Goal: Transaction & Acquisition: Purchase product/service

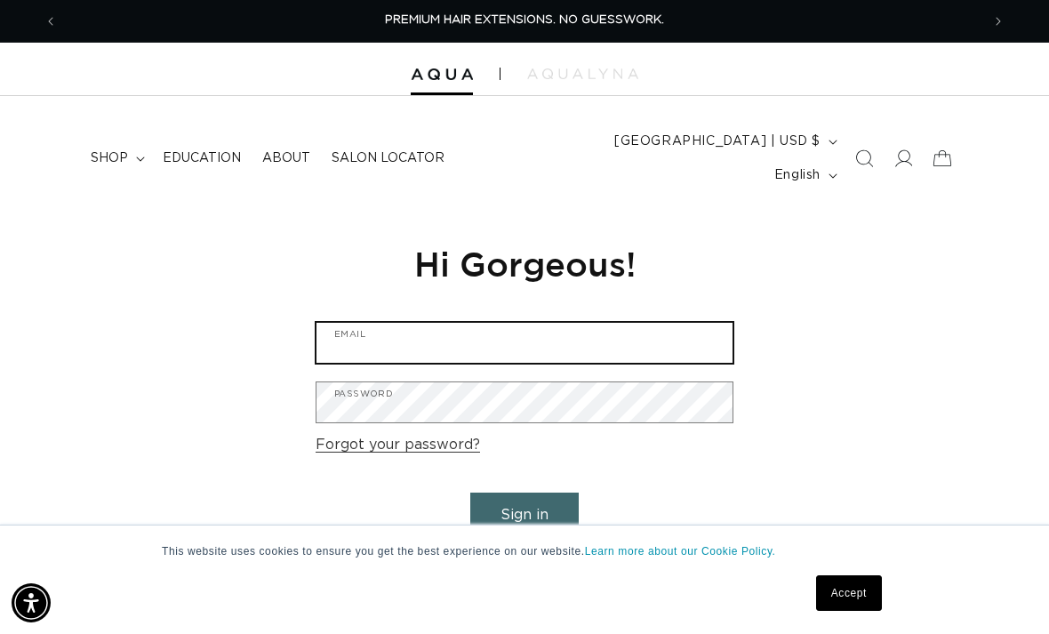
click at [372, 323] on input "Email" at bounding box center [524, 343] width 416 height 40
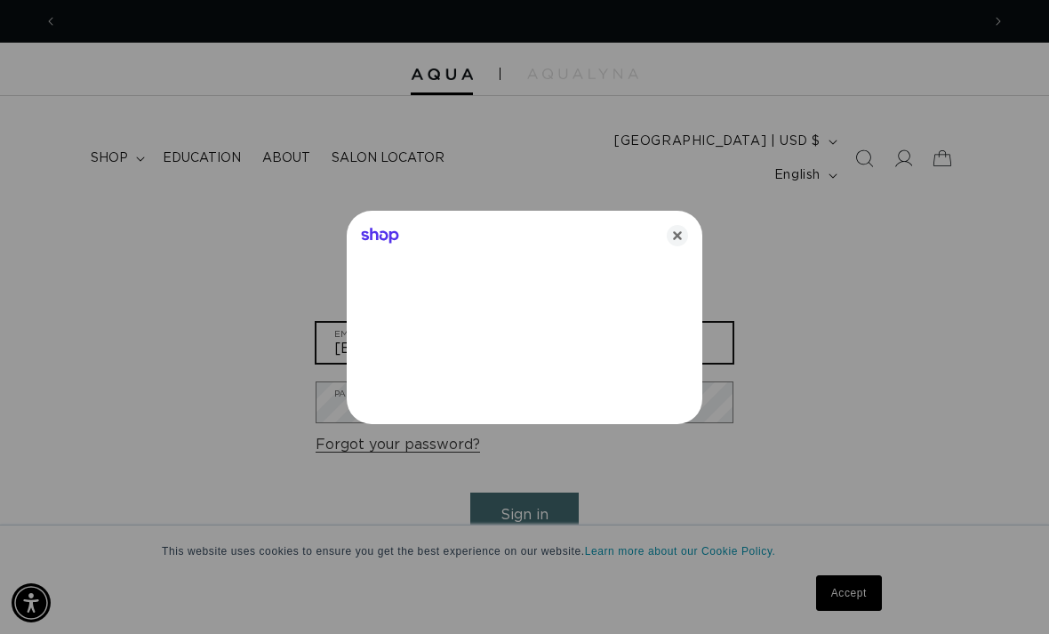
type input "hannahswifts@gmail.com"
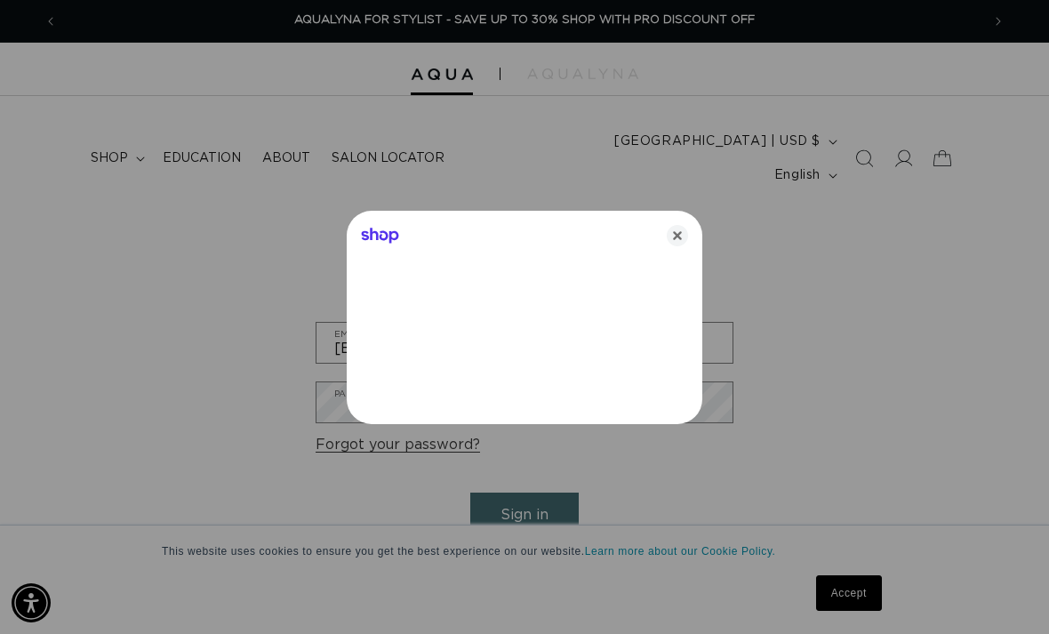
click at [680, 234] on icon "Close" at bounding box center [677, 235] width 21 height 21
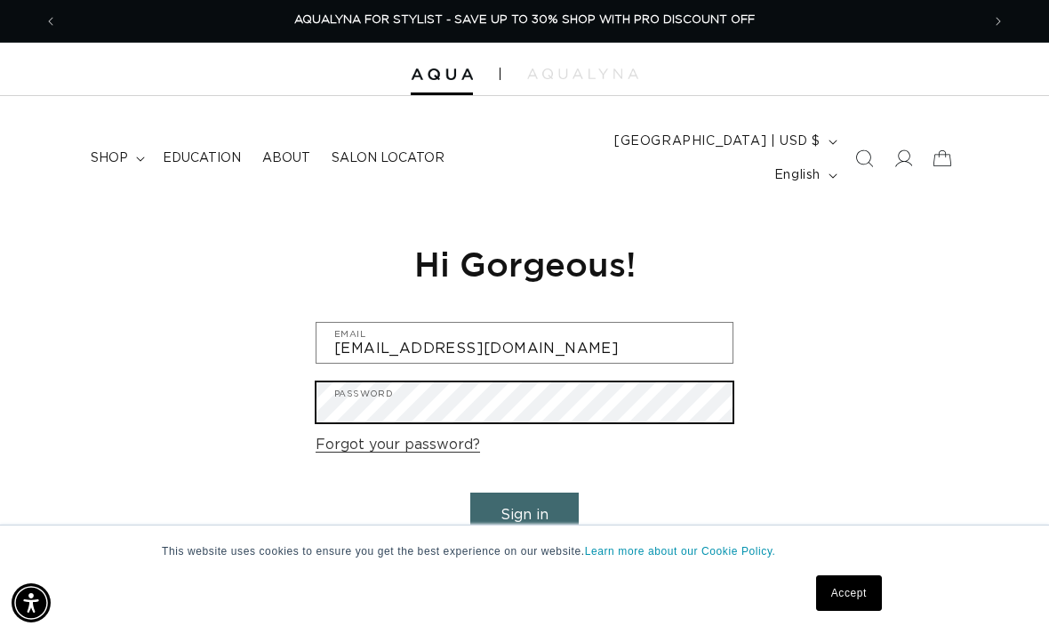
click at [524, 492] on button "Sign in" at bounding box center [524, 514] width 108 height 45
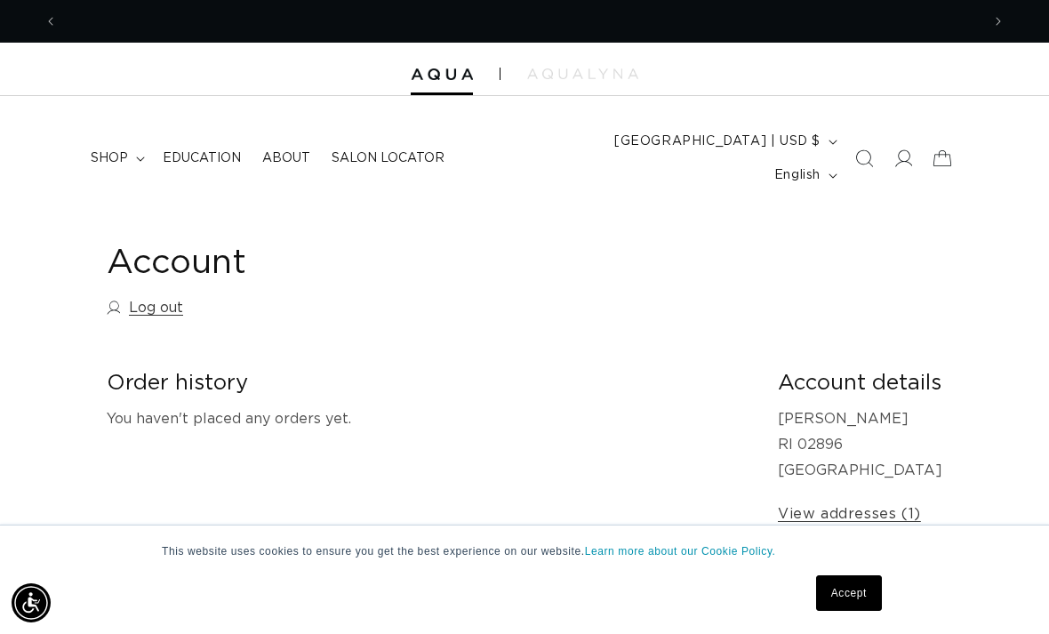
scroll to position [0, 923]
click at [134, 140] on summary "shop" at bounding box center [116, 158] width 72 height 37
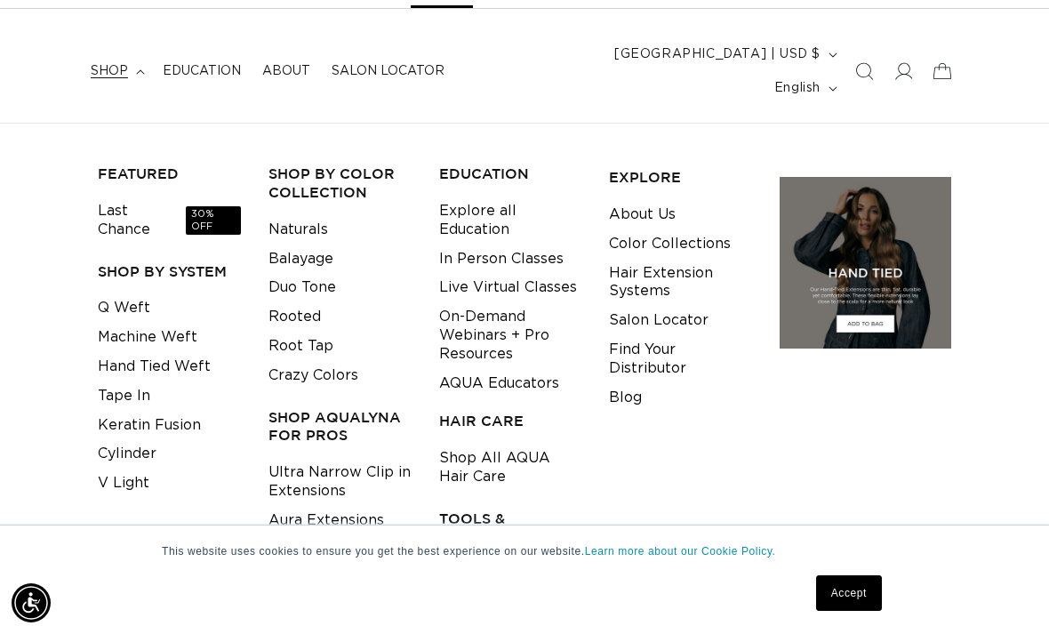
scroll to position [0, 0]
click at [103, 198] on link "Last Chance 30% OFF" at bounding box center [169, 220] width 143 height 48
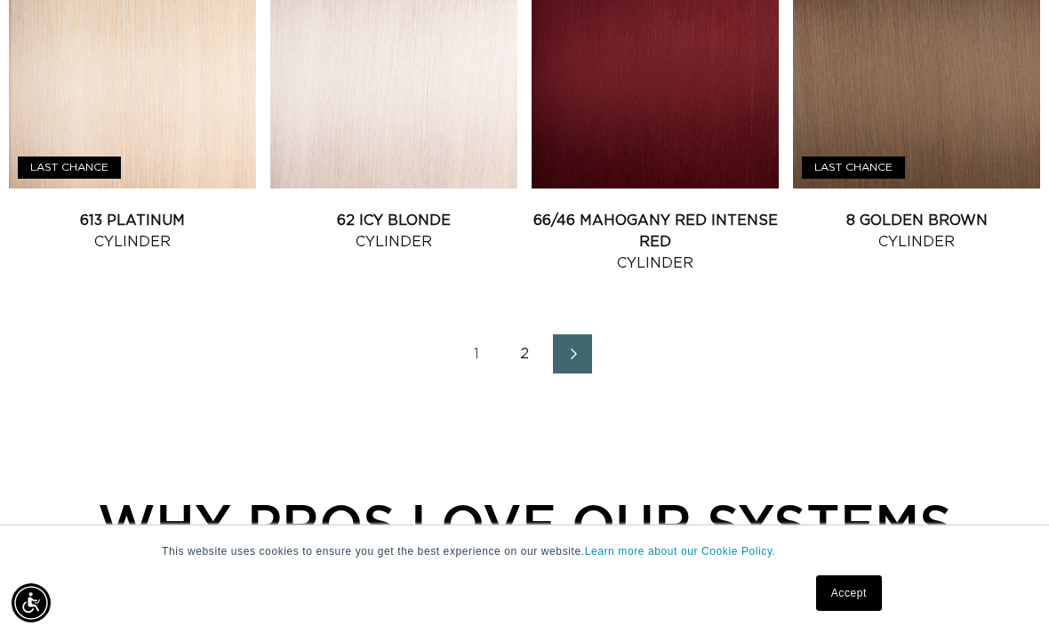
scroll to position [0, 1845]
click at [524, 334] on link "2" at bounding box center [524, 353] width 39 height 39
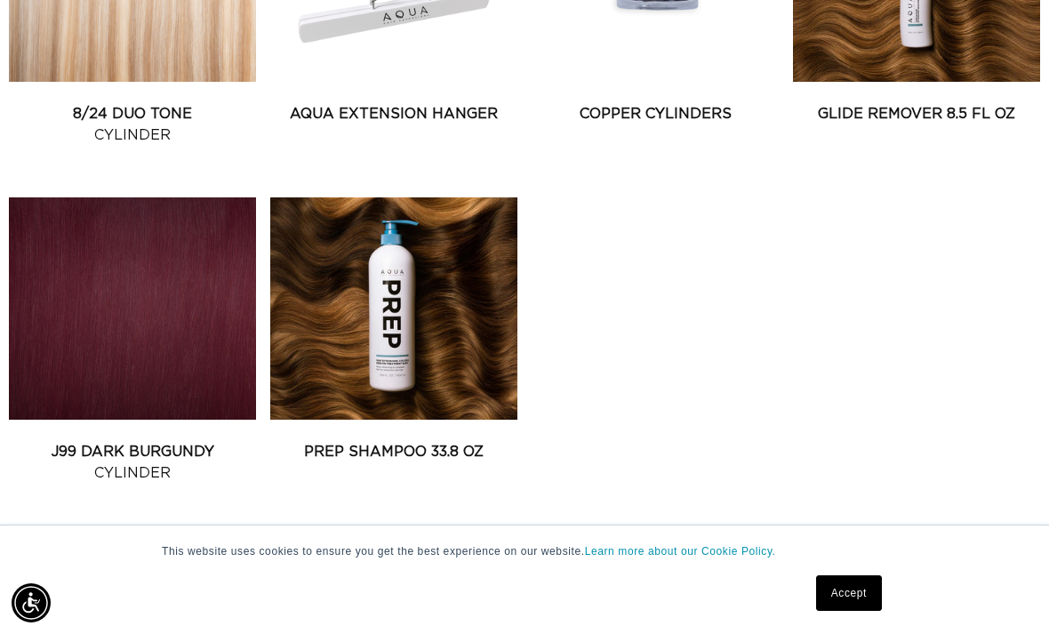
scroll to position [927, 0]
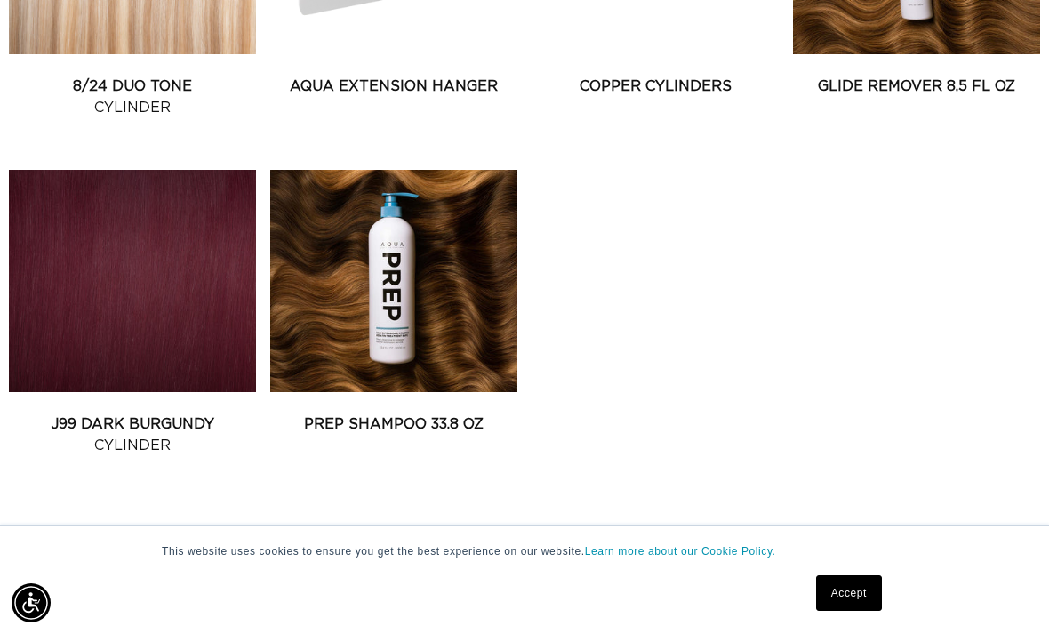
click at [526, 538] on link "1" at bounding box center [524, 557] width 39 height 39
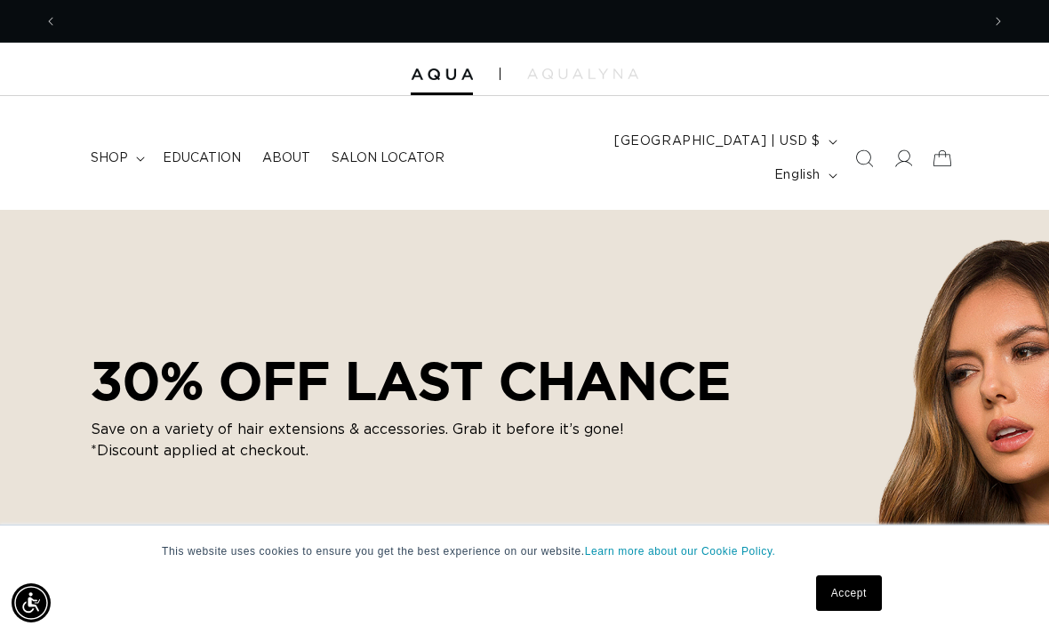
click at [132, 140] on summary "shop" at bounding box center [116, 158] width 72 height 37
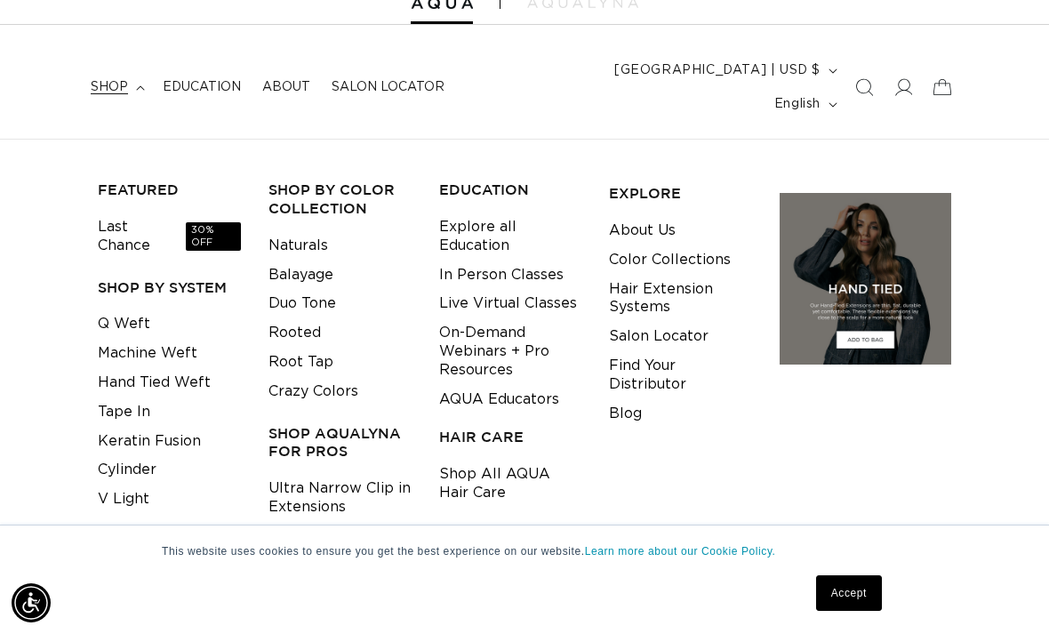
scroll to position [0, 923]
click at [117, 484] on link "V Light" at bounding box center [124, 498] width 52 height 29
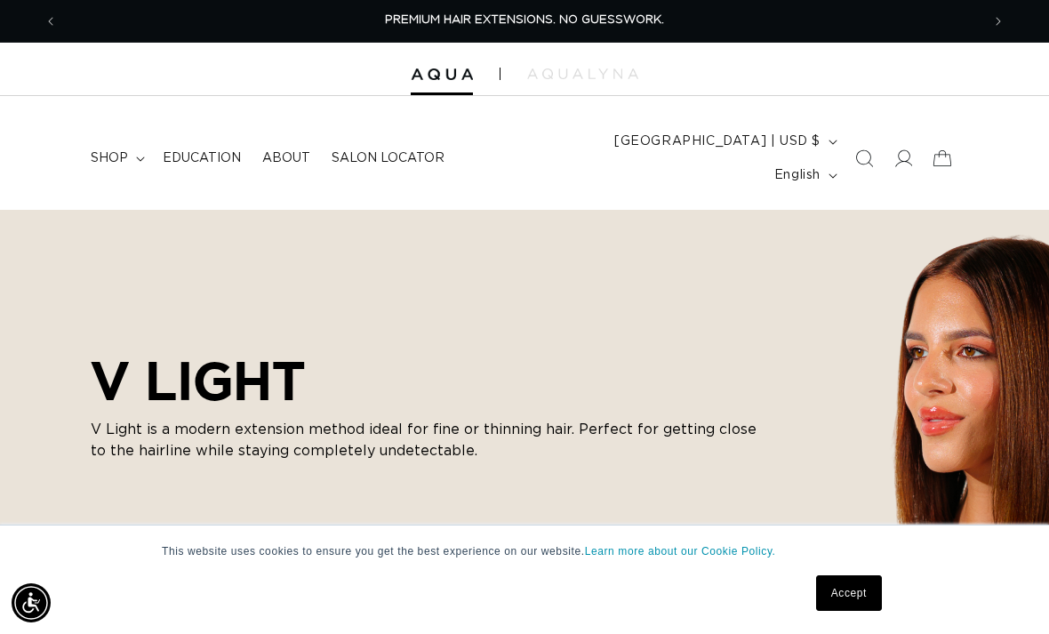
click at [141, 140] on summary "shop" at bounding box center [116, 158] width 72 height 37
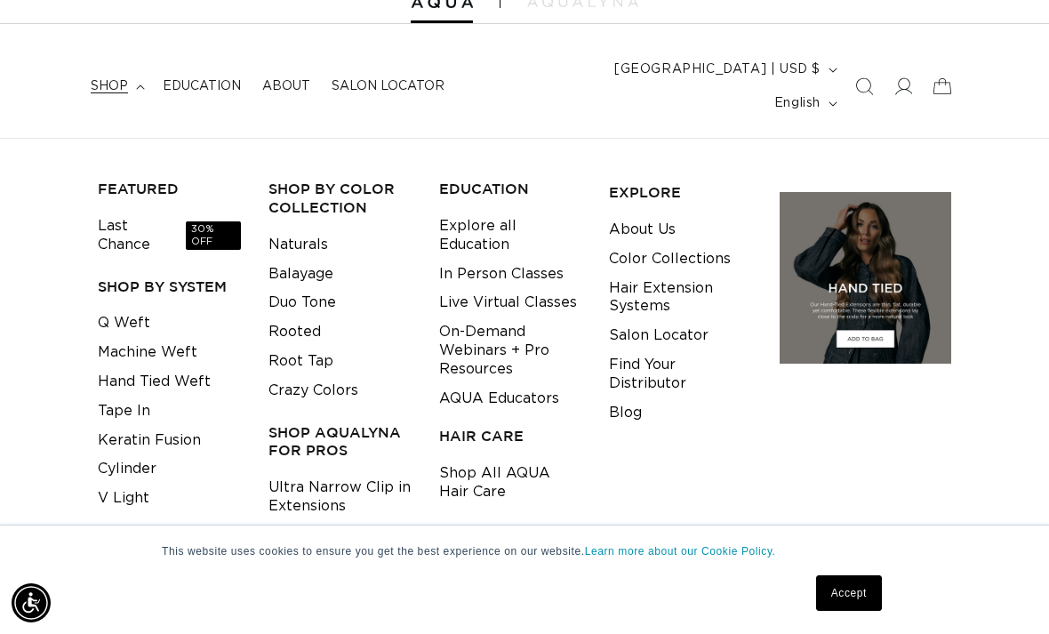
scroll to position [0, 1845]
click at [110, 454] on link "Cylinder" at bounding box center [127, 468] width 59 height 29
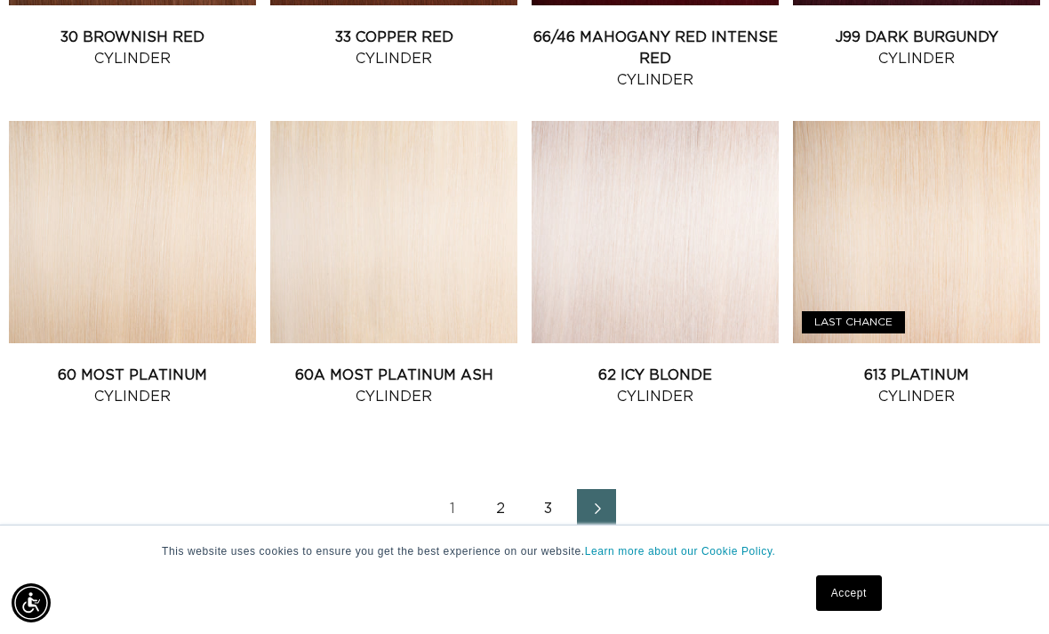
scroll to position [1989, 0]
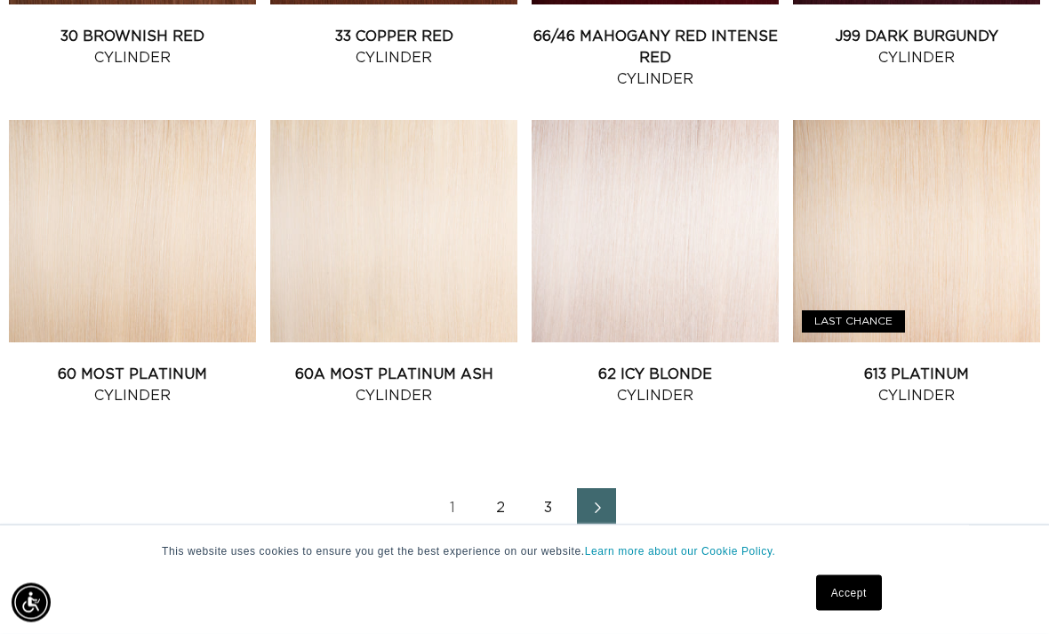
click at [504, 489] on link "2" at bounding box center [500, 508] width 39 height 39
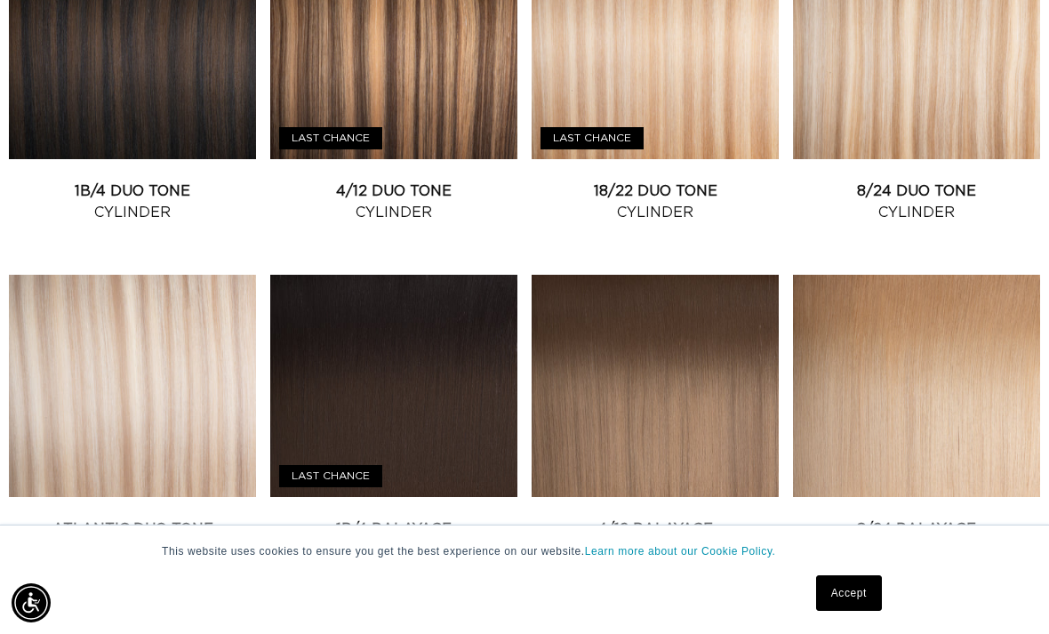
scroll to position [0, 1845]
click at [332, 518] on link "1B/4 Balayage Cylinder" at bounding box center [393, 539] width 247 height 43
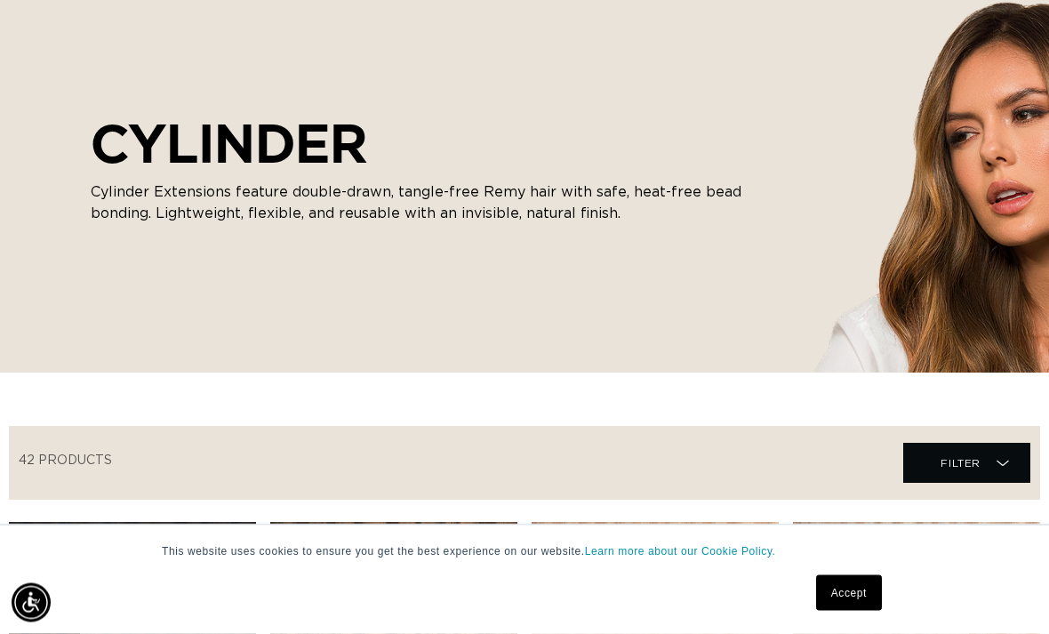
scroll to position [235, 0]
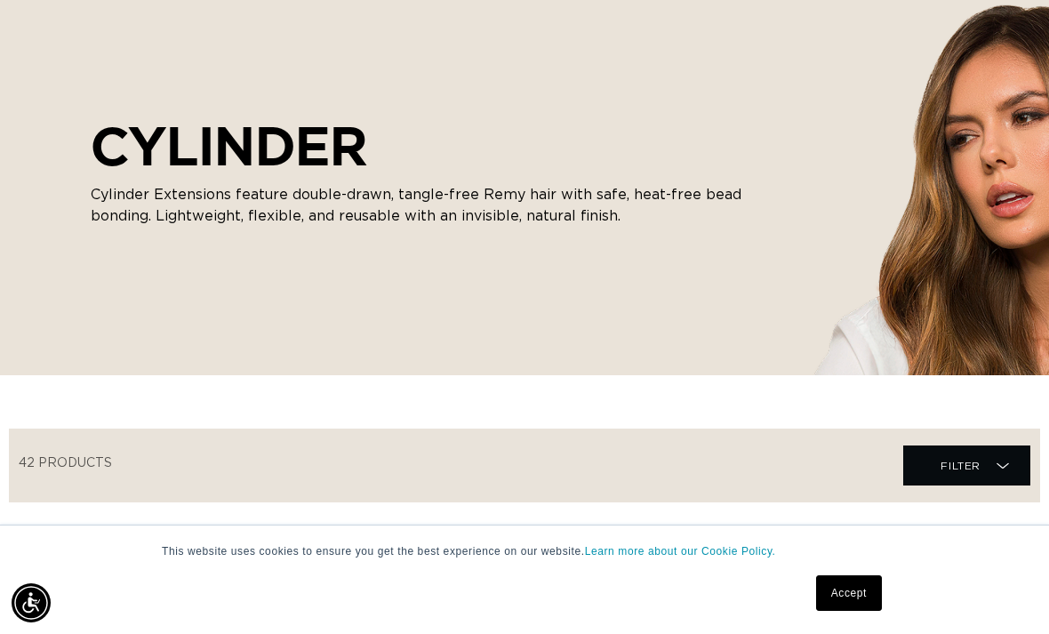
click at [969, 449] on span "Filter" at bounding box center [960, 466] width 40 height 34
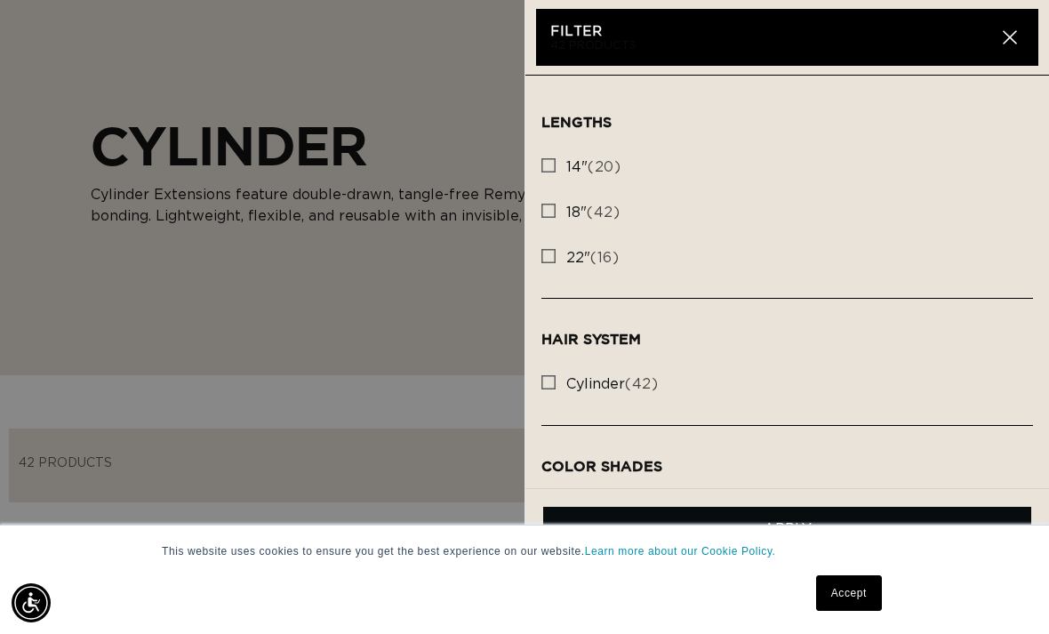
click at [558, 265] on label "22" (16) 22" (16 products)" at bounding box center [786, 258] width 491 height 45
click at [555, 259] on input "22" (16) 22" (16 products)" at bounding box center [548, 251] width 14 height 14
checkbox input "true"
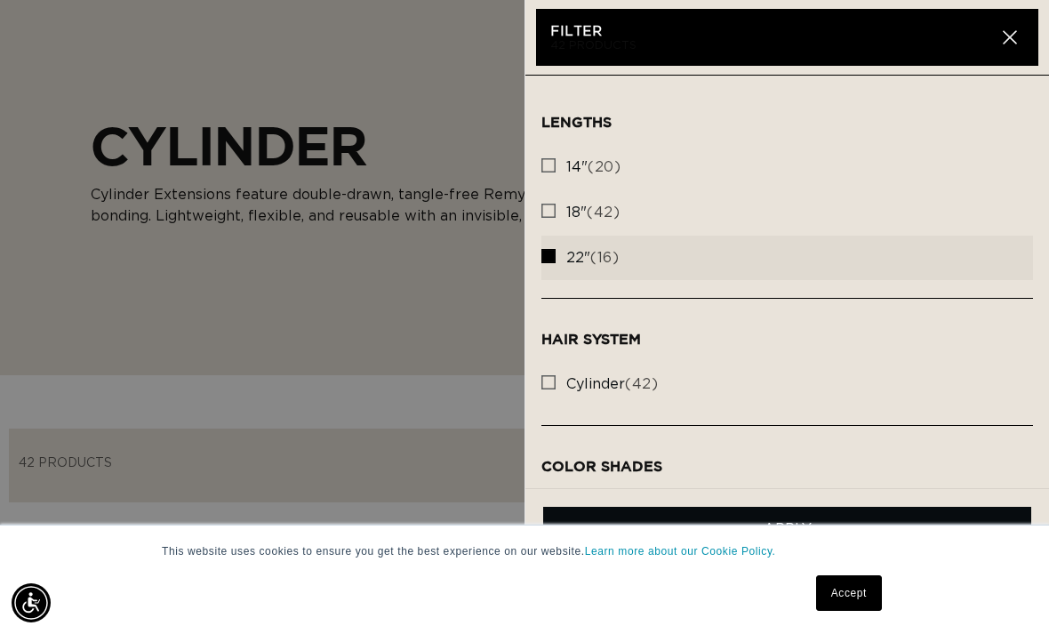
scroll to position [0, 923]
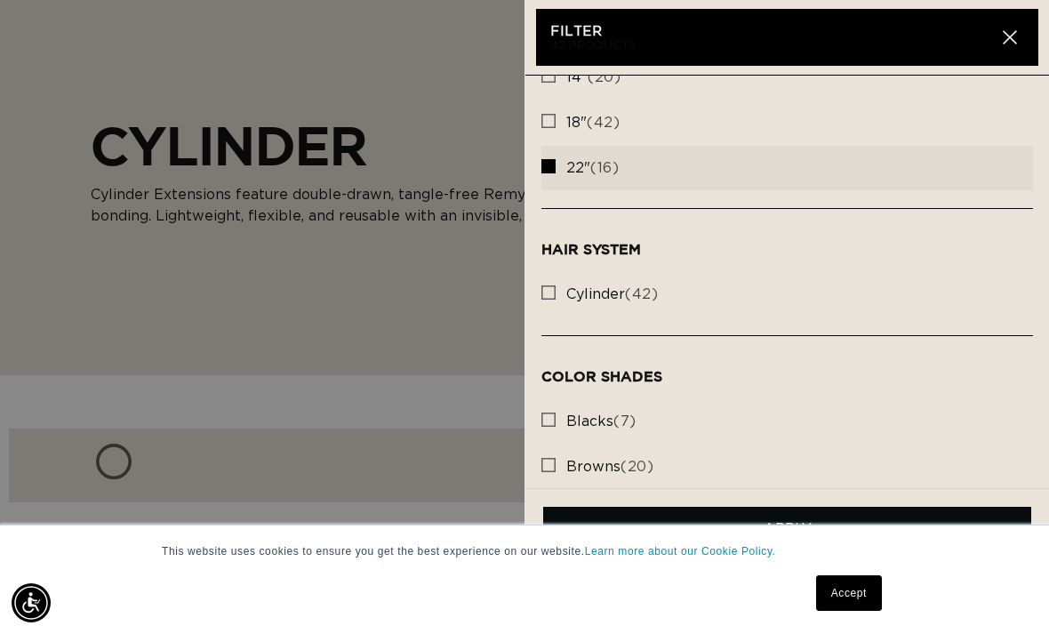
scroll to position [88, 0]
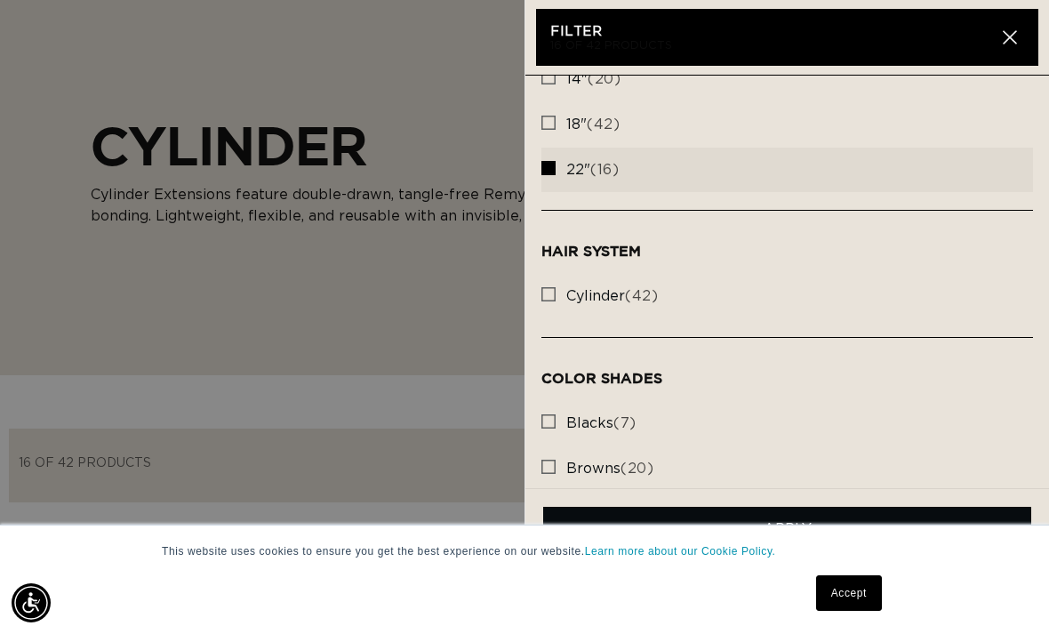
click at [844, 611] on link "Accept" at bounding box center [849, 593] width 66 height 36
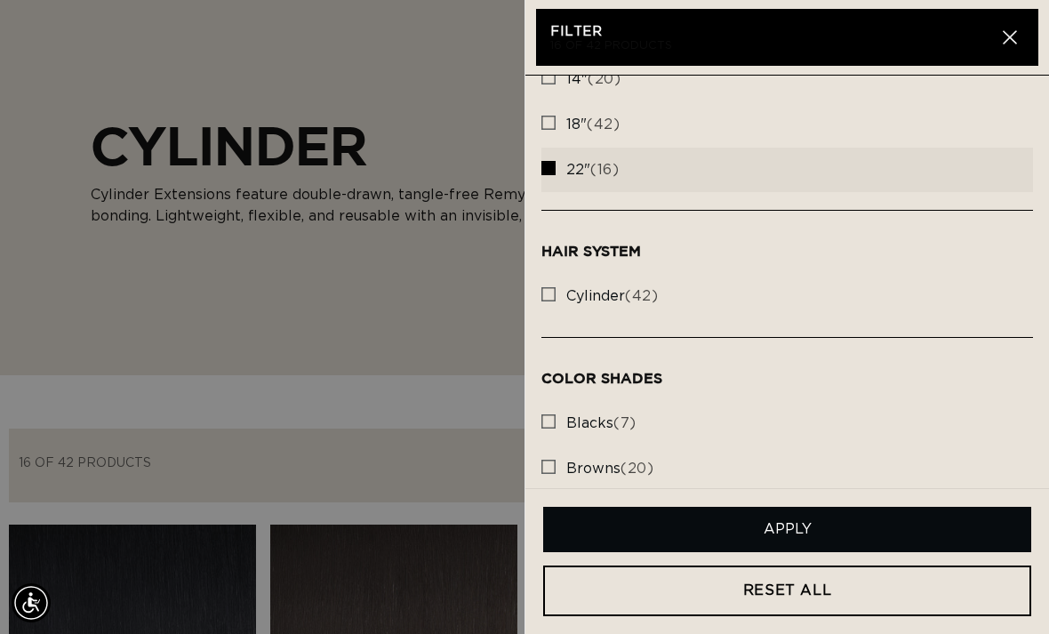
scroll to position [0, 1845]
click at [860, 552] on button "Apply" at bounding box center [787, 529] width 488 height 45
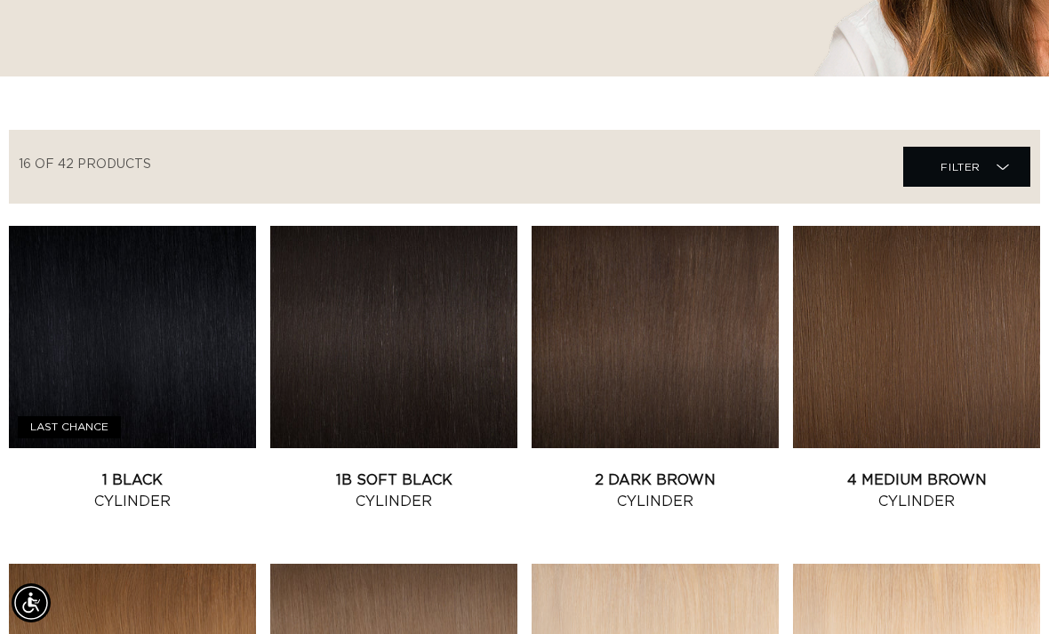
scroll to position [0, 0]
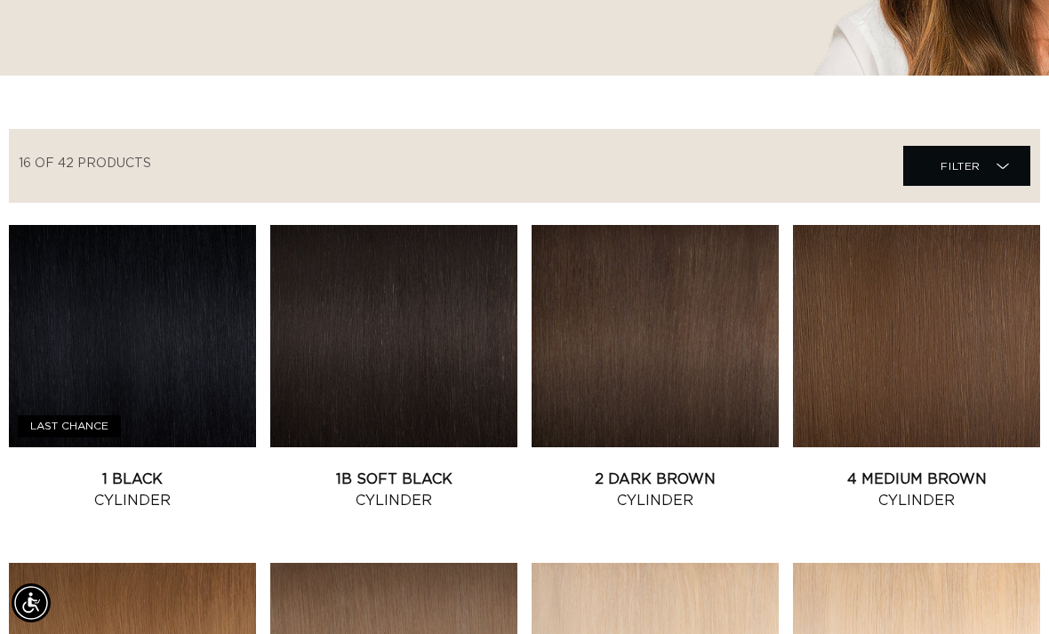
click at [395, 468] on link "1B Soft Black Cylinder" at bounding box center [393, 489] width 247 height 43
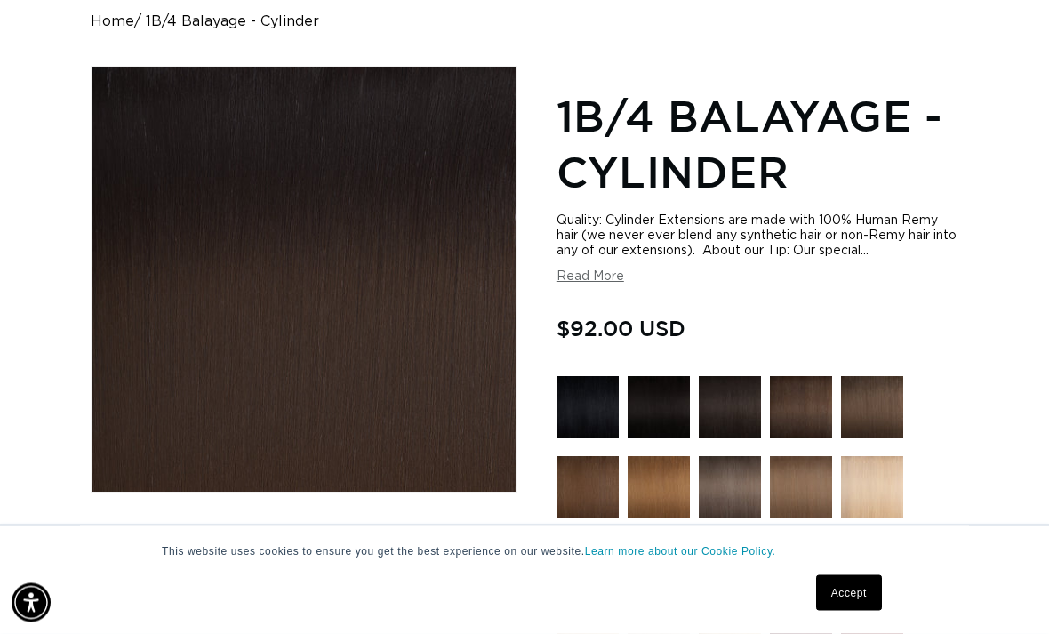
scroll to position [219, 0]
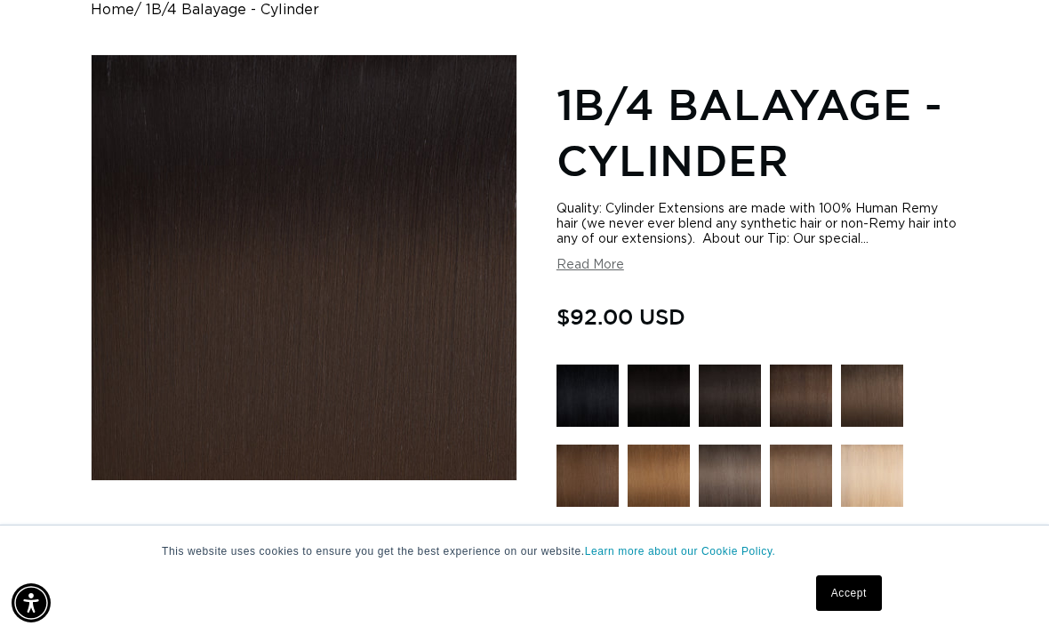
click at [222, 539] on button "Load image 2 in gallery view" at bounding box center [218, 577] width 76 height 76
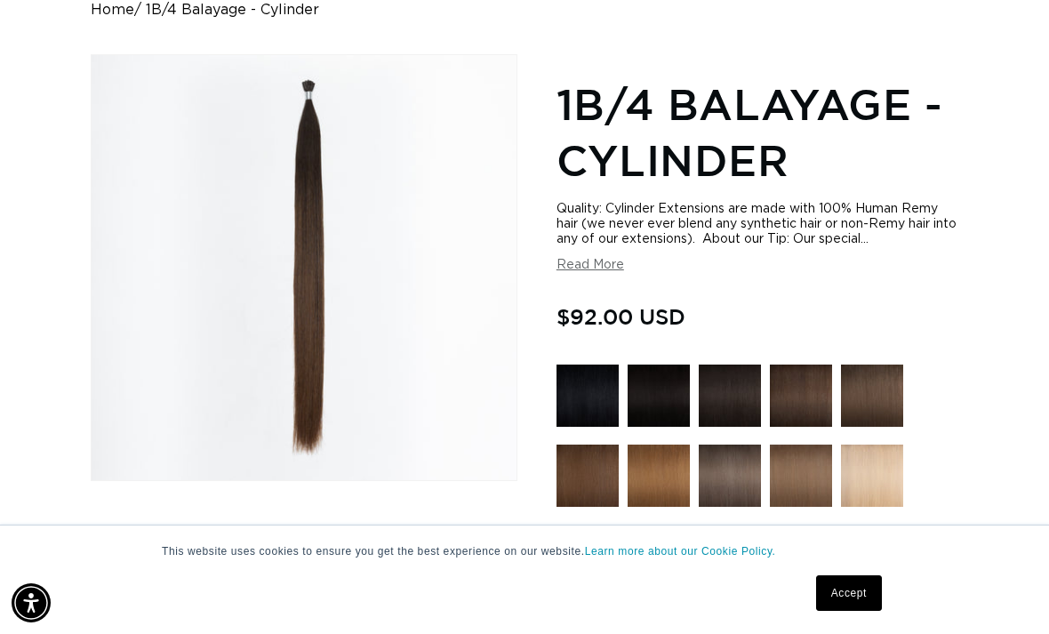
scroll to position [0, 923]
click at [290, 546] on button "Load image 3 in gallery view" at bounding box center [304, 577] width 76 height 76
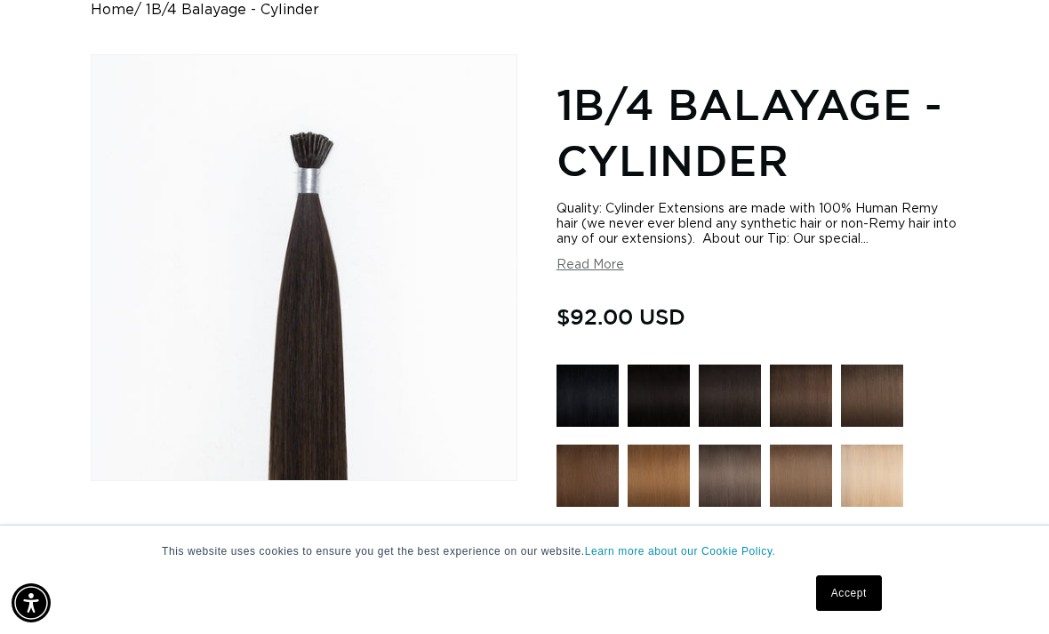
click at [230, 557] on button "Load image 2 in gallery view" at bounding box center [218, 577] width 76 height 76
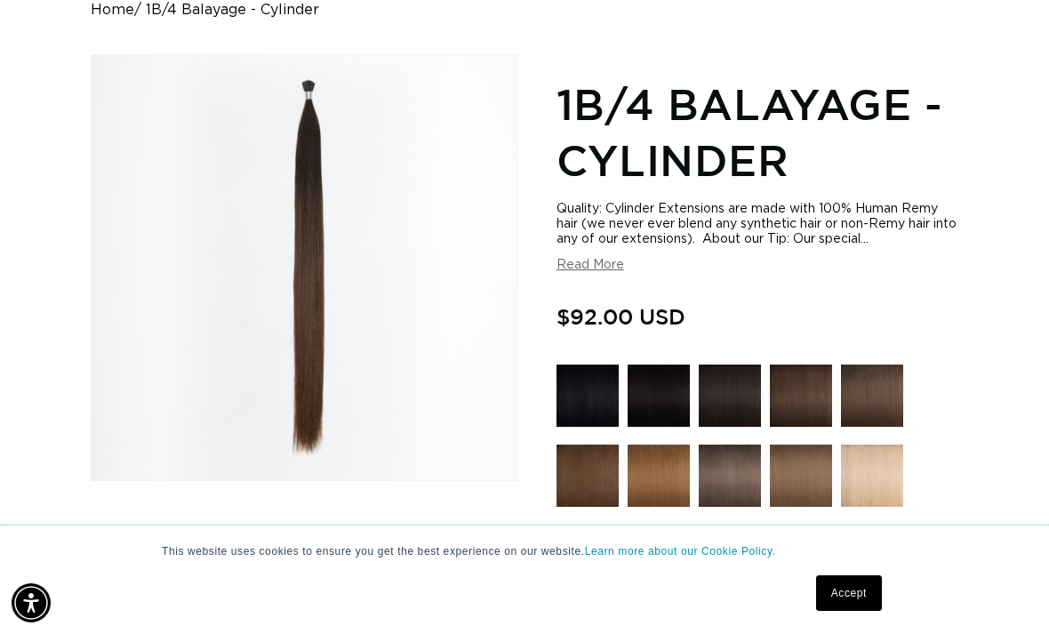
scroll to position [0, 1845]
click at [164, 545] on button "Load image 1 in gallery view" at bounding box center [133, 577] width 76 height 76
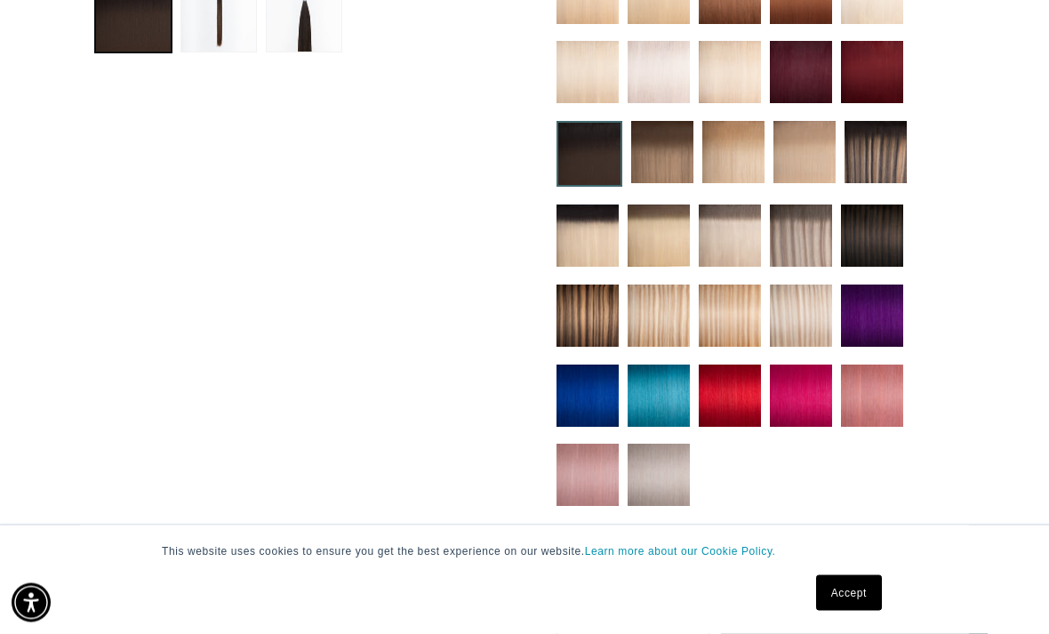
scroll to position [809, 0]
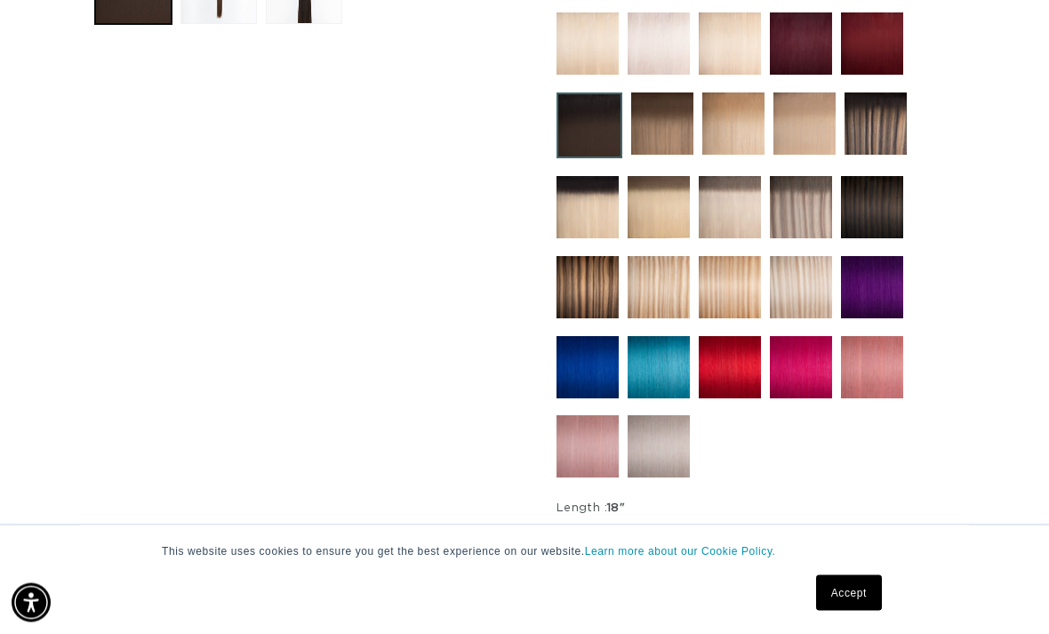
click at [607, 526] on label "18" Variant sold out or unavailable" at bounding box center [630, 542] width 149 height 32
click at [562, 523] on input "18" Variant sold out or unavailable" at bounding box center [561, 523] width 1 height 1
click at [632, 525] on label "18" Variant sold out or unavailable" at bounding box center [630, 541] width 149 height 32
click at [562, 522] on input "18" Variant sold out or unavailable" at bounding box center [561, 522] width 1 height 1
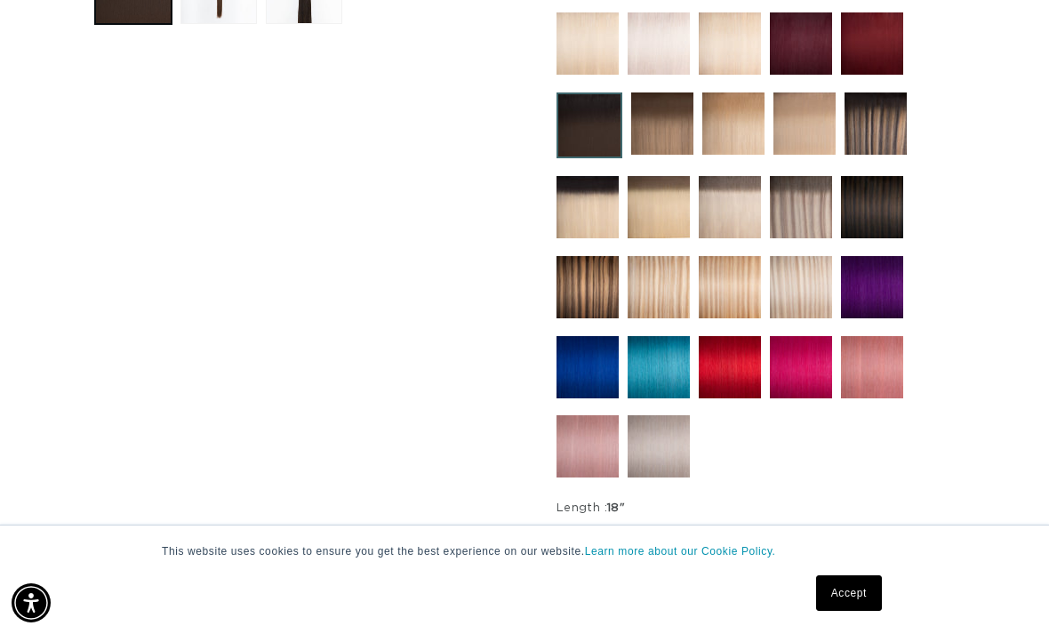
scroll to position [0, 923]
click at [623, 527] on label "18" Variant sold out or unavailable" at bounding box center [630, 541] width 149 height 32
click at [562, 523] on input "18" Variant sold out or unavailable" at bounding box center [561, 522] width 1 height 1
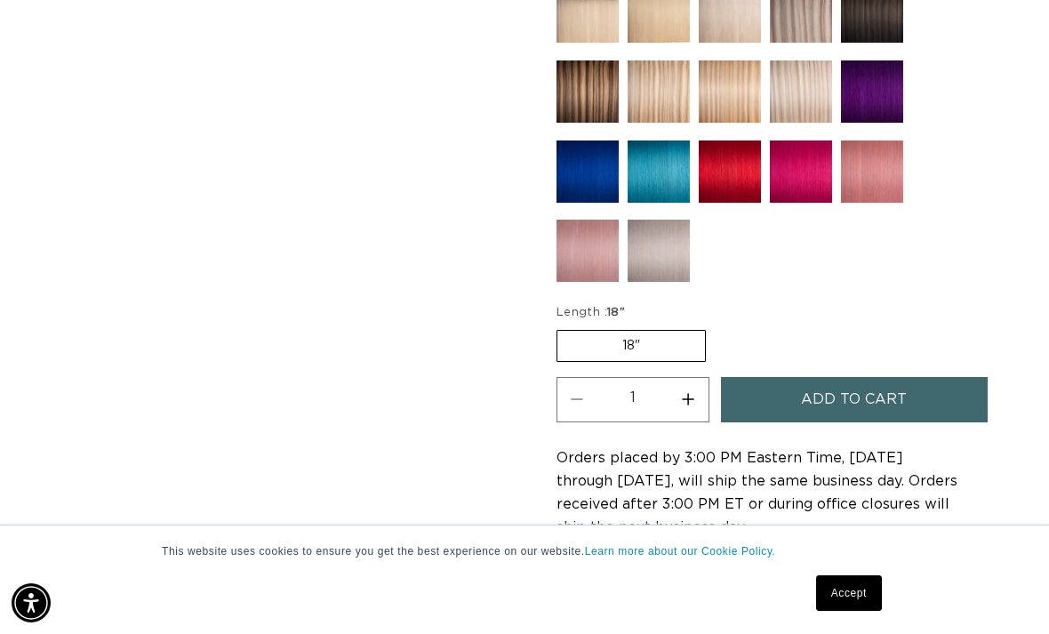
scroll to position [1041, 0]
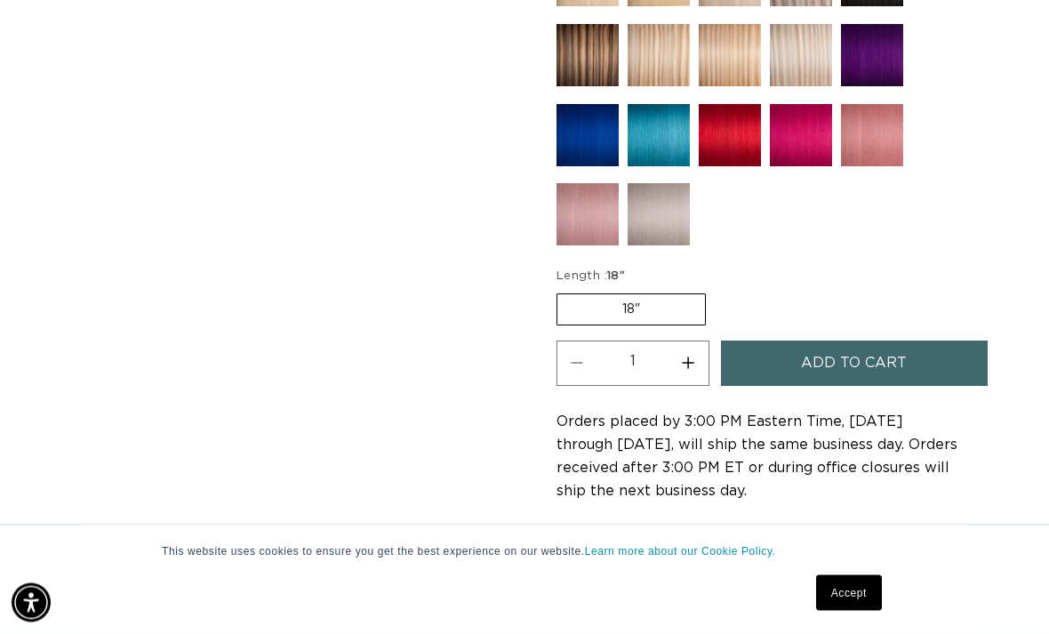
click at [616, 294] on label "18" Variant sold out or unavailable" at bounding box center [630, 310] width 149 height 32
click at [562, 291] on input "18" Variant sold out or unavailable" at bounding box center [561, 291] width 1 height 1
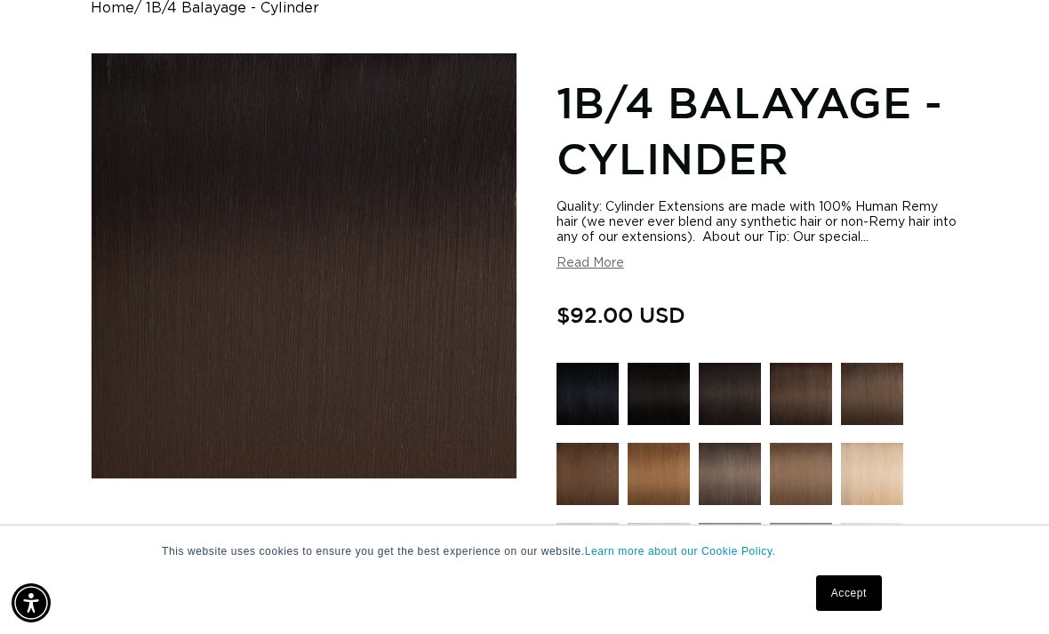
scroll to position [0, 0]
click at [300, 545] on button "Load image 3 in gallery view" at bounding box center [304, 575] width 76 height 76
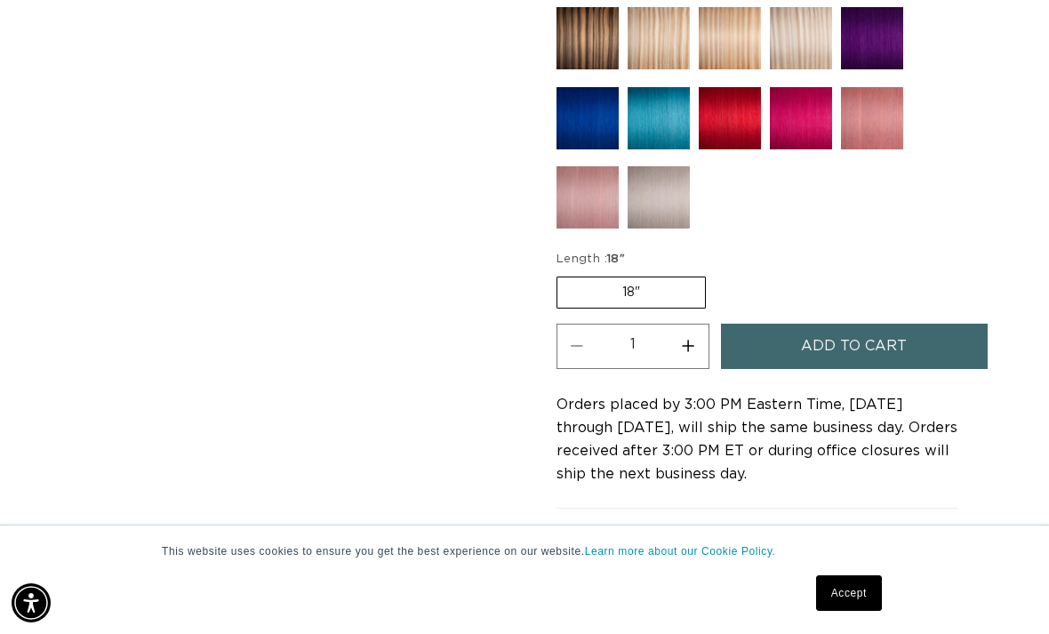
click at [618, 276] on label "18" Variant sold out or unavailable" at bounding box center [630, 292] width 149 height 32
click at [562, 273] on input "18" Variant sold out or unavailable" at bounding box center [561, 273] width 1 height 1
click at [640, 276] on label "18" Variant sold out or unavailable" at bounding box center [630, 292] width 149 height 32
click at [562, 273] on input "18" Variant sold out or unavailable" at bounding box center [561, 273] width 1 height 1
click at [670, 276] on label "18" Variant sold out or unavailable" at bounding box center [630, 292] width 149 height 32
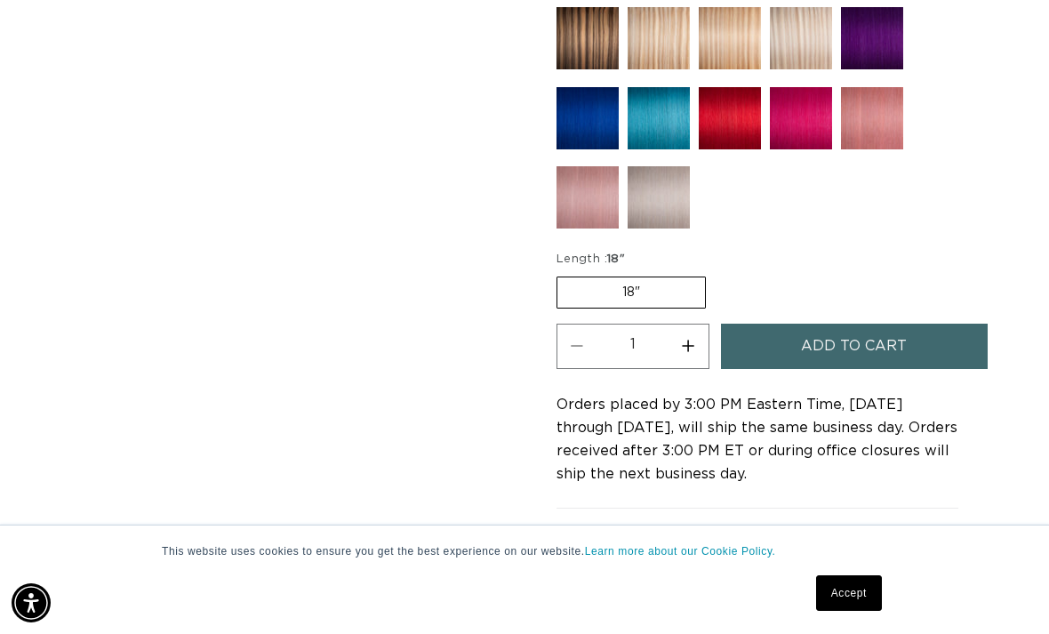
click at [562, 273] on input "18" Variant sold out or unavailable" at bounding box center [561, 273] width 1 height 1
click at [667, 284] on label "18" Variant sold out or unavailable" at bounding box center [630, 292] width 149 height 32
click at [562, 274] on input "18" Variant sold out or unavailable" at bounding box center [561, 273] width 1 height 1
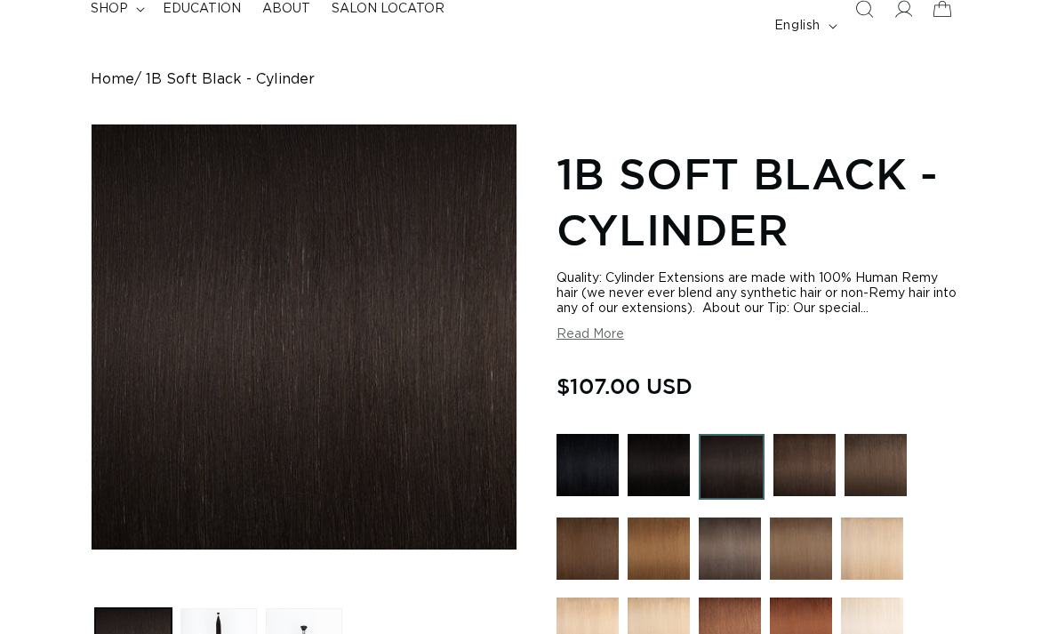
scroll to position [148, 0]
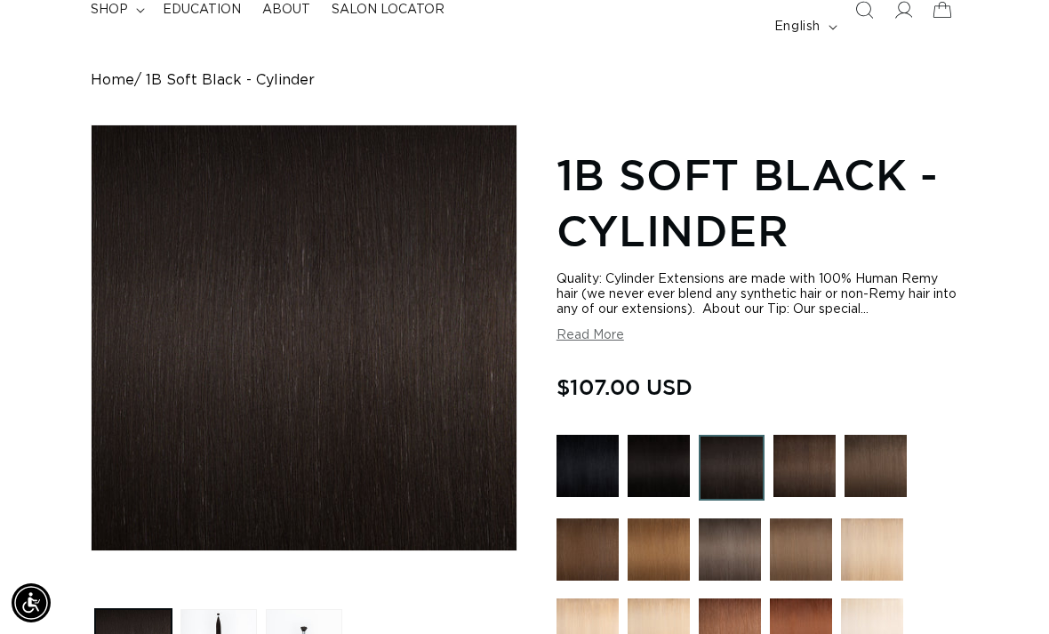
click at [726, 444] on img at bounding box center [732, 468] width 66 height 66
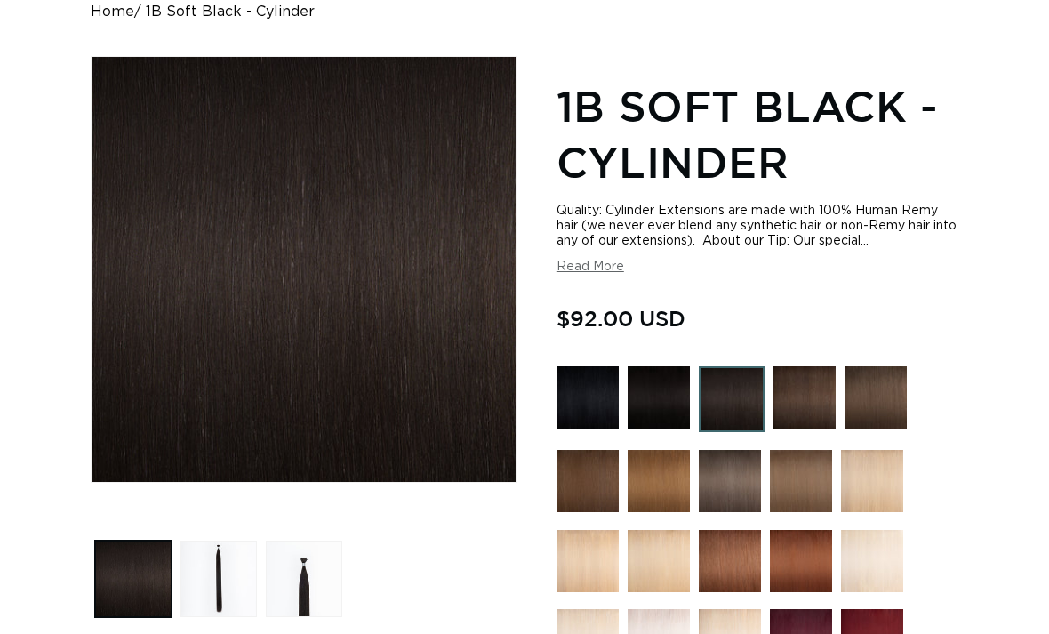
scroll to position [227, 0]
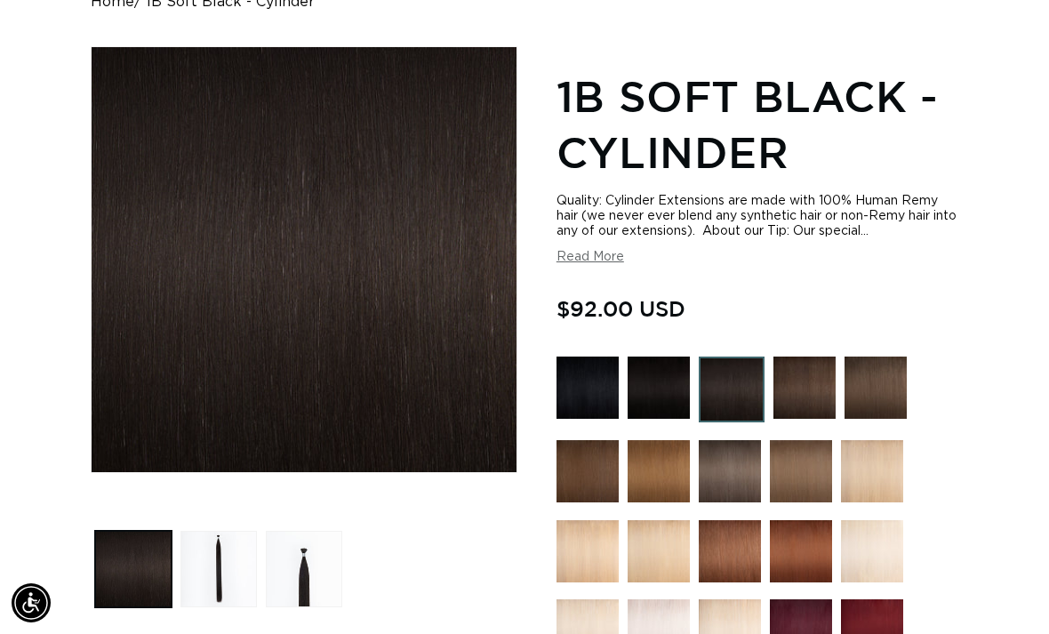
click at [224, 549] on button "Load image 2 in gallery view" at bounding box center [218, 569] width 76 height 76
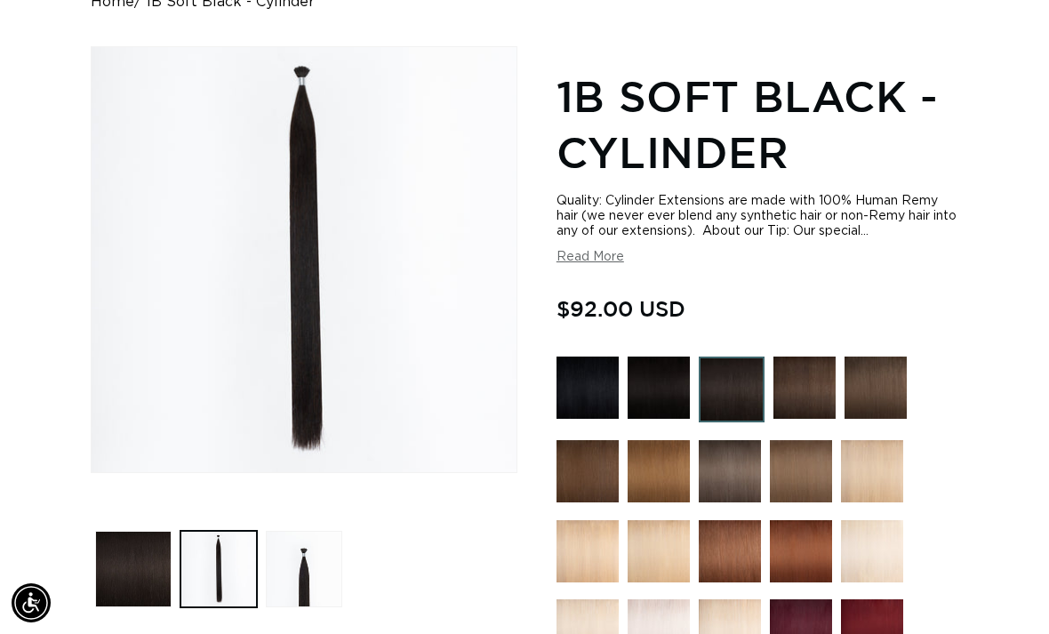
click at [288, 554] on button "Load image 3 in gallery view" at bounding box center [304, 569] width 76 height 76
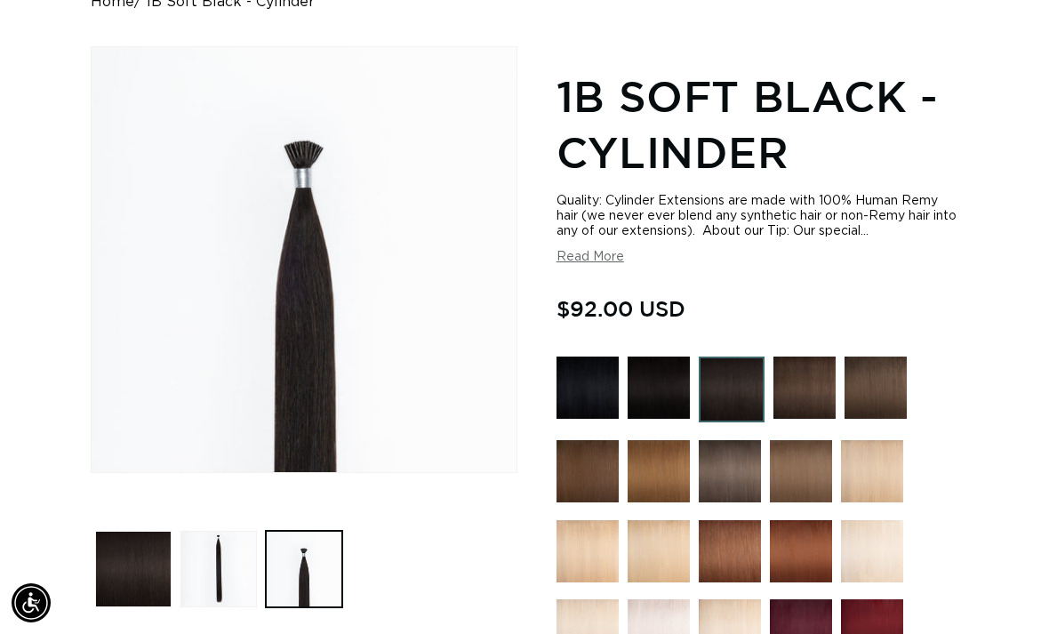
scroll to position [0, 923]
click at [817, 367] on img at bounding box center [804, 387] width 62 height 62
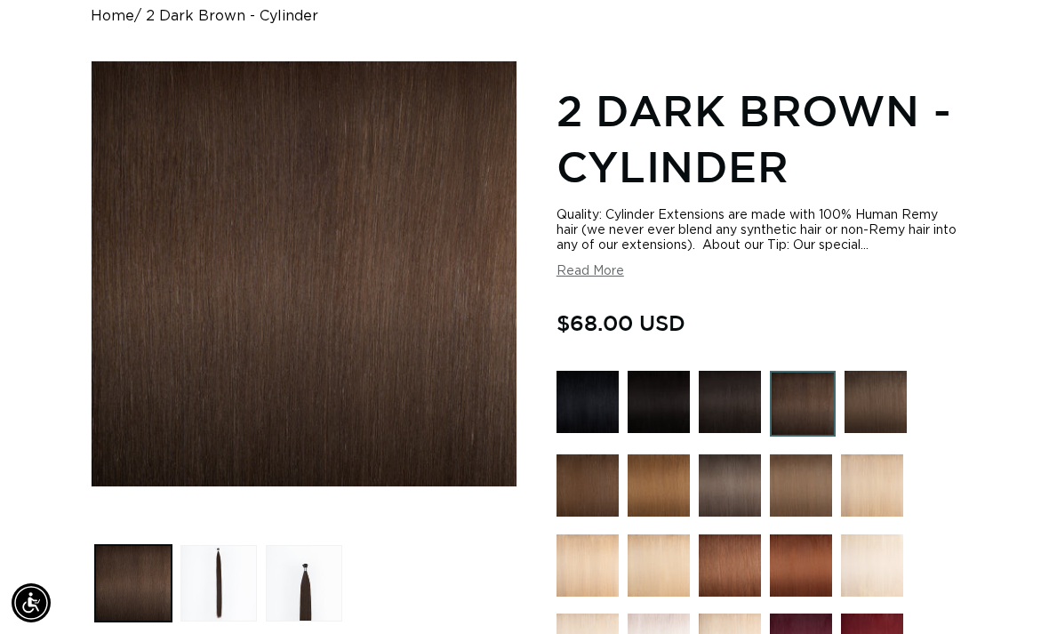
scroll to position [0, 923]
click at [212, 556] on button "Load image 2 in gallery view" at bounding box center [218, 583] width 76 height 76
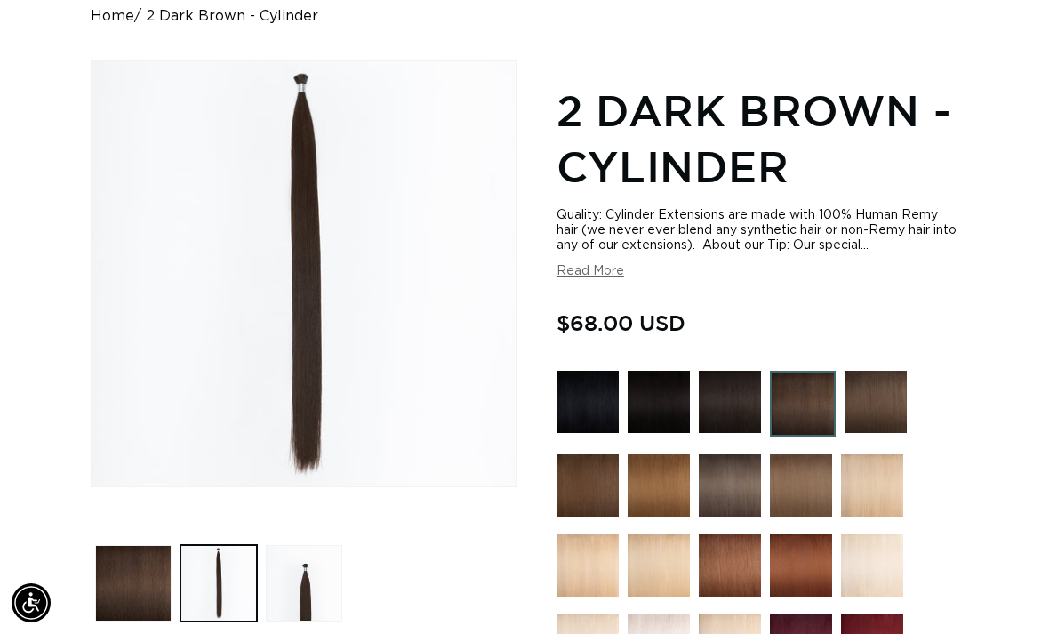
click at [280, 560] on button "Load image 3 in gallery view" at bounding box center [304, 583] width 76 height 76
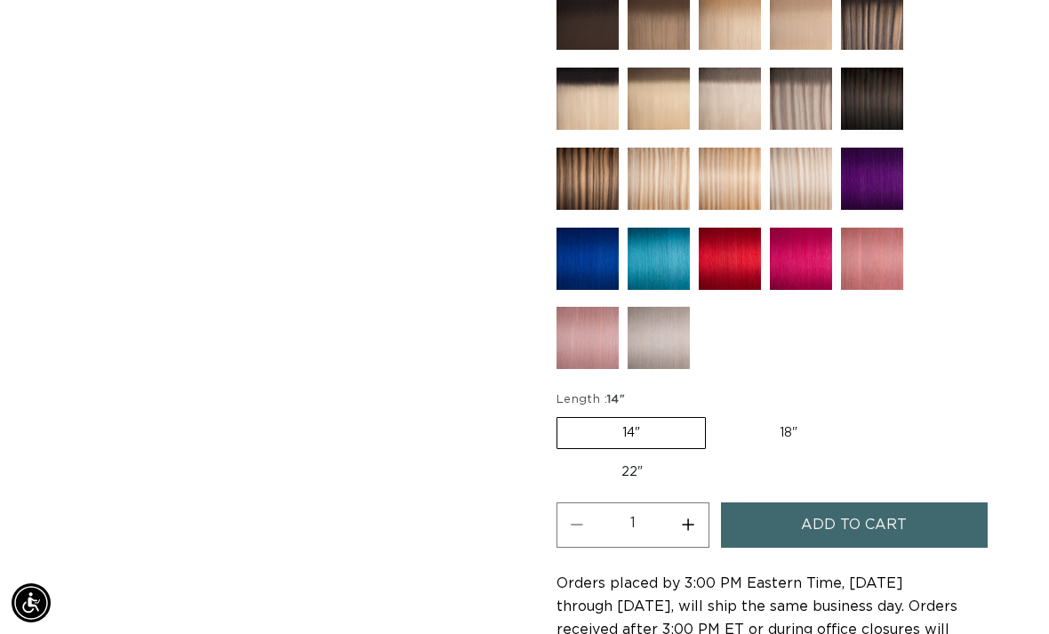
scroll to position [0, 0]
click at [651, 457] on label "22" Variant sold out or unavailable" at bounding box center [631, 472] width 151 height 30
click at [871, 414] on input "22" Variant sold out or unavailable" at bounding box center [871, 413] width 1 height 1
radio input "true"
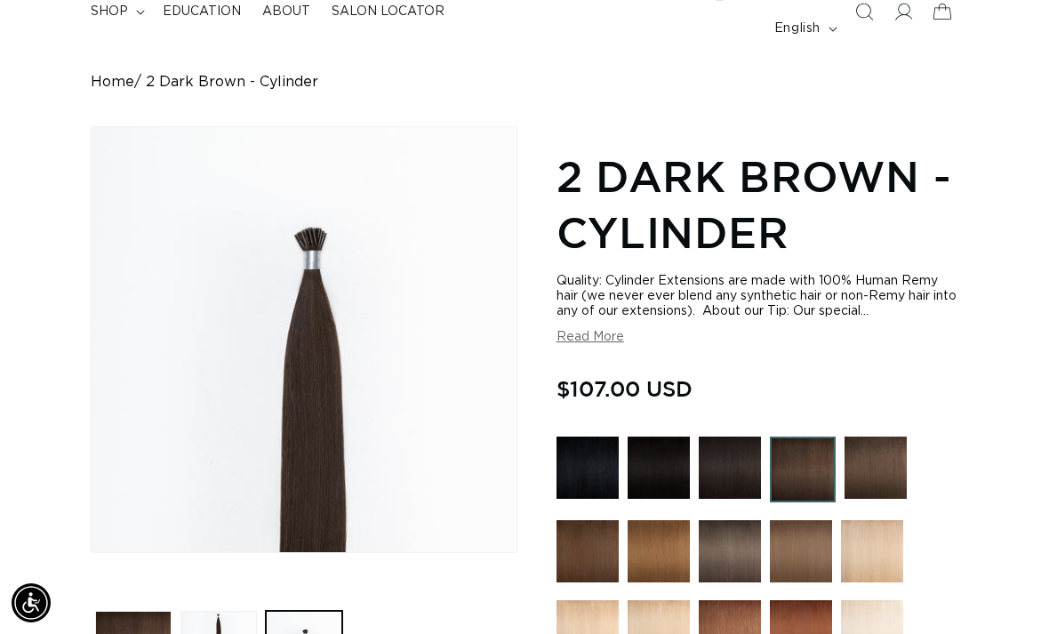
scroll to position [0, 1845]
click at [580, 330] on button "Read More" at bounding box center [590, 337] width 68 height 15
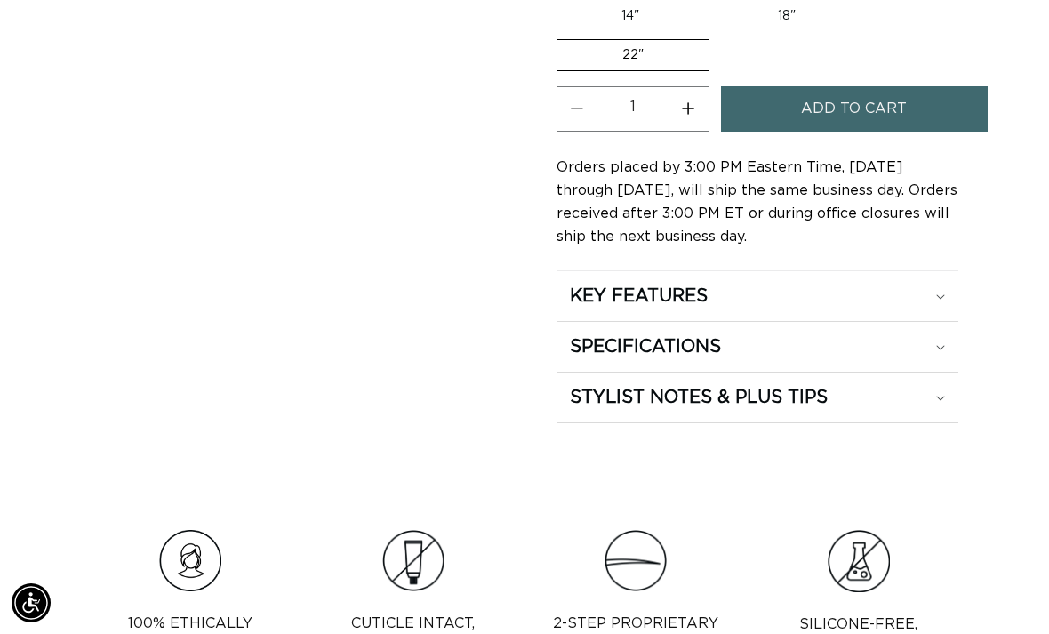
scroll to position [0, 0]
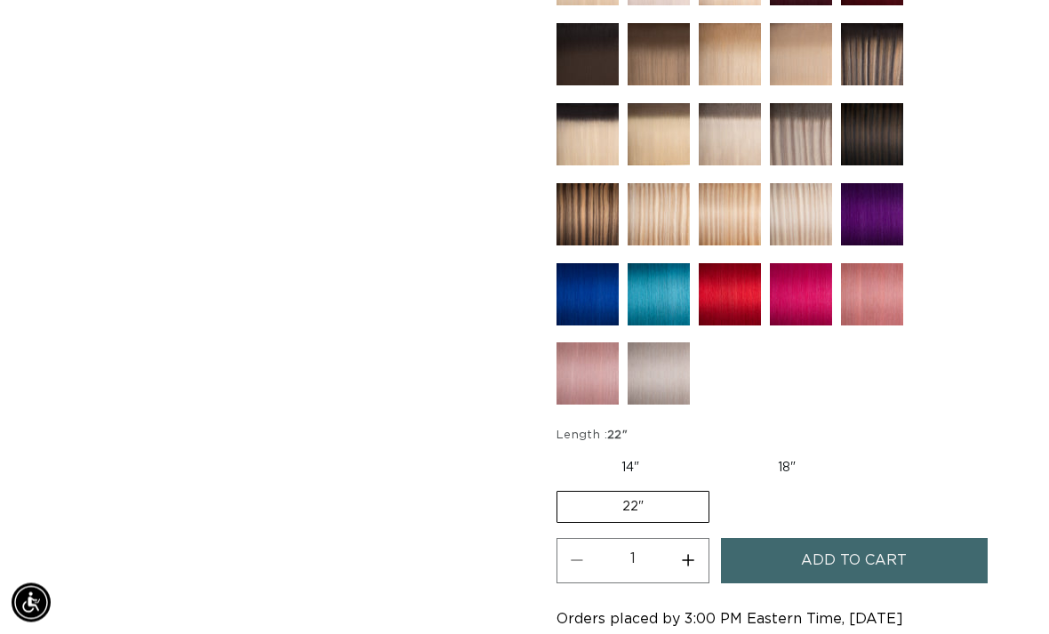
click at [695, 539] on button "Increase quantity for 2 Dark Brown - Cylinder" at bounding box center [688, 561] width 40 height 45
click at [694, 538] on button "Increase quantity for 2 Dark Brown - Cylinder" at bounding box center [688, 560] width 40 height 45
type input "3"
click at [778, 538] on button "Add to cart" at bounding box center [854, 560] width 267 height 45
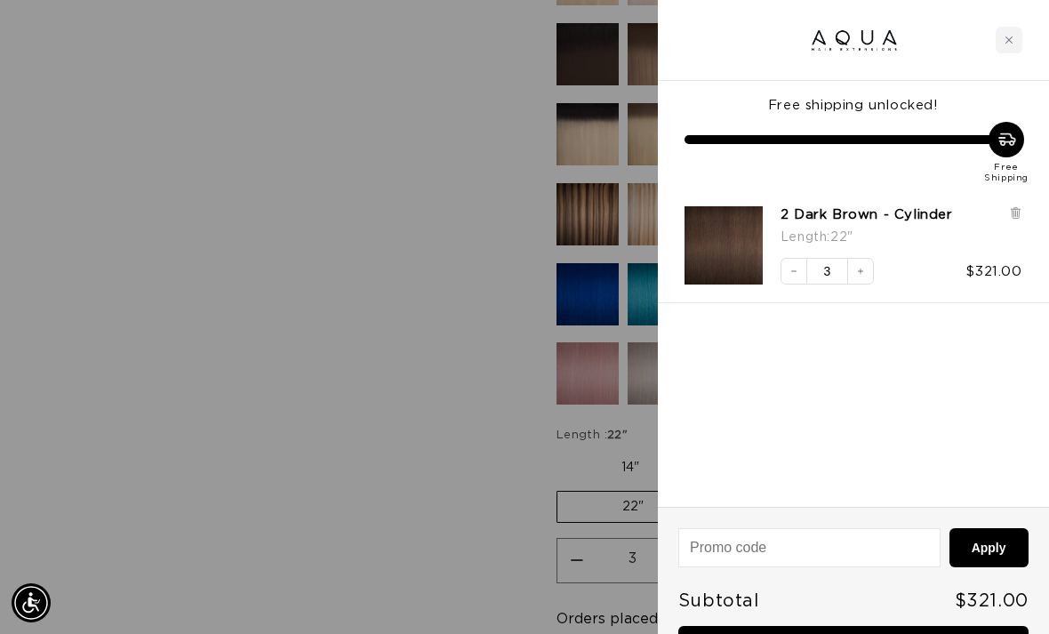
click at [998, 30] on div "Close cart" at bounding box center [1008, 40] width 27 height 27
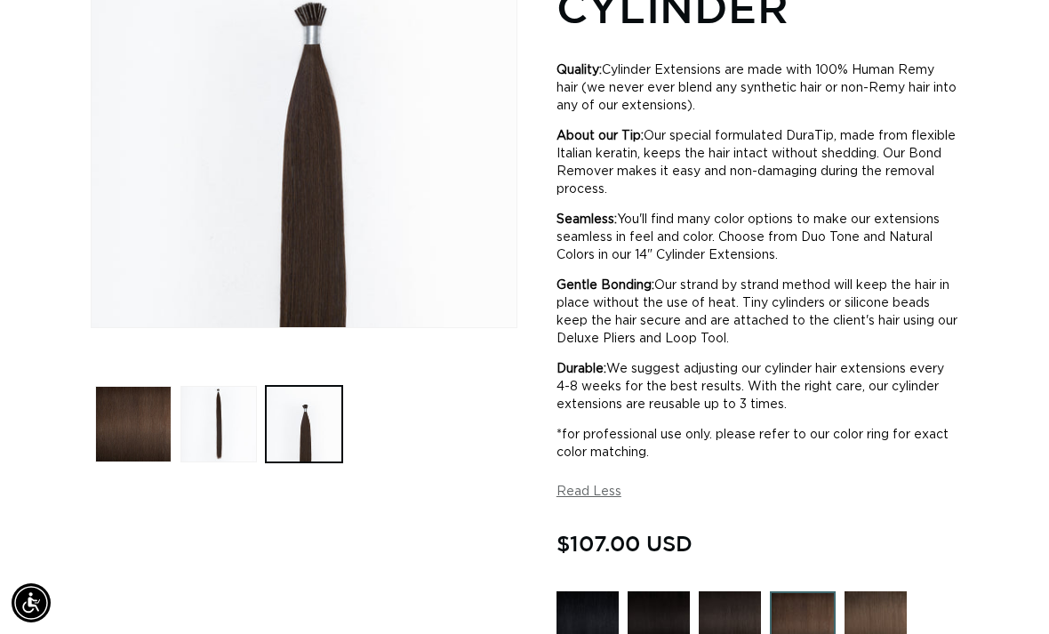
click at [715, 599] on img at bounding box center [730, 622] width 62 height 62
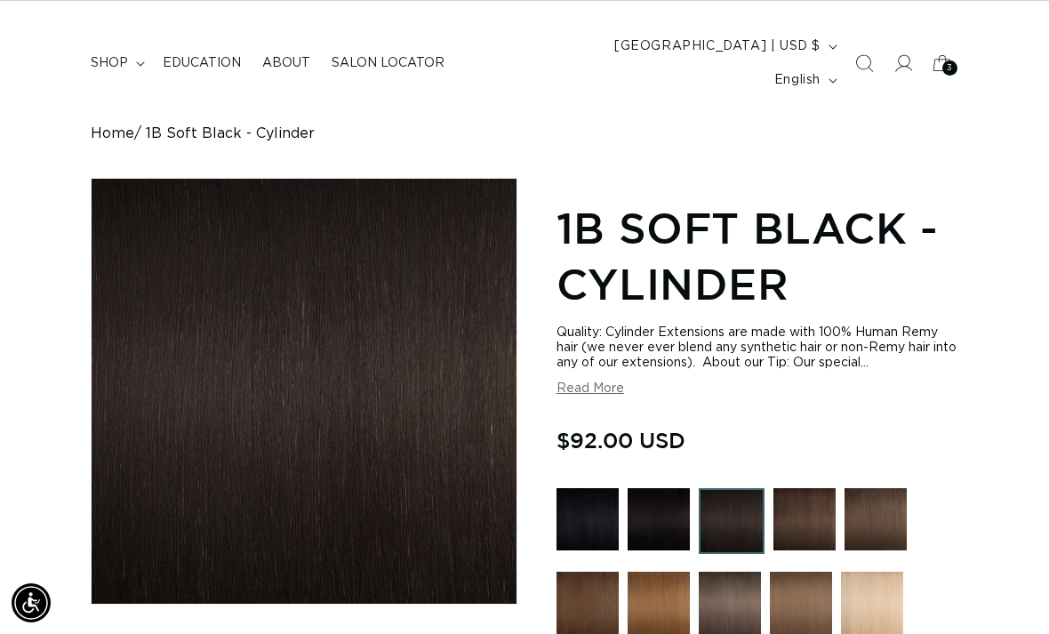
scroll to position [0, 923]
click at [783, 488] on img at bounding box center [804, 519] width 62 height 62
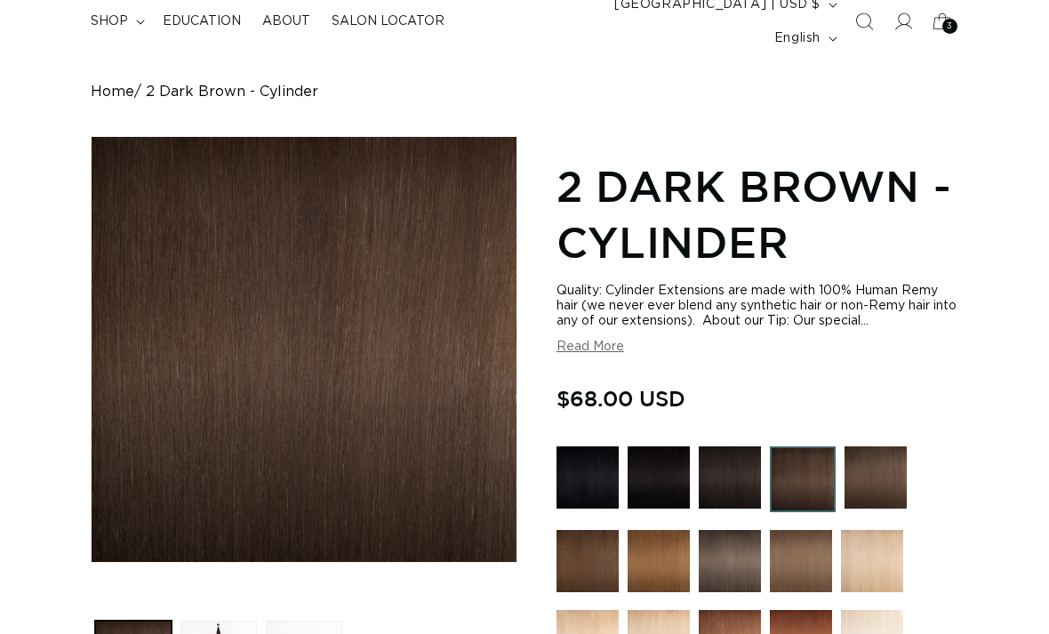
scroll to position [144, 0]
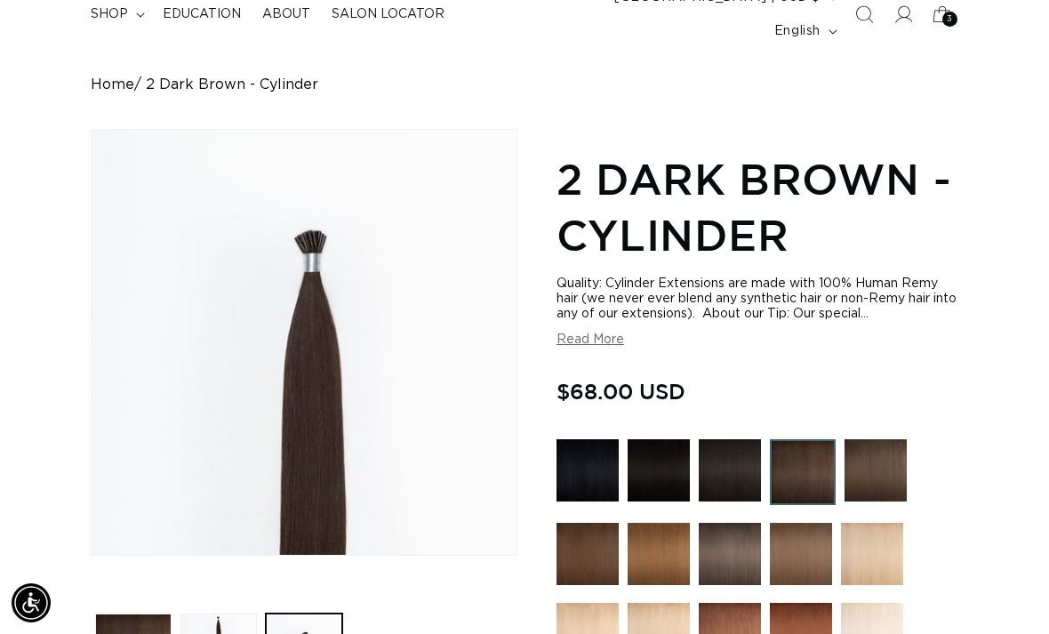
scroll to position [0, 923]
click at [867, 452] on img at bounding box center [875, 470] width 62 height 62
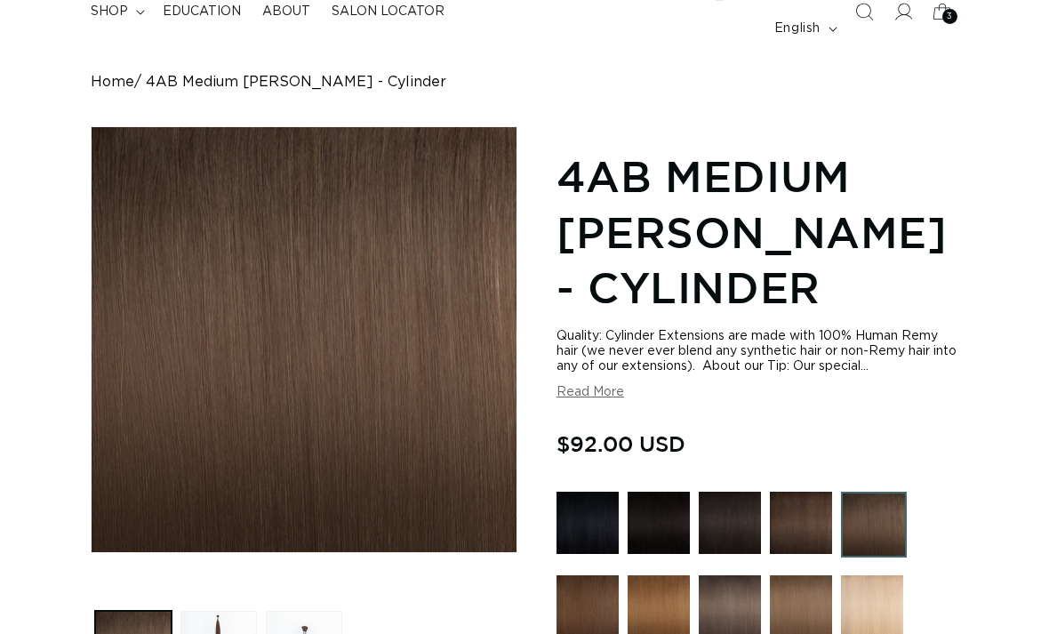
scroll to position [153, 0]
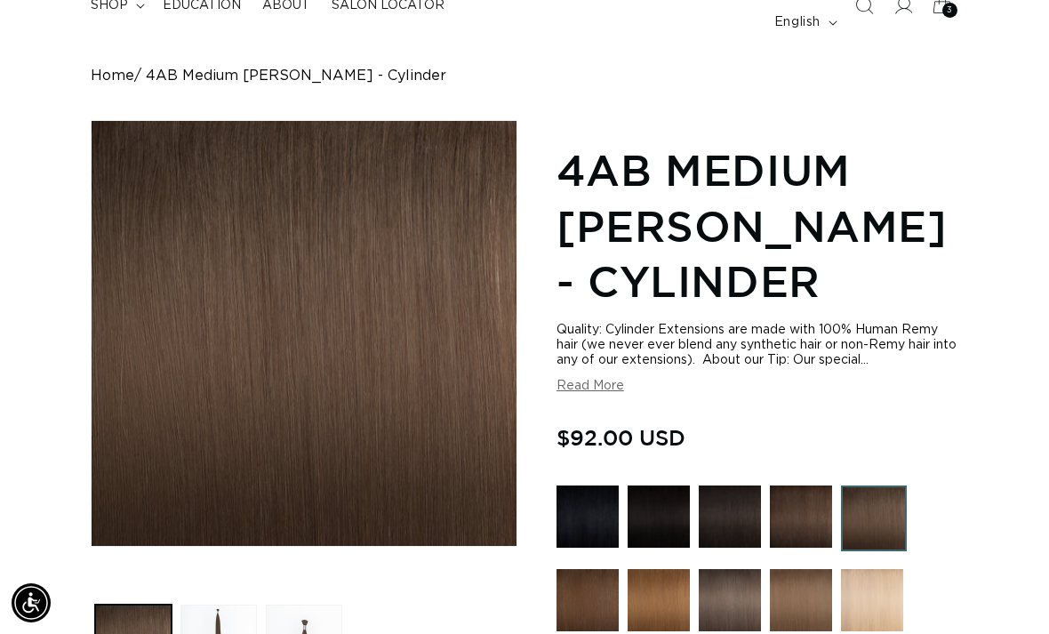
click at [215, 617] on button "Load image 2 in gallery view" at bounding box center [218, 642] width 76 height 76
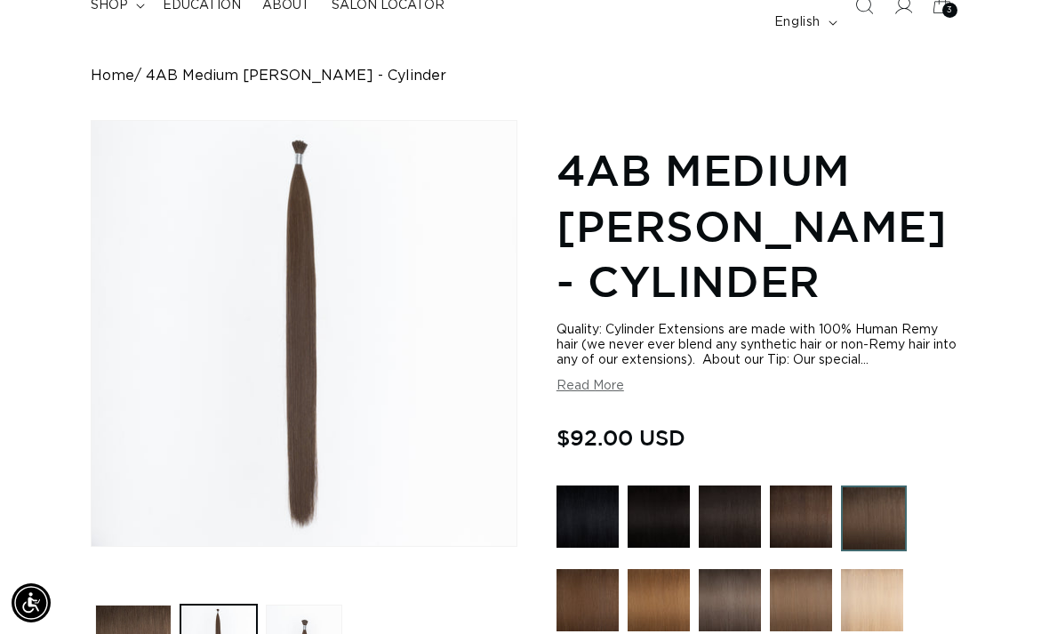
scroll to position [0, 923]
click at [300, 617] on button "Load image 3 in gallery view" at bounding box center [304, 642] width 76 height 76
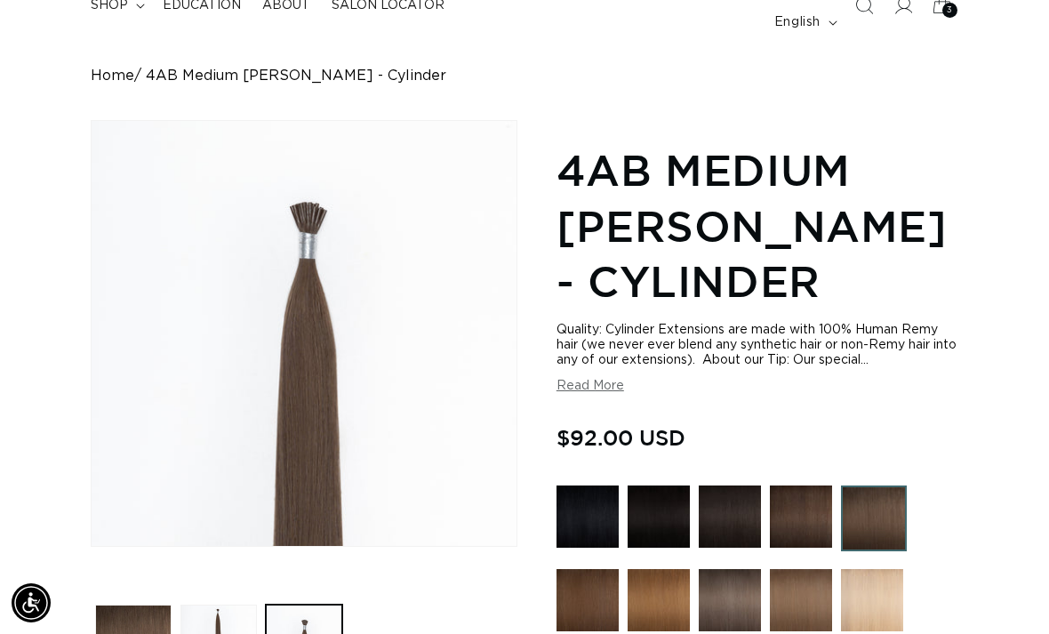
click at [149, 609] on button "Load image 1 in gallery view" at bounding box center [133, 642] width 76 height 76
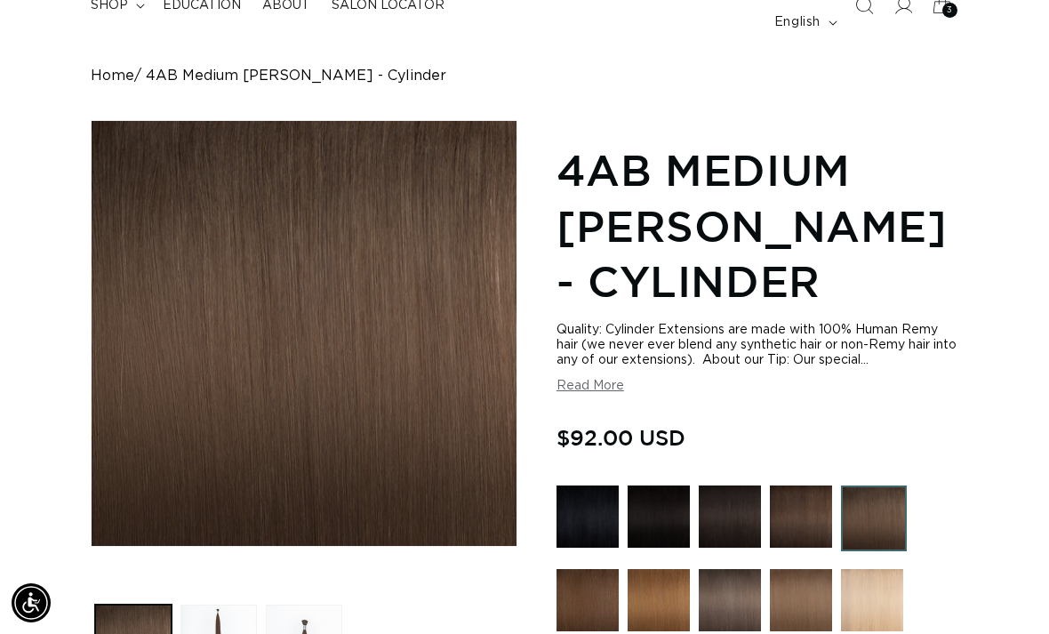
click at [297, 625] on button "Load image 3 in gallery view" at bounding box center [304, 642] width 76 height 76
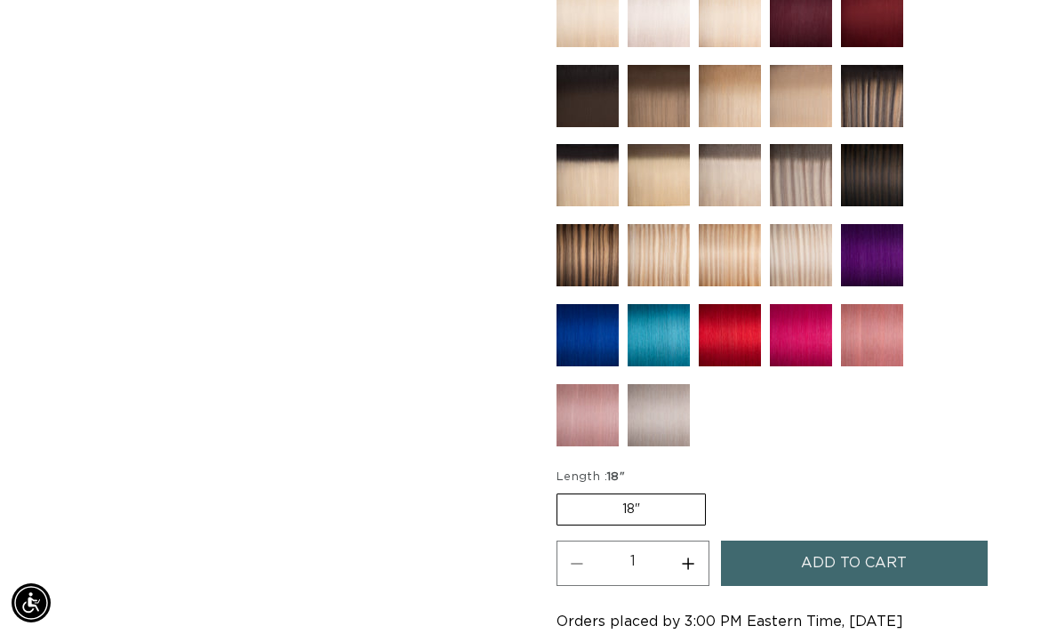
click at [633, 493] on label "18" Variant sold out or unavailable" at bounding box center [630, 509] width 149 height 32
click at [562, 490] on input "18" Variant sold out or unavailable" at bounding box center [561, 490] width 1 height 1
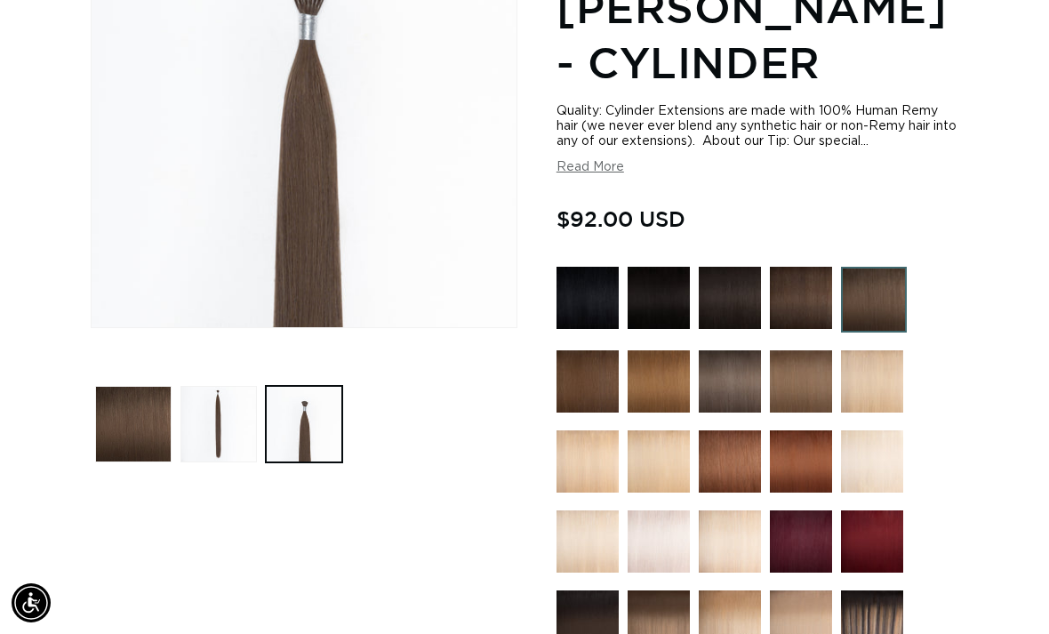
scroll to position [0, 1845]
click at [736, 275] on img at bounding box center [730, 298] width 62 height 62
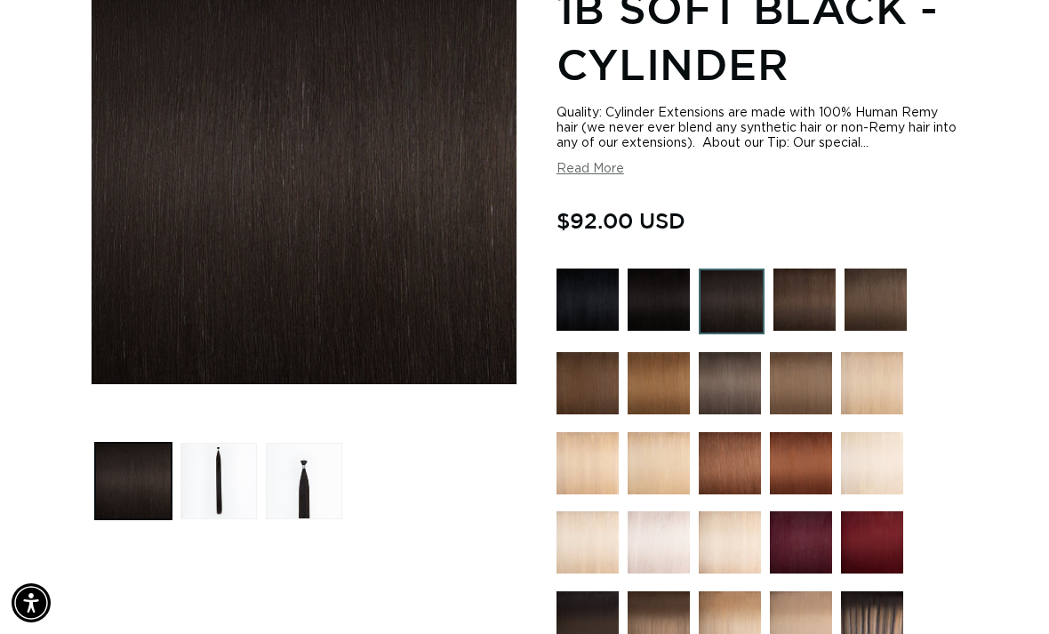
scroll to position [0, 923]
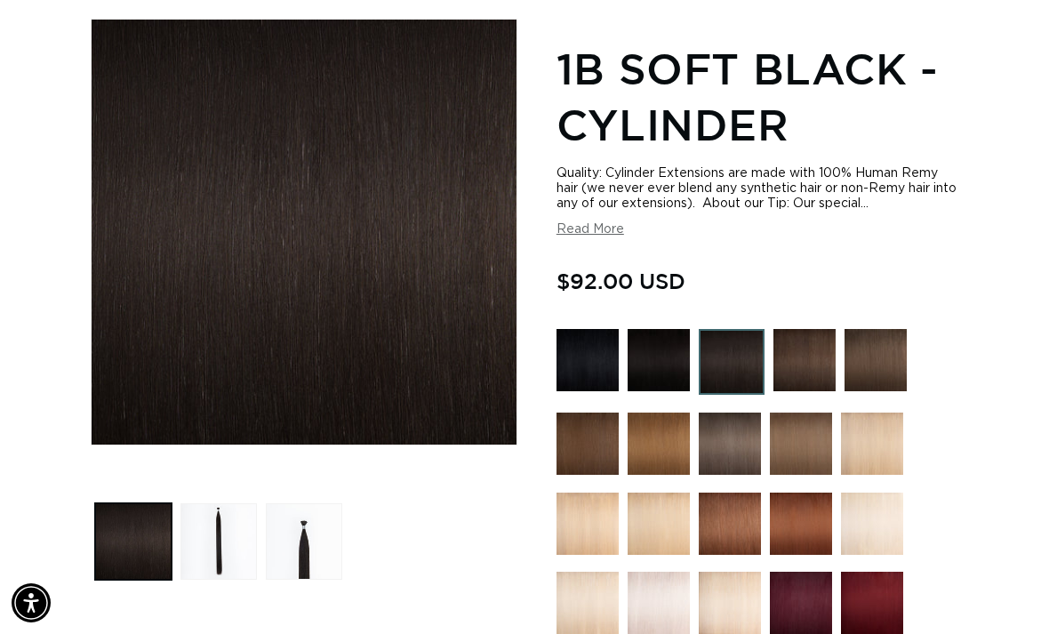
click at [231, 516] on button "Load image 2 in gallery view" at bounding box center [218, 541] width 76 height 76
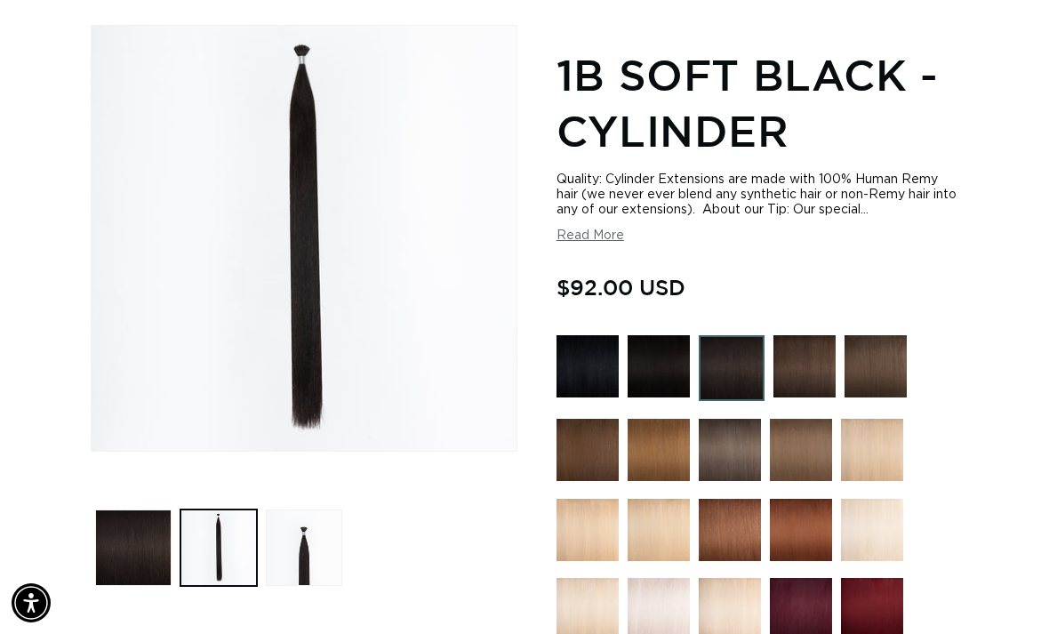
scroll to position [244, 0]
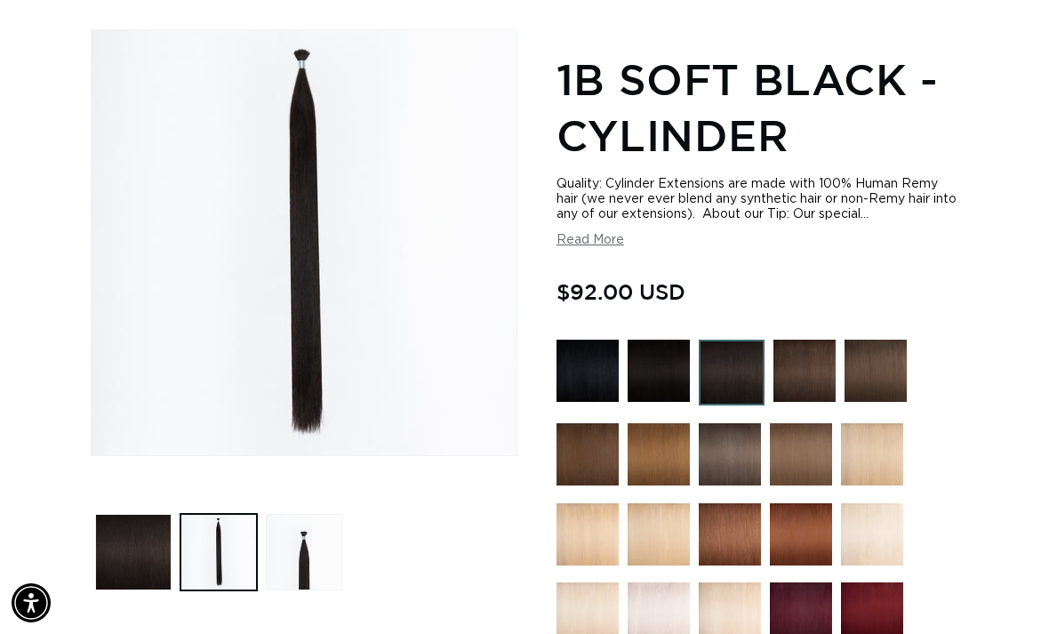
click at [296, 539] on button "Load image 3 in gallery view" at bounding box center [304, 552] width 76 height 76
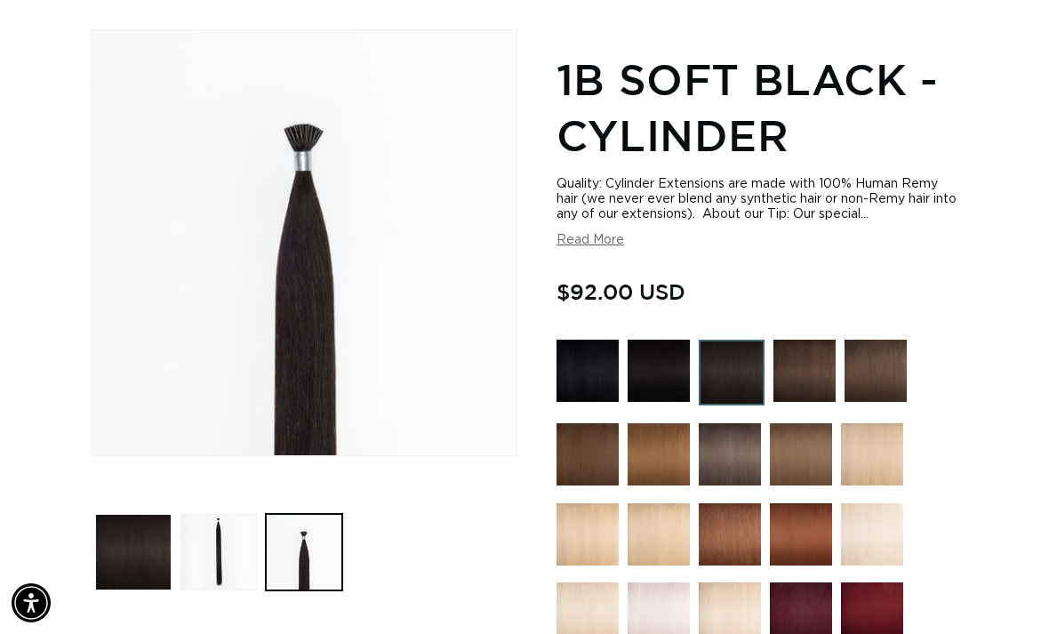
scroll to position [0, 1845]
click at [869, 348] on img at bounding box center [875, 370] width 62 height 62
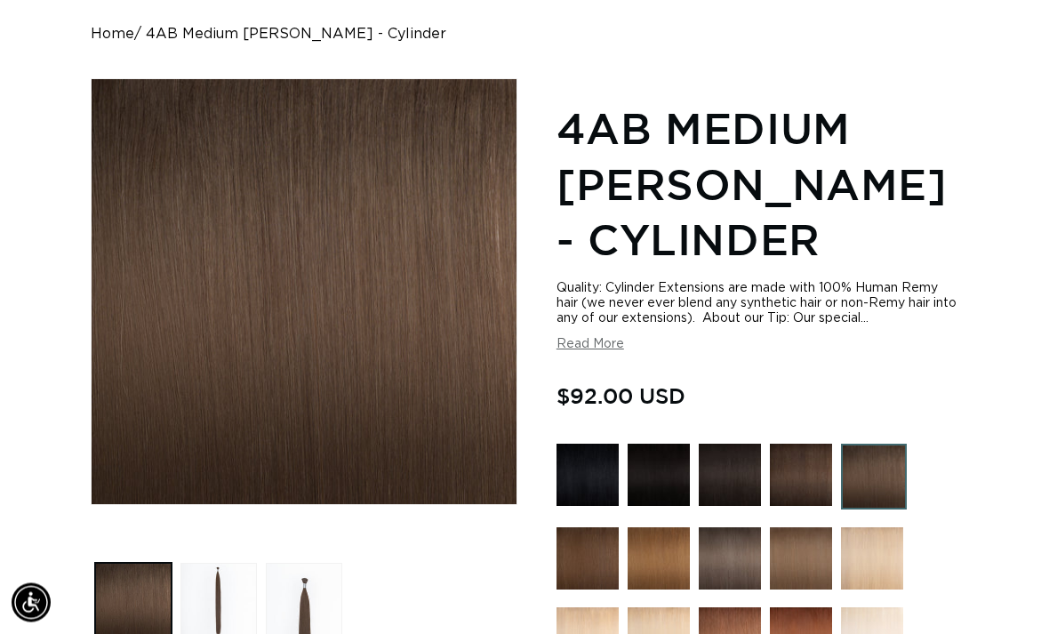
scroll to position [195, 0]
click at [223, 574] on button "Load image 2 in gallery view" at bounding box center [218, 601] width 76 height 76
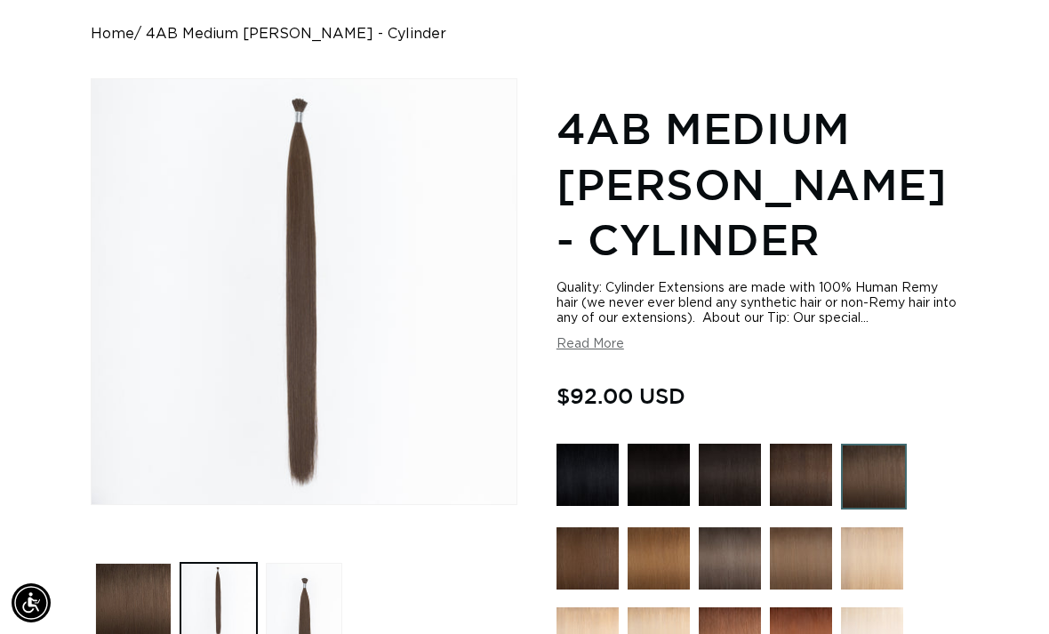
click at [304, 586] on button "Load image 3 in gallery view" at bounding box center [304, 601] width 76 height 76
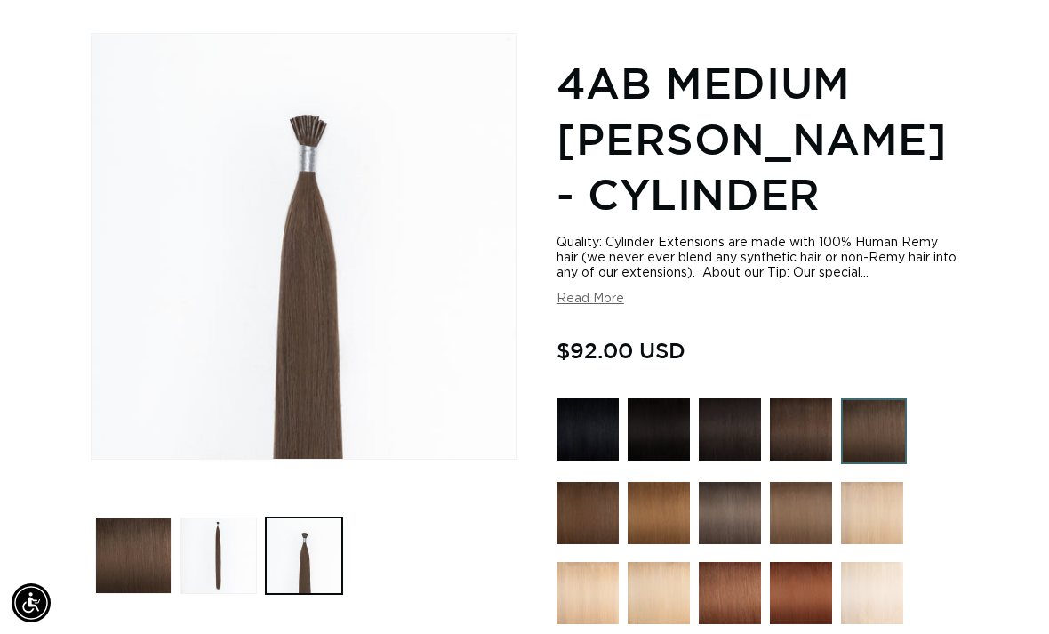
scroll to position [237, 0]
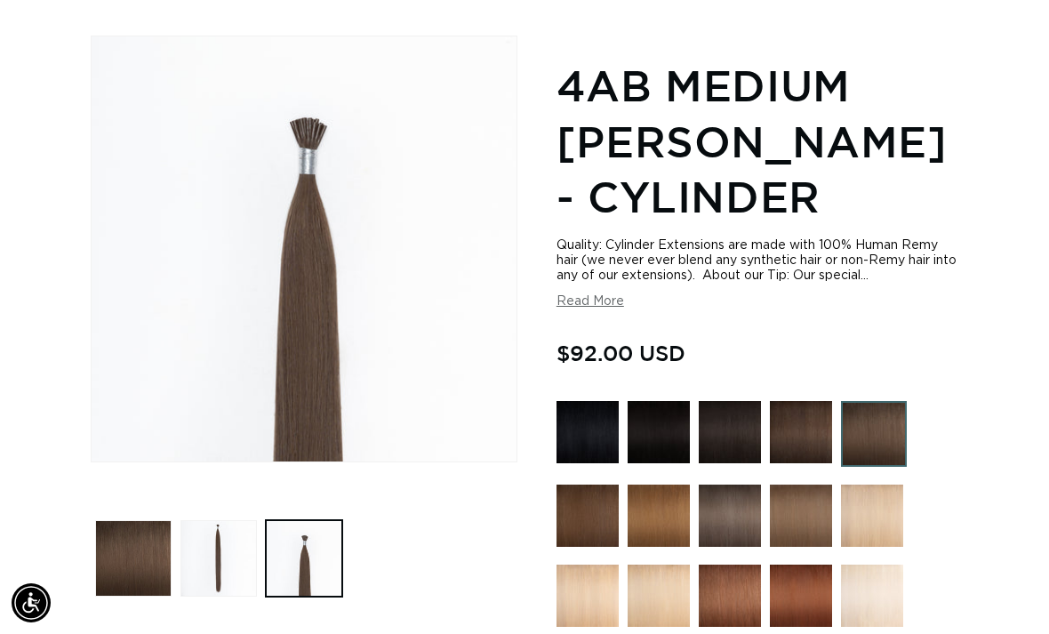
click at [600, 496] on img at bounding box center [587, 515] width 62 height 62
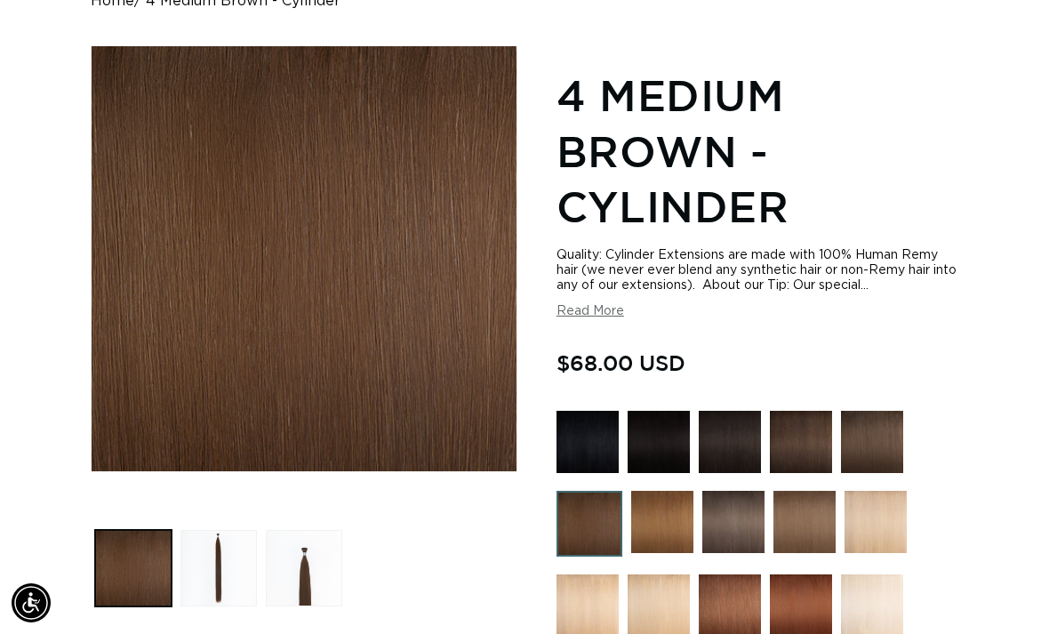
click at [739, 417] on img at bounding box center [730, 442] width 62 height 62
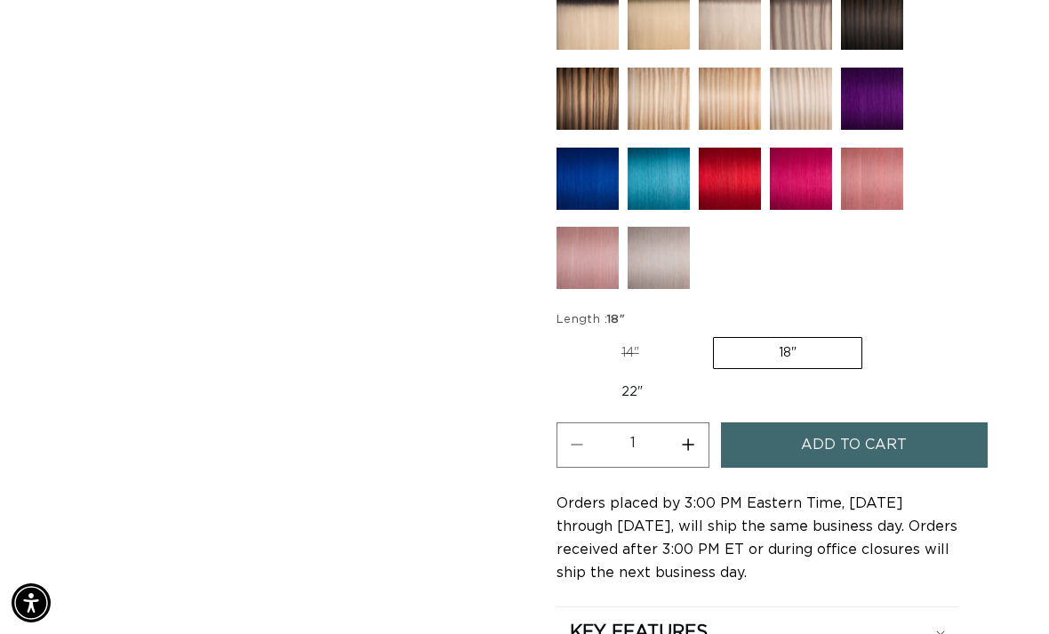
click at [594, 377] on label "22" Variant sold out or unavailable" at bounding box center [631, 392] width 151 height 30
click at [871, 334] on input "22" Variant sold out or unavailable" at bounding box center [871, 333] width 1 height 1
radio input "true"
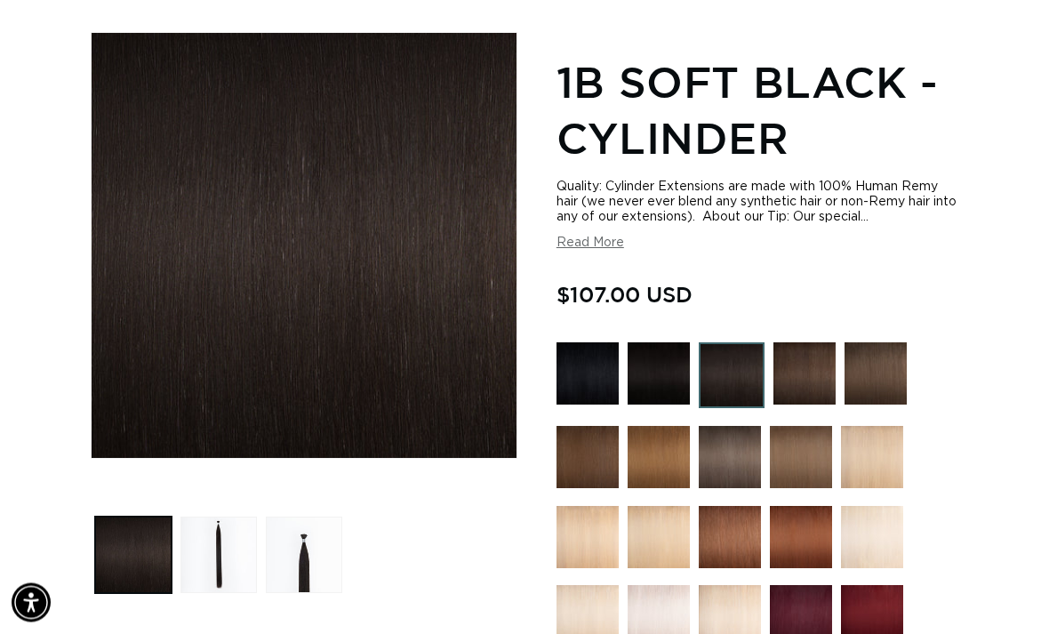
click at [805, 350] on img at bounding box center [804, 374] width 62 height 62
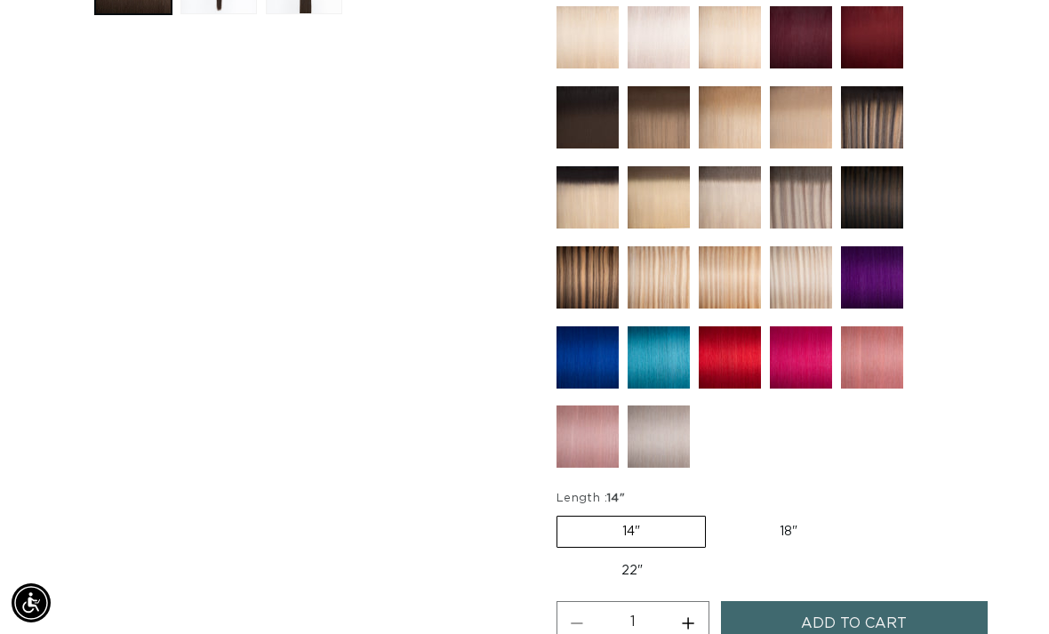
click at [592, 555] on label "22" Variant sold out or unavailable" at bounding box center [631, 570] width 151 height 30
click at [871, 513] on input "22" Variant sold out or unavailable" at bounding box center [871, 512] width 1 height 1
radio input "true"
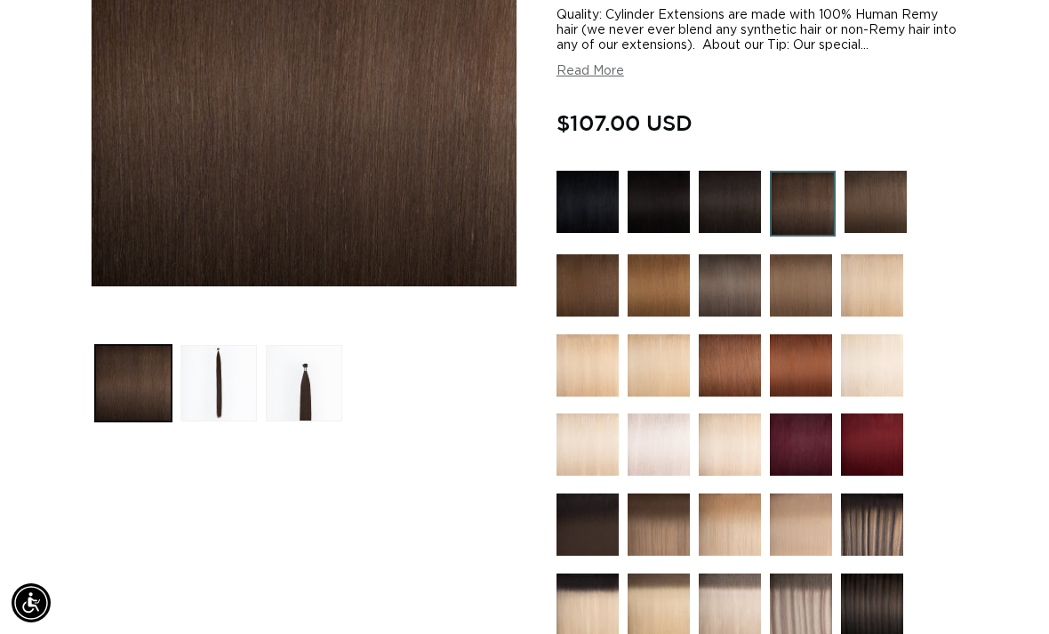
scroll to position [0, 1845]
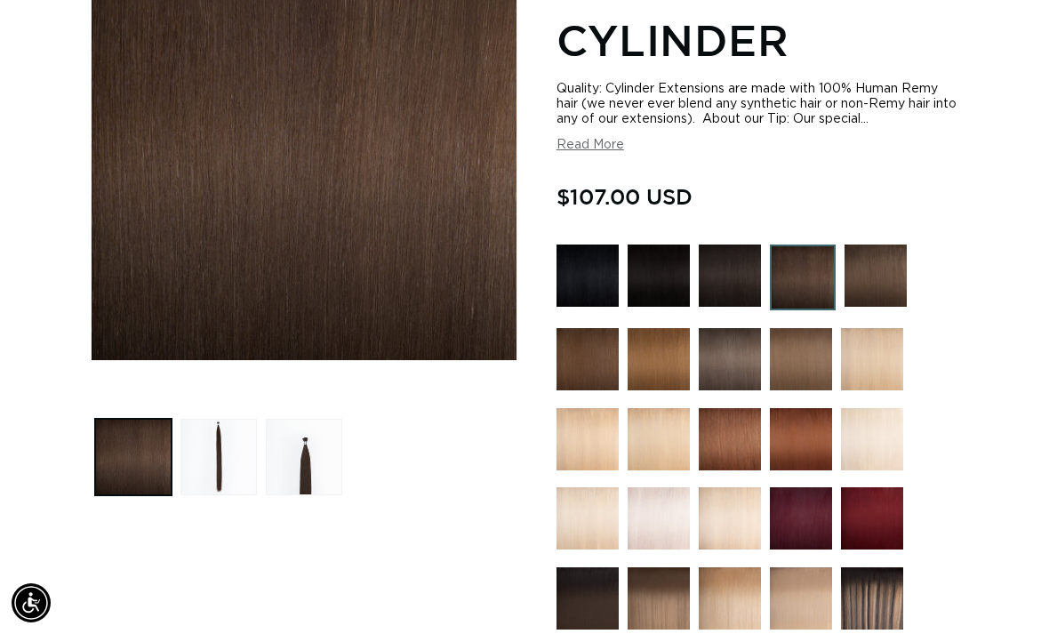
click at [229, 447] on button "Load image 2 in gallery view" at bounding box center [218, 457] width 76 height 76
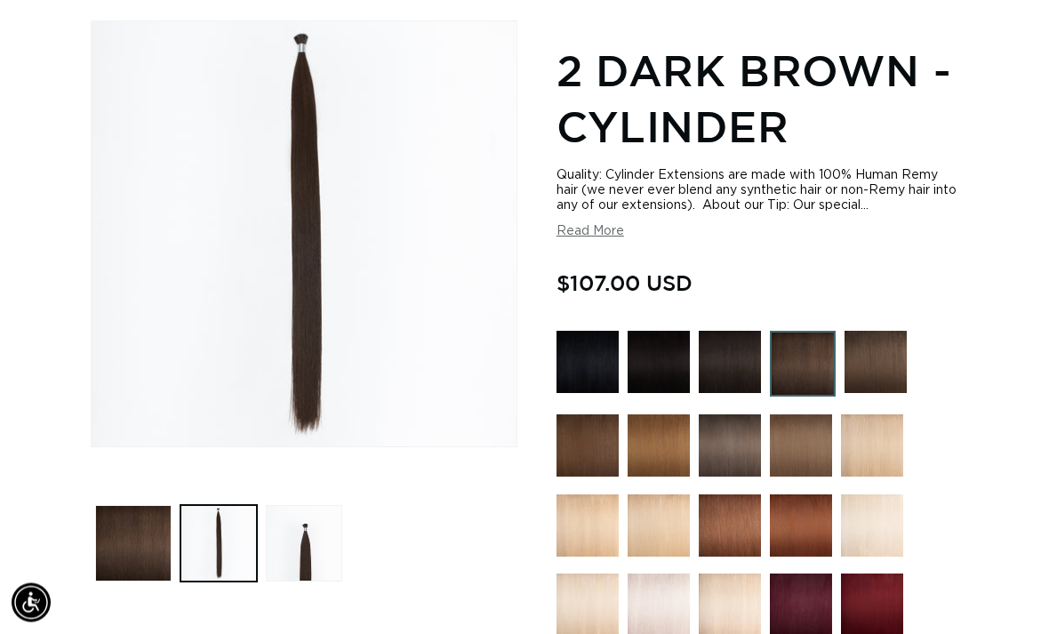
scroll to position [244, 0]
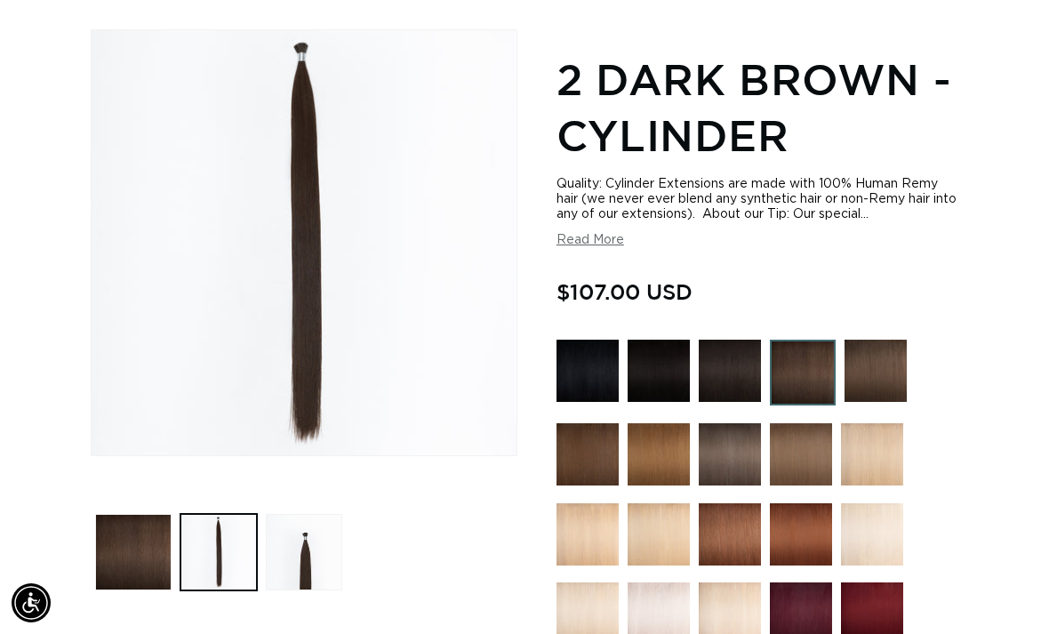
click at [299, 523] on button "Load image 3 in gallery view" at bounding box center [304, 552] width 76 height 76
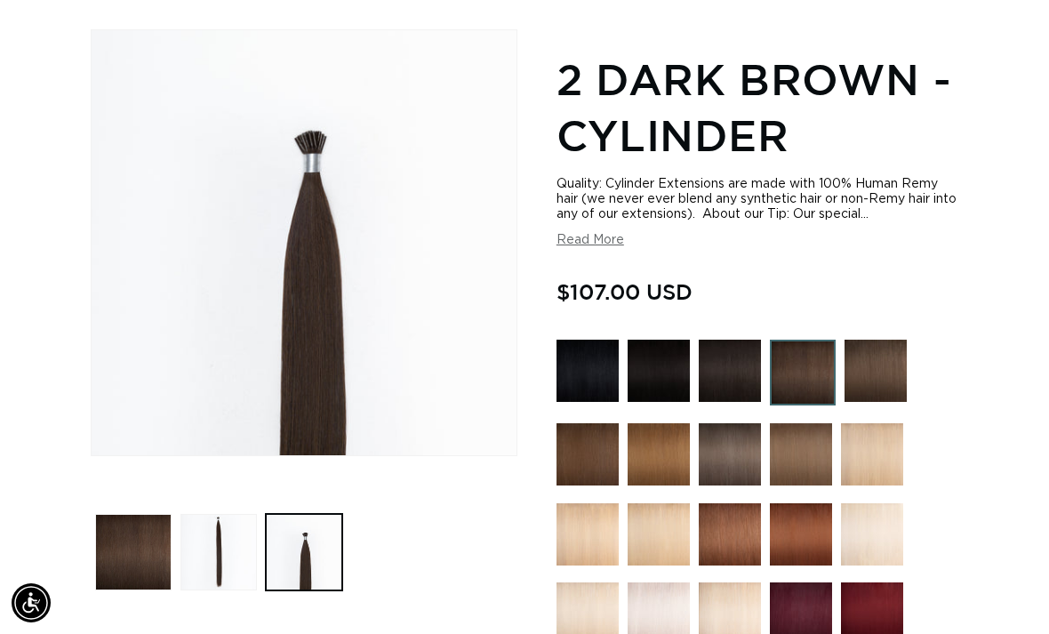
scroll to position [0, 0]
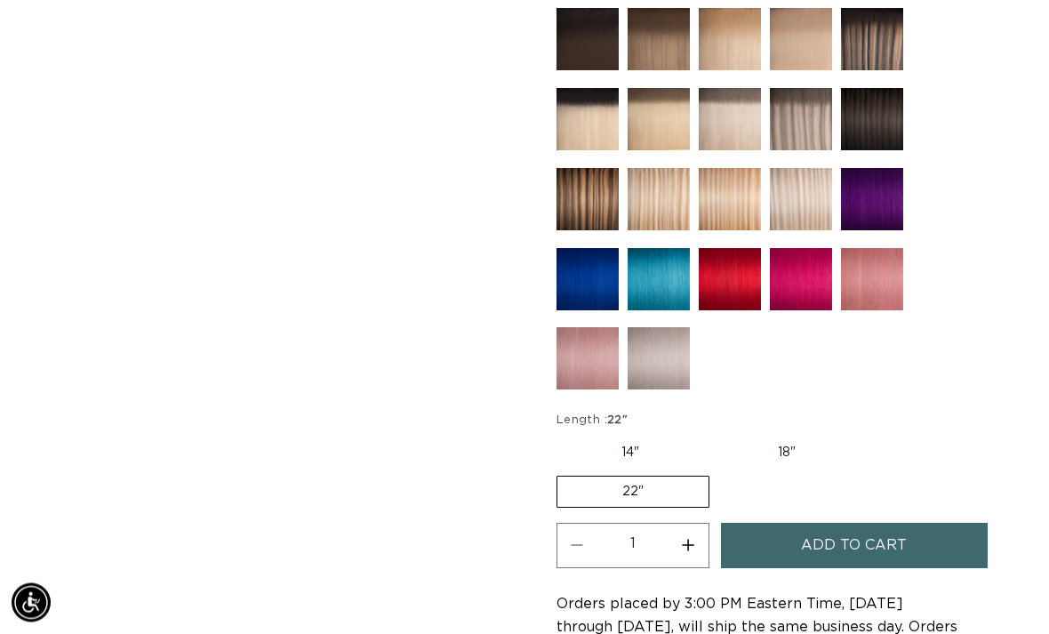
click at [695, 526] on button "Increase quantity for 2 Dark Brown - Cylinder" at bounding box center [688, 545] width 40 height 45
click at [694, 525] on button "Increase quantity for 2 Dark Brown - Cylinder" at bounding box center [688, 545] width 40 height 45
type input "3"
click at [771, 525] on button "Add to cart" at bounding box center [854, 545] width 267 height 45
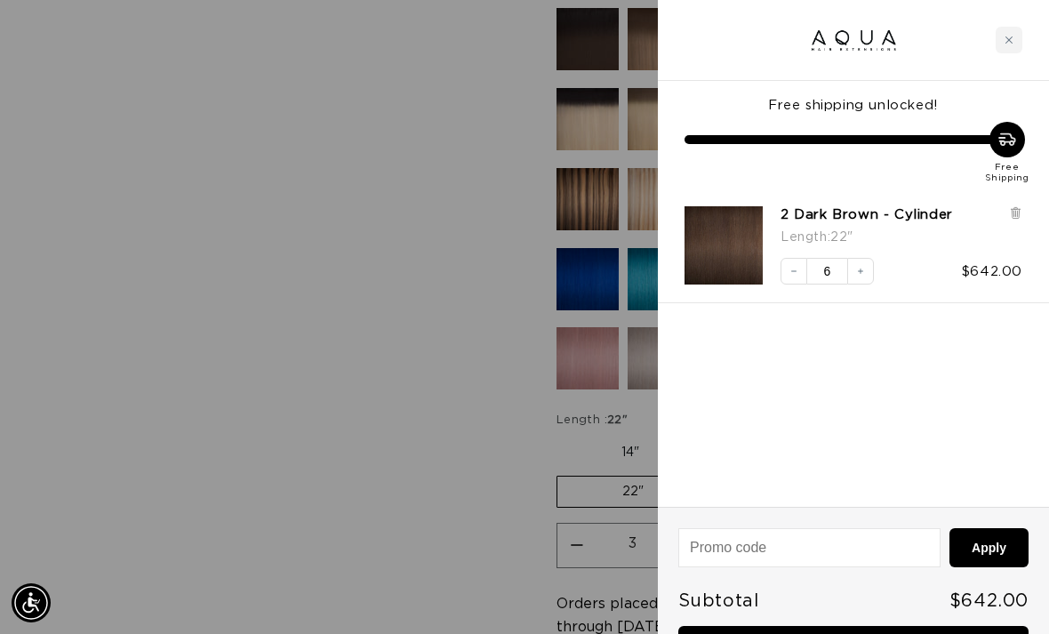
scroll to position [0, 1845]
click at [795, 266] on icon "Decrease quantity" at bounding box center [793, 271] width 11 height 11
click at [788, 271] on icon "Decrease quantity" at bounding box center [793, 271] width 11 height 11
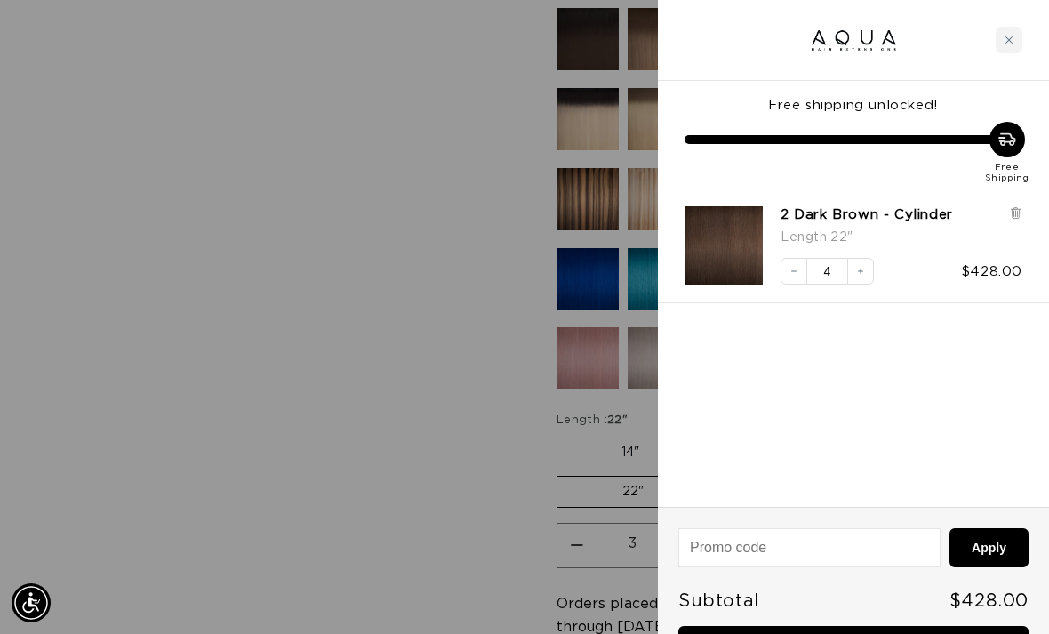
click at [795, 270] on icon "Decrease quantity" at bounding box center [793, 271] width 11 height 11
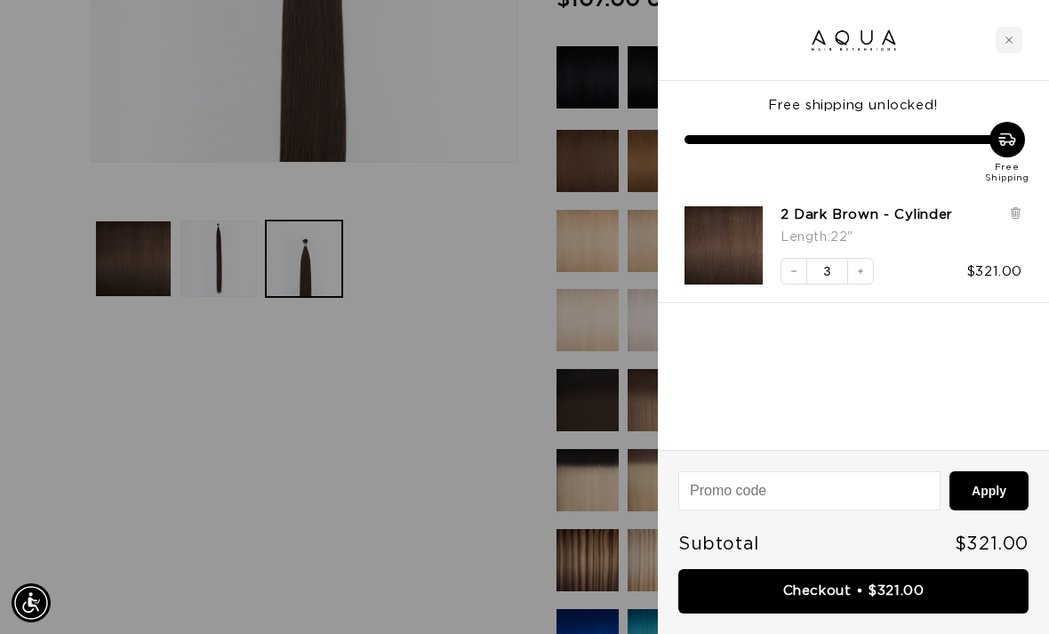
scroll to position [536, 0]
click at [1001, 34] on div "Close cart" at bounding box center [1008, 40] width 27 height 27
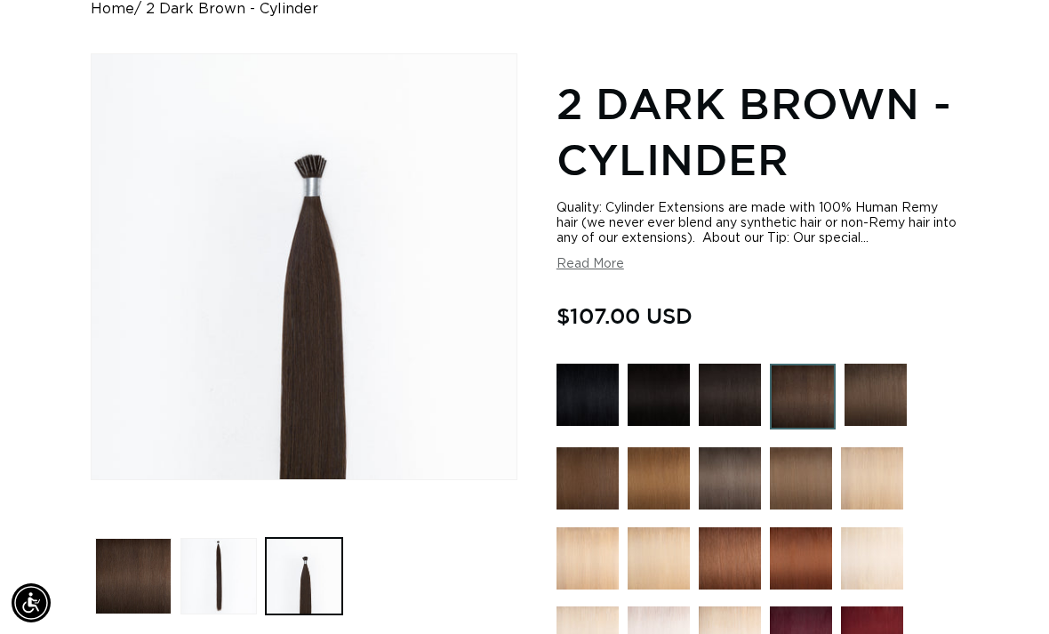
scroll to position [0, 0]
click at [858, 384] on img at bounding box center [875, 394] width 62 height 62
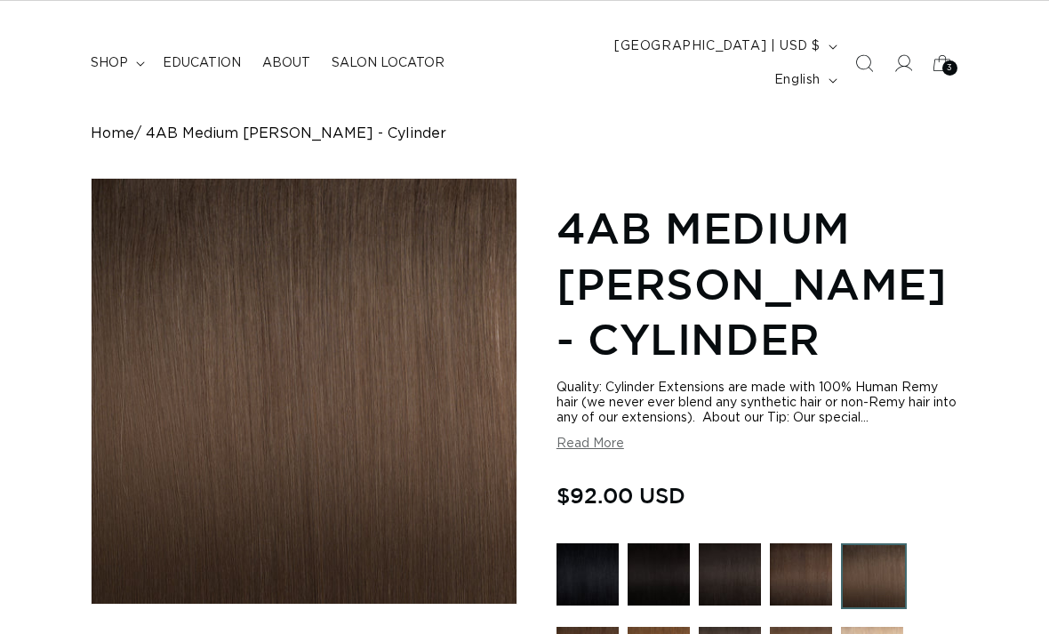
scroll to position [96, 0]
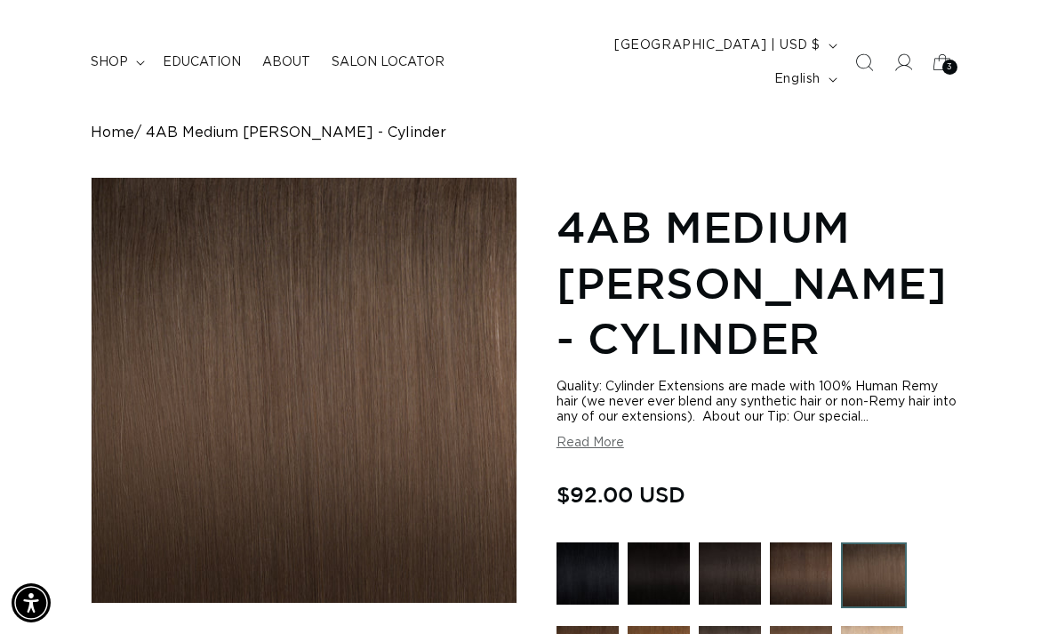
click at [661, 562] on img at bounding box center [658, 573] width 62 height 62
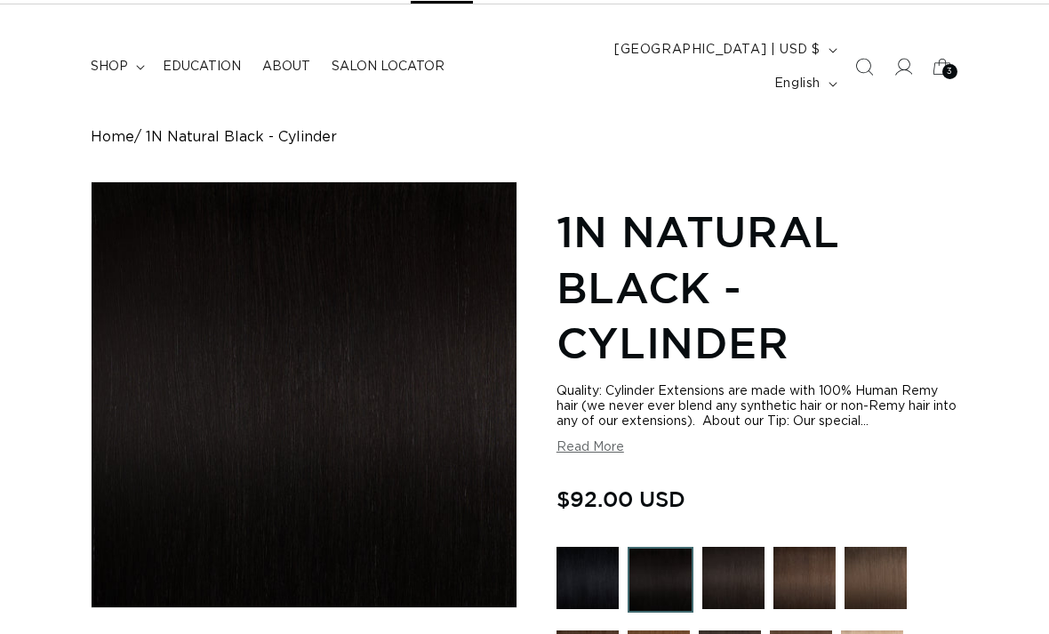
scroll to position [95, 0]
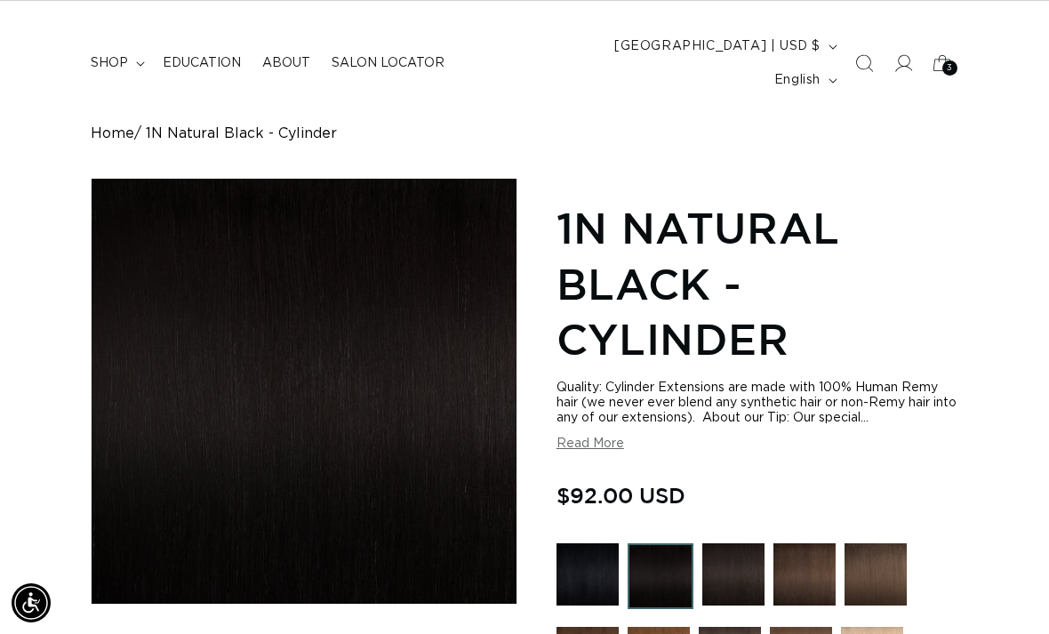
click at [741, 547] on img at bounding box center [733, 574] width 62 height 62
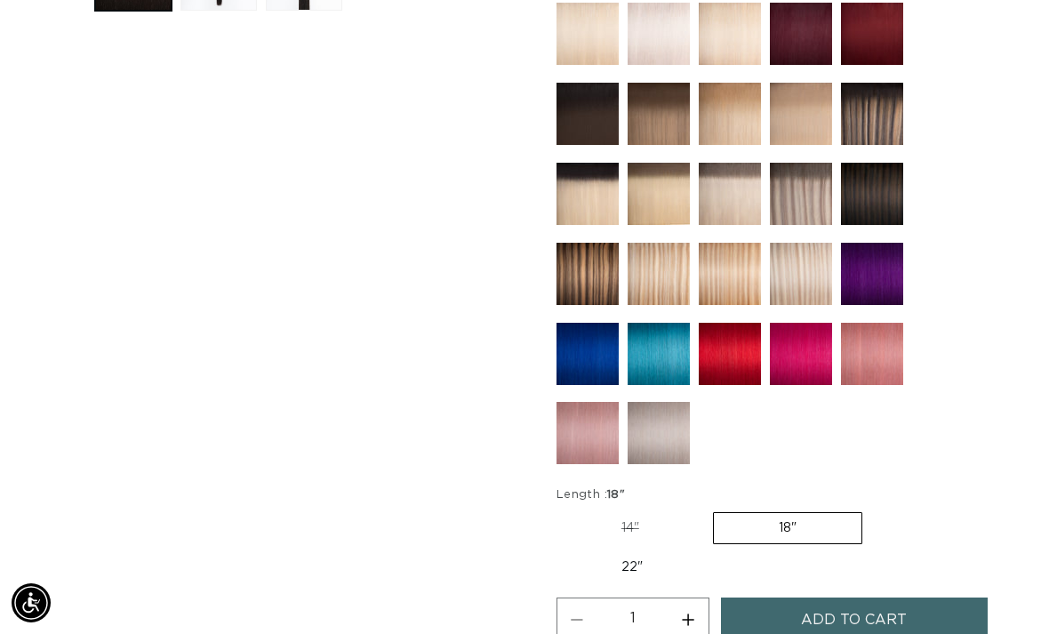
scroll to position [822, 0]
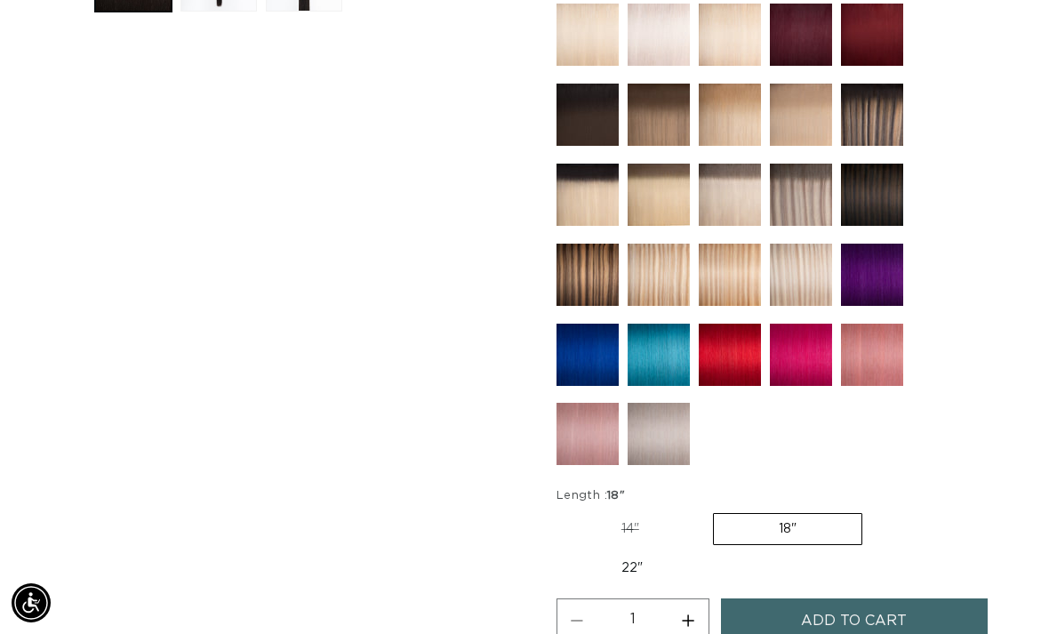
click at [603, 553] on label "22" Variant sold out or unavailable" at bounding box center [631, 568] width 151 height 30
click at [871, 510] on input "22" Variant sold out or unavailable" at bounding box center [871, 509] width 1 height 1
radio input "true"
click at [691, 602] on button "Increase quantity for 1B Soft Black - Cylinder" at bounding box center [688, 620] width 40 height 45
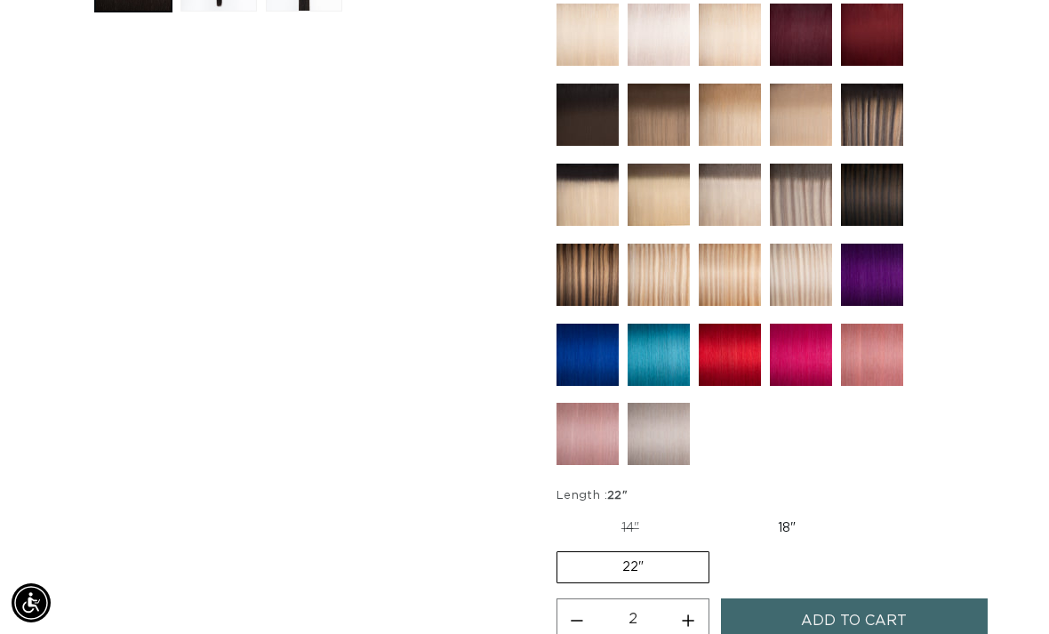
click at [690, 602] on button "Increase quantity for 1B Soft Black - Cylinder" at bounding box center [688, 620] width 40 height 45
type input "3"
click at [744, 599] on button "Add to cart" at bounding box center [854, 620] width 267 height 45
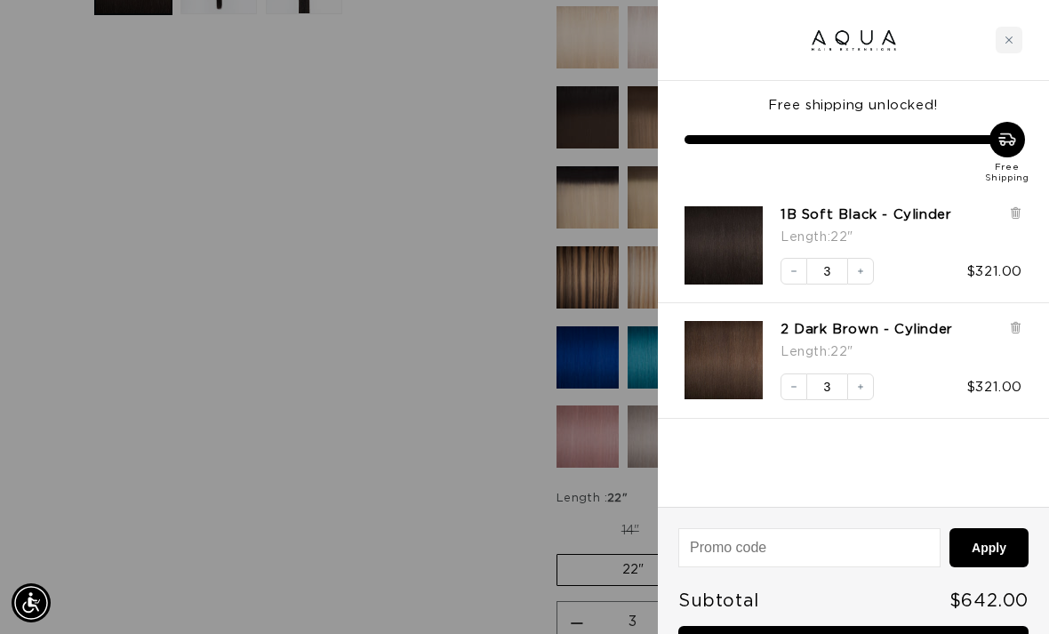
click at [999, 37] on div "Close cart" at bounding box center [1008, 40] width 27 height 27
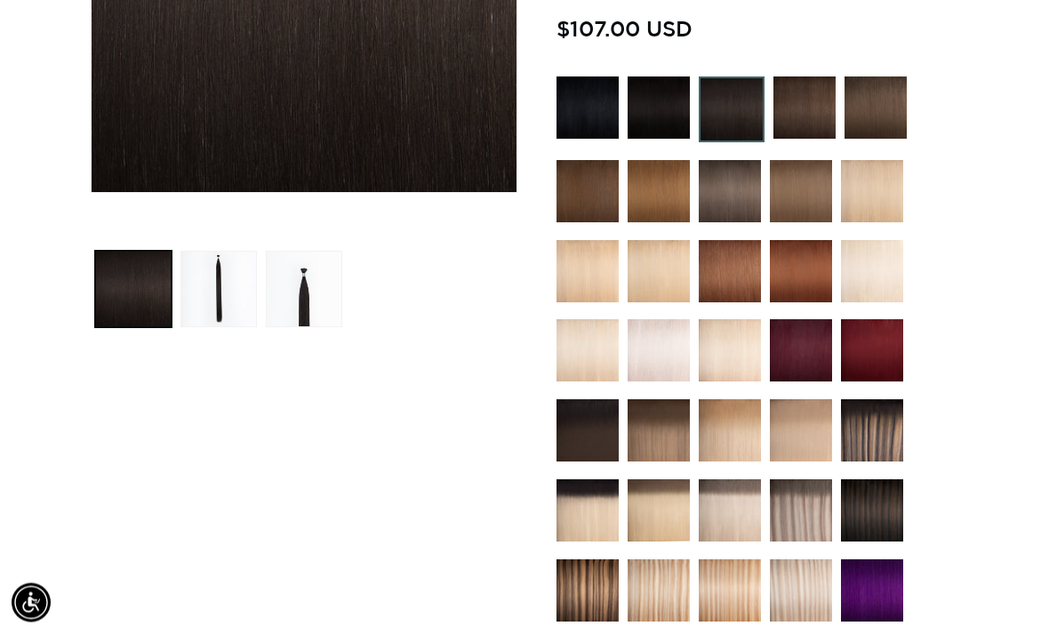
scroll to position [396, 0]
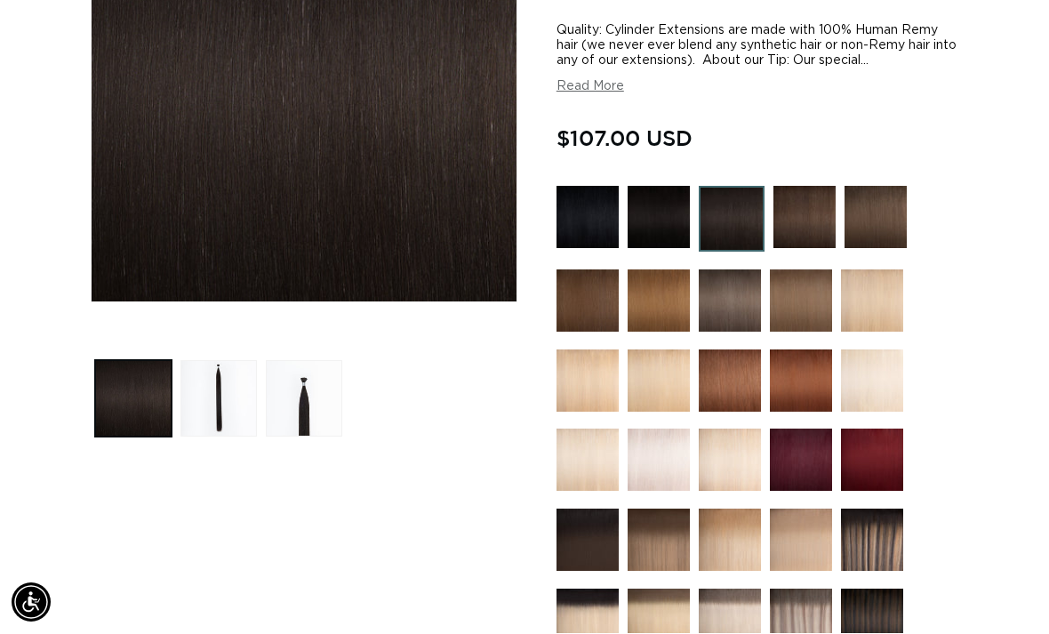
click at [574, 522] on img at bounding box center [587, 540] width 62 height 62
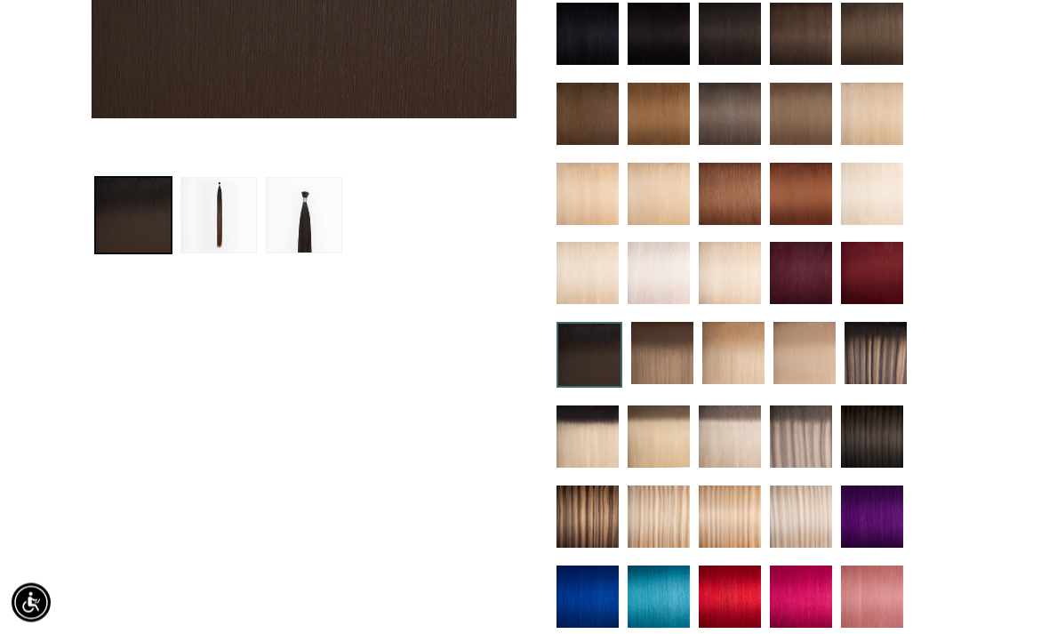
scroll to position [580, 0]
click at [867, 422] on img at bounding box center [872, 436] width 62 height 62
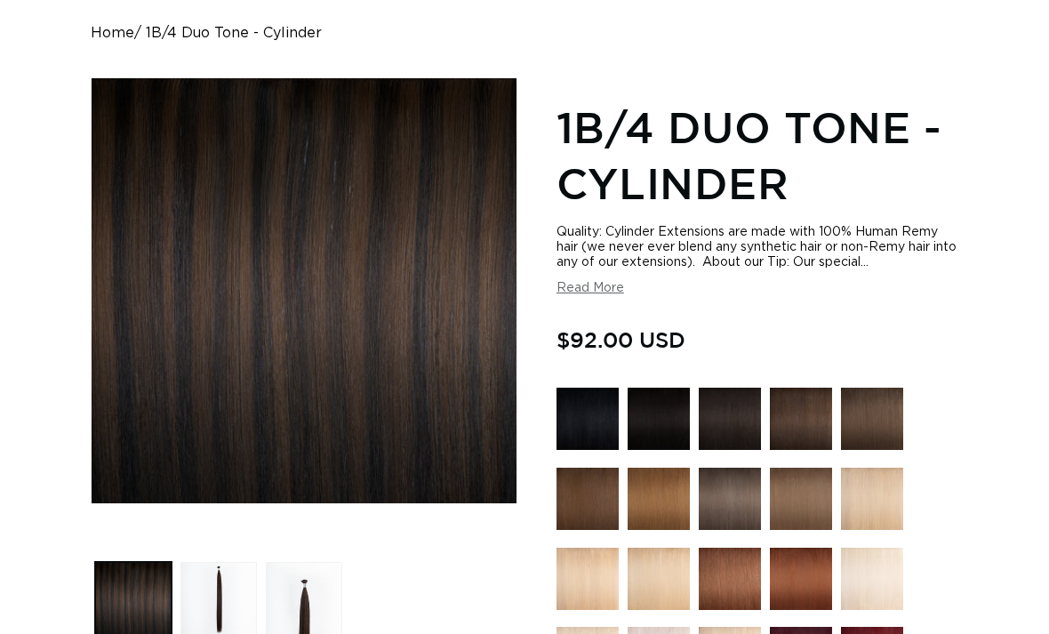
scroll to position [193, 0]
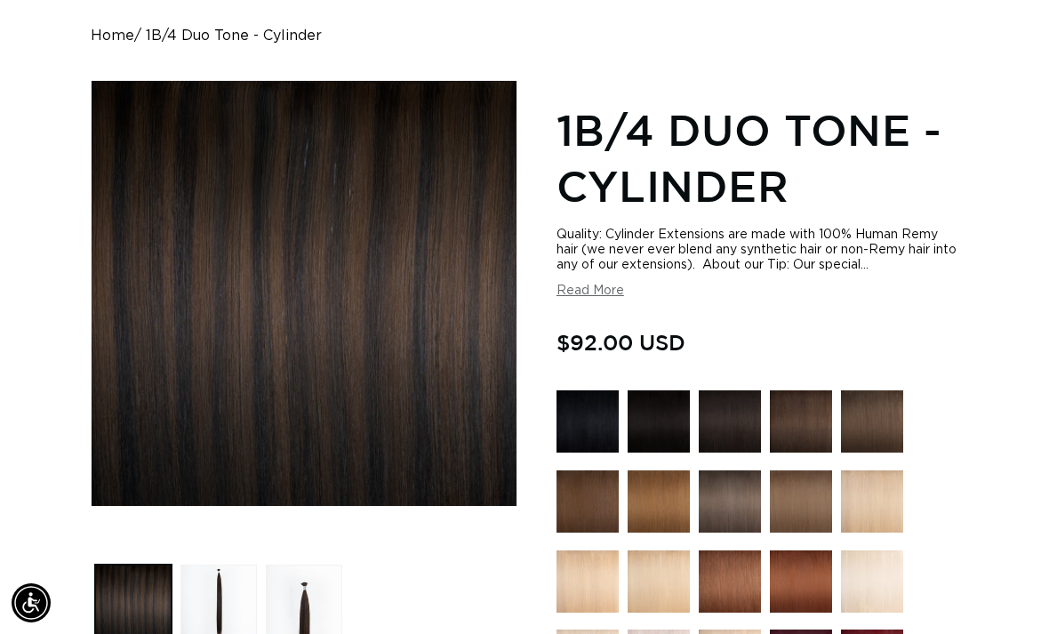
click at [224, 587] on button "Load image 2 in gallery view" at bounding box center [218, 602] width 76 height 76
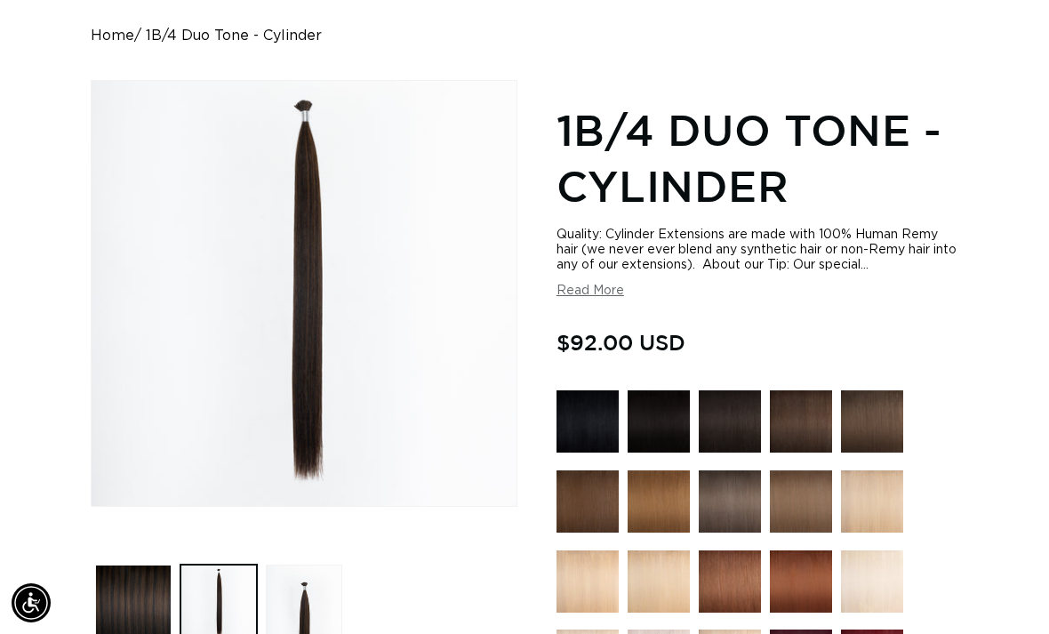
click at [302, 593] on button "Load image 3 in gallery view" at bounding box center [304, 602] width 76 height 76
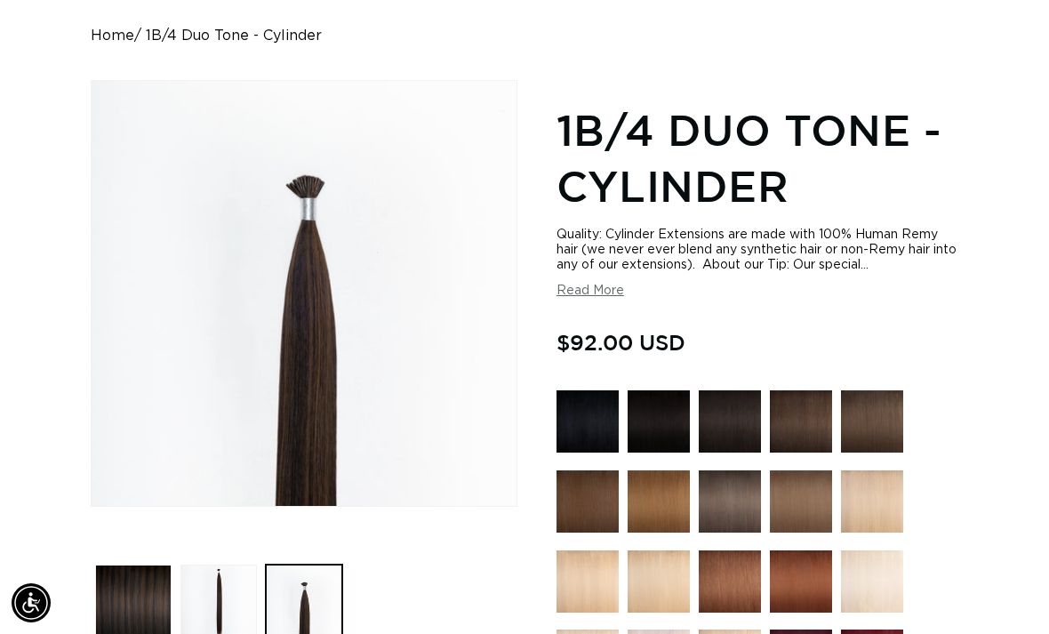
scroll to position [0, 923]
click at [137, 565] on button "Load image 1 in gallery view" at bounding box center [133, 602] width 76 height 76
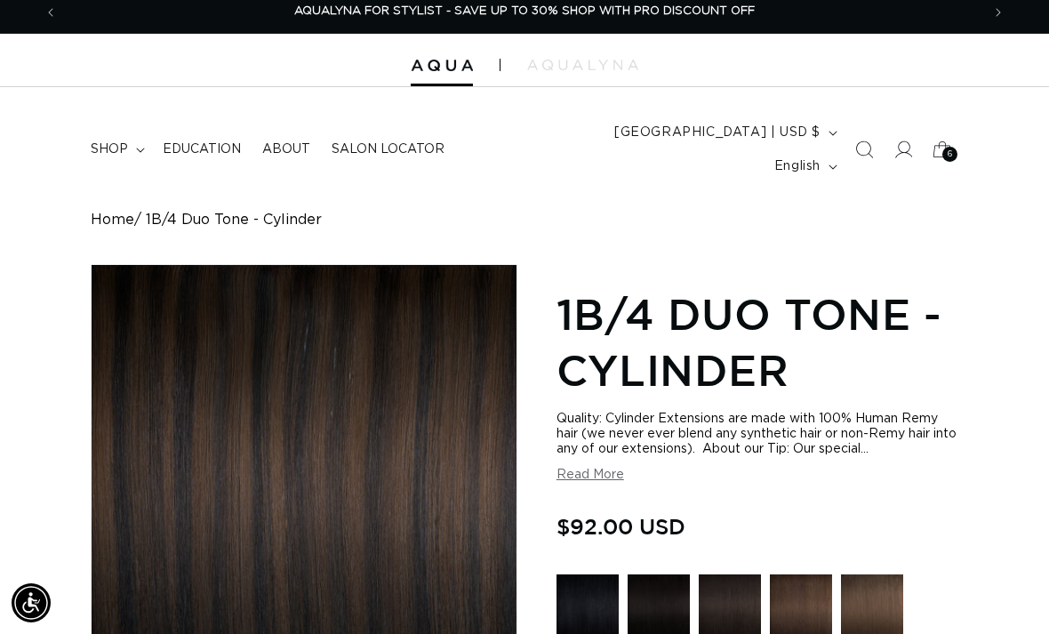
scroll to position [0, 0]
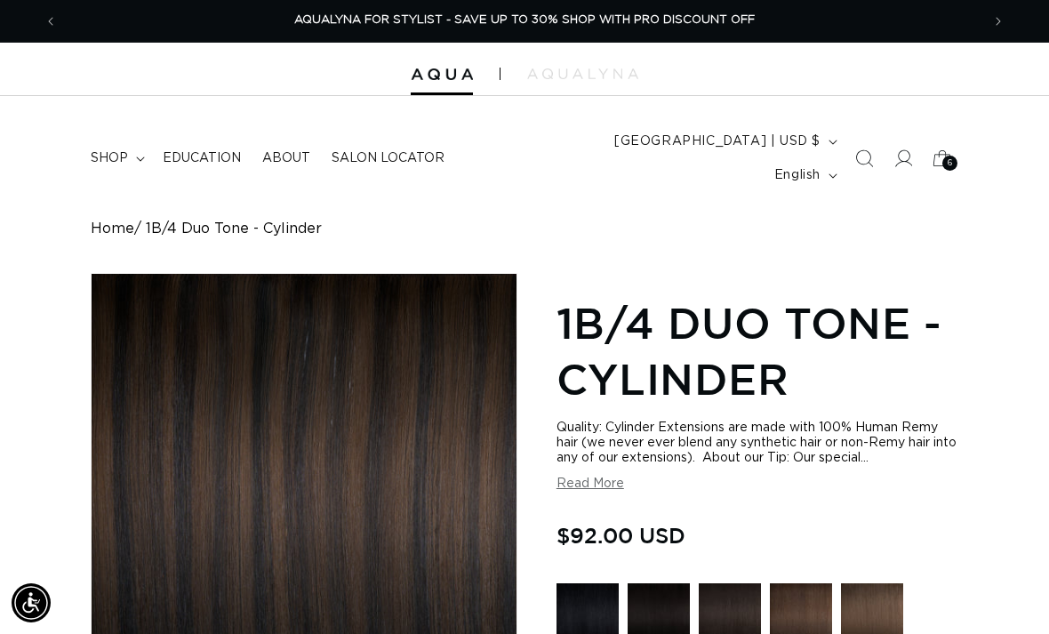
click at [947, 156] on span "6" at bounding box center [949, 163] width 5 height 15
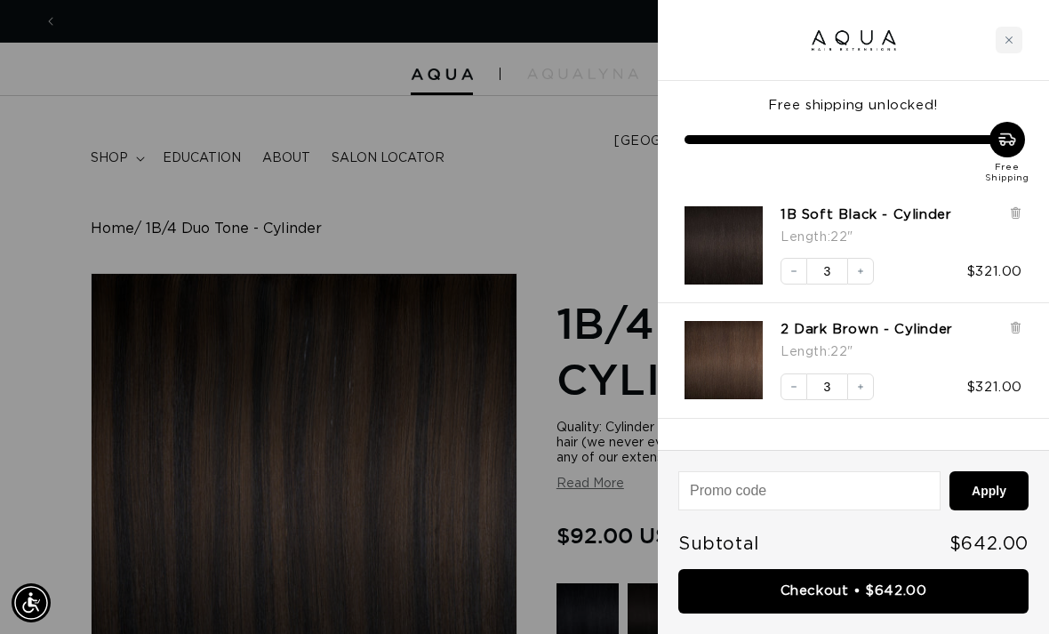
scroll to position [0, 923]
click at [865, 587] on link "Checkout • $642.00" at bounding box center [853, 591] width 350 height 45
